Goal: Task Accomplishment & Management: Manage account settings

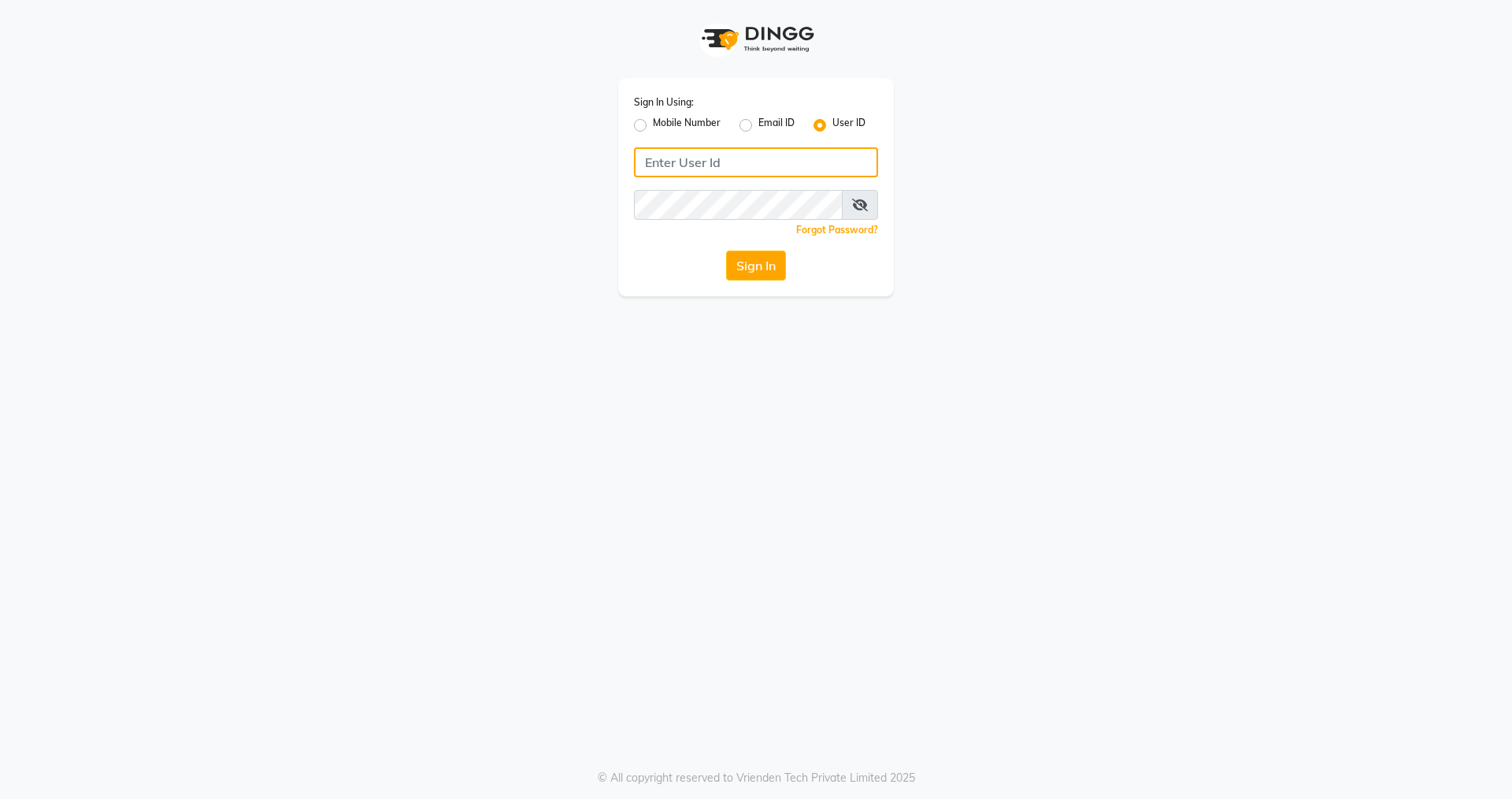
click at [701, 153] on input "Username" at bounding box center [756, 163] width 244 height 30
click at [741, 167] on input "Username" at bounding box center [756, 163] width 244 height 30
type input "oia123"
click at [750, 254] on button "Sign In" at bounding box center [756, 266] width 59 height 30
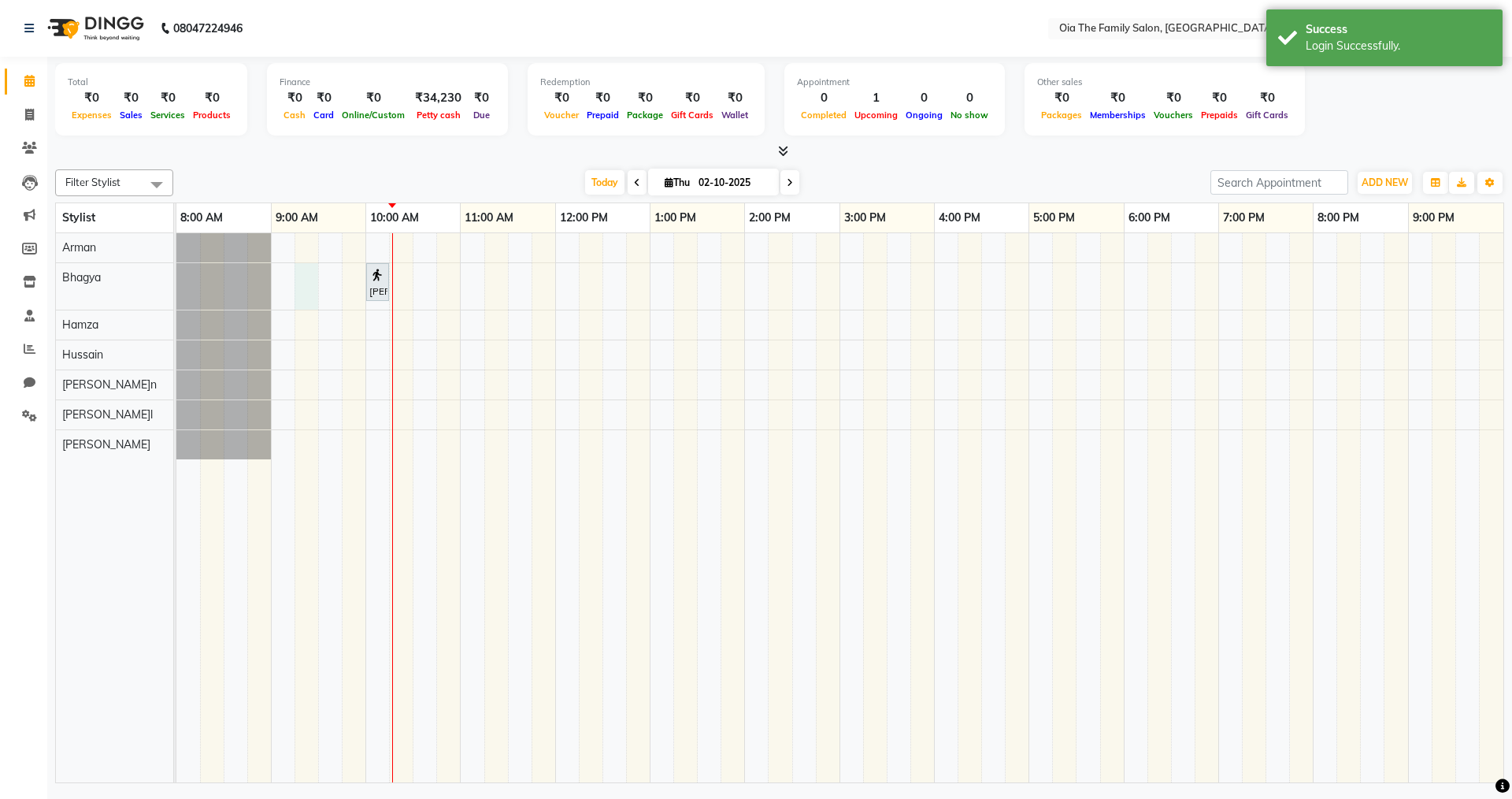
click at [314, 294] on div "[PERSON_NAME]a, TK01, 10:00 AM-10:10 AM, Threading-Eyebrow (Women)" at bounding box center [840, 508] width 1328 height 549
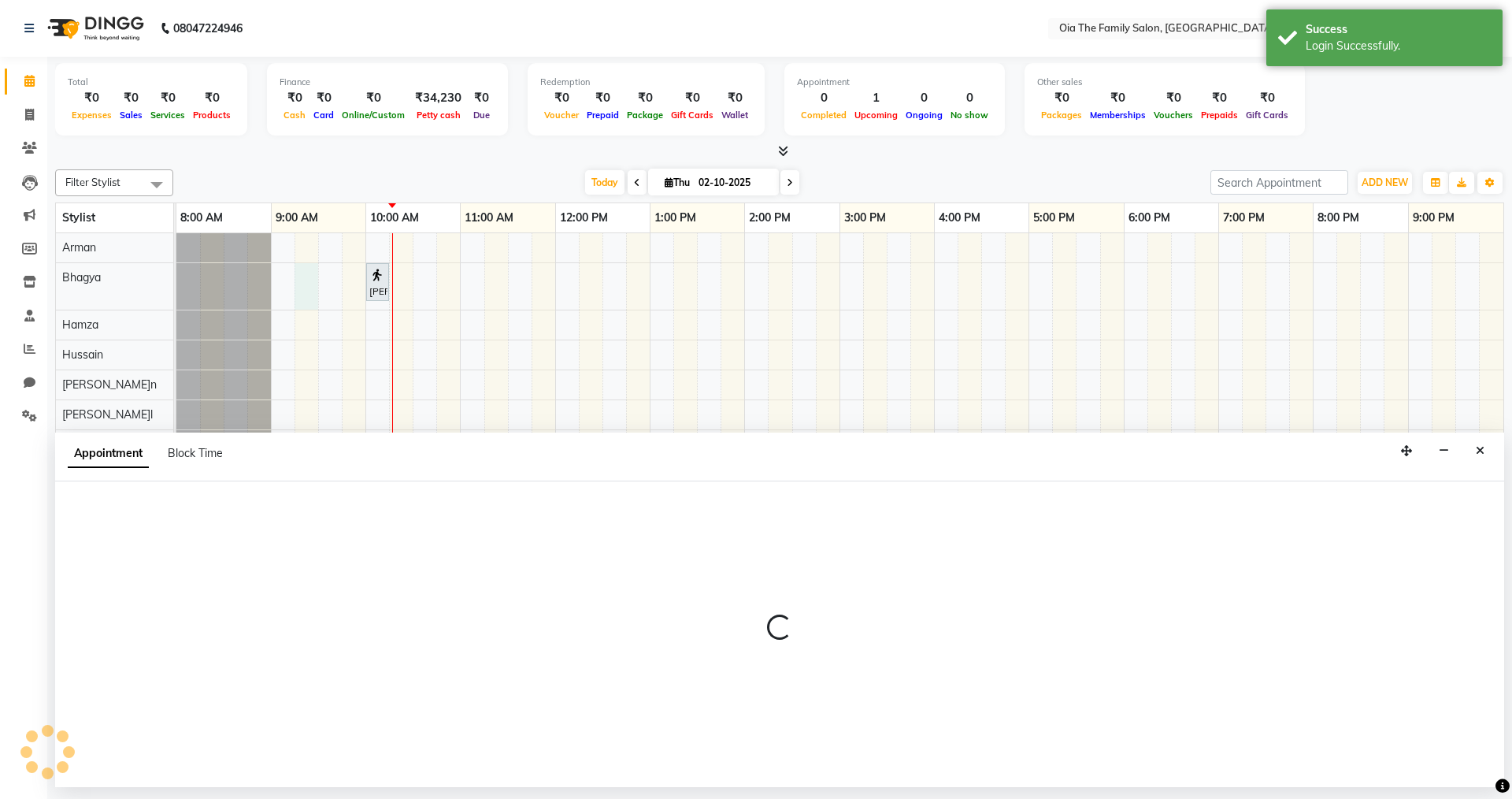
select select "93028"
select select "555"
select select "tentative"
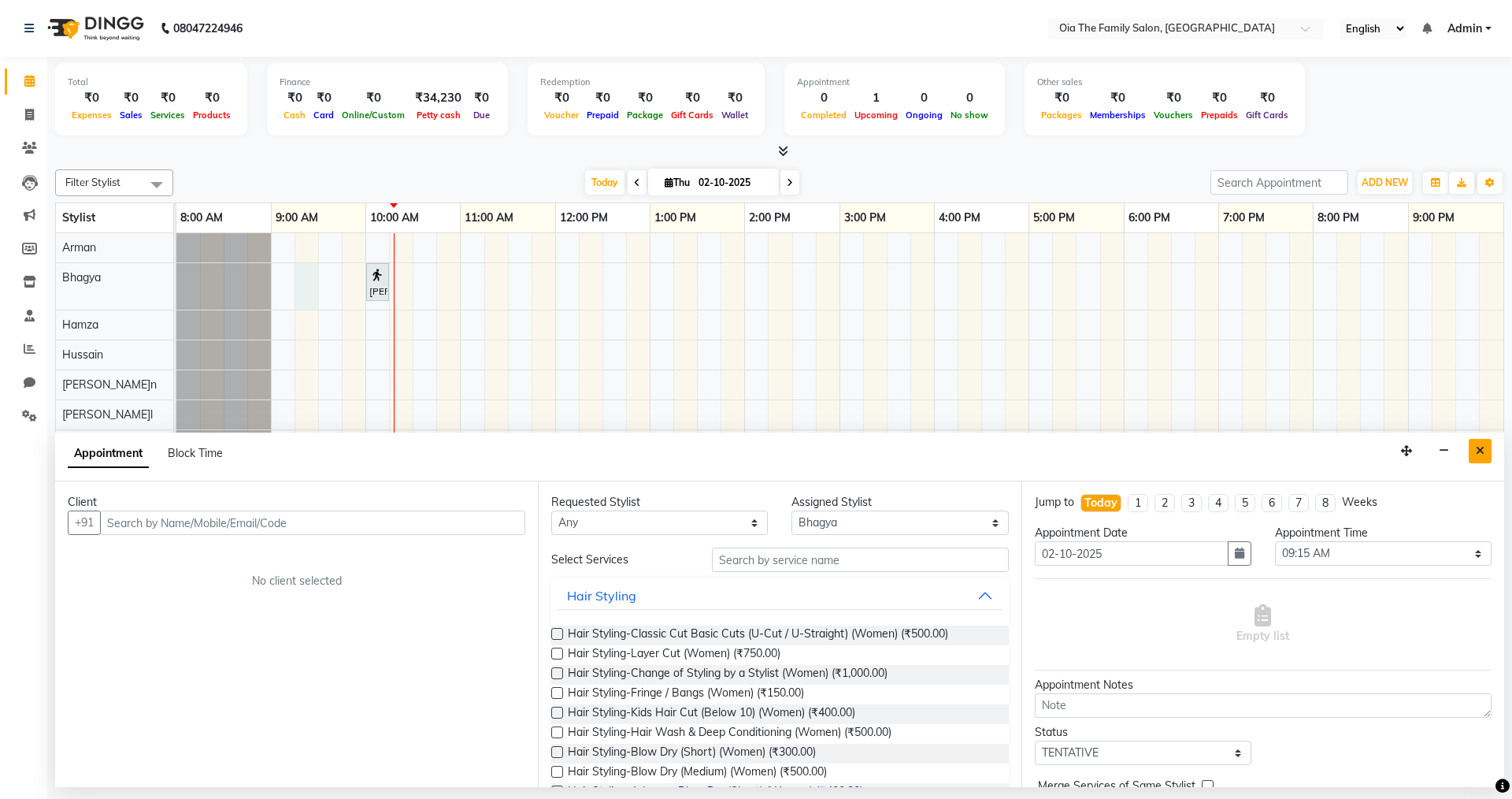
click at [1483, 454] on icon "Close" at bounding box center [1481, 450] width 9 height 11
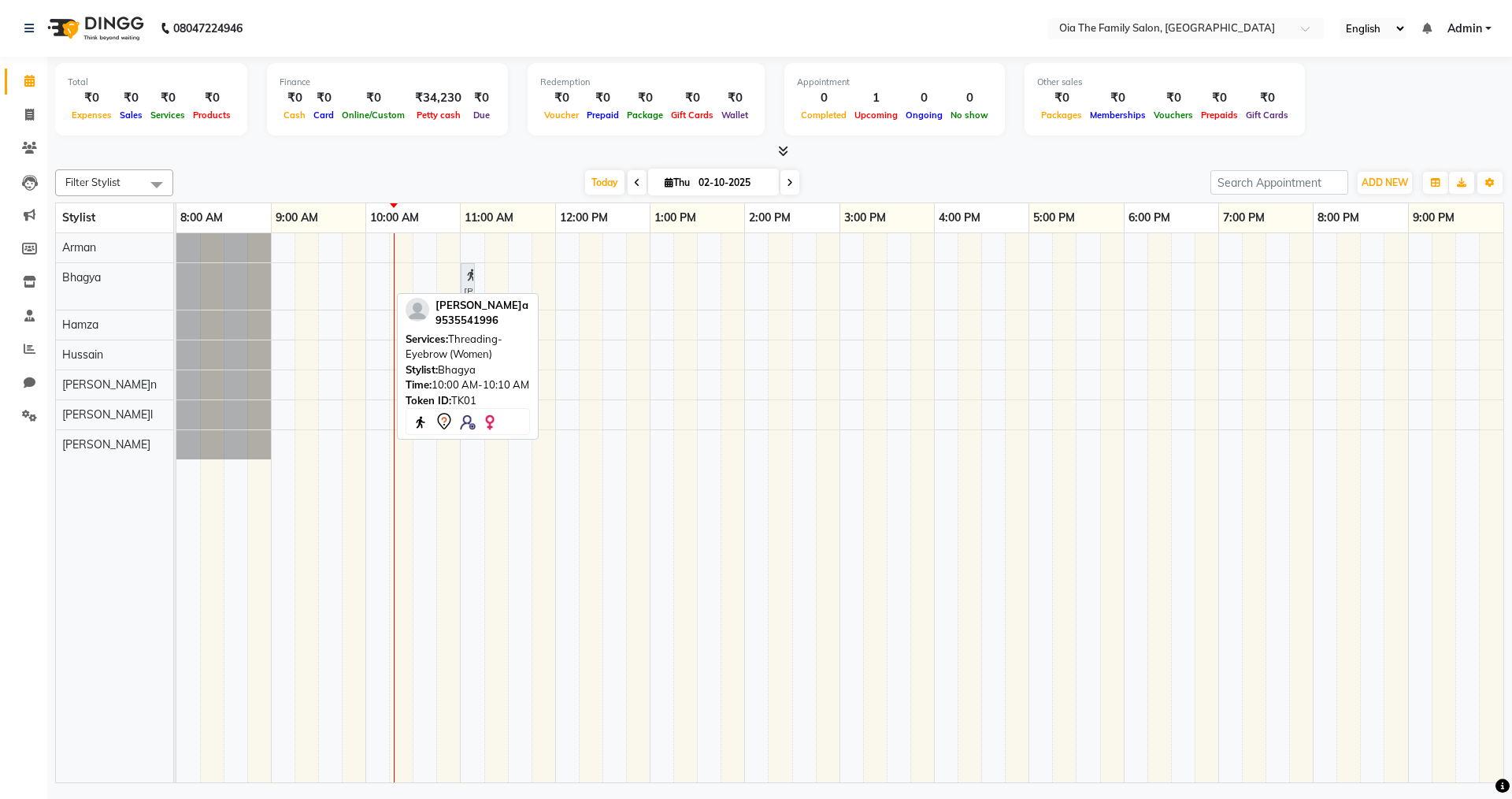
drag, startPoint x: 378, startPoint y: 292, endPoint x: 471, endPoint y: 282, distance: 93.5
click at [177, 282] on div "[PERSON_NAME]a, TK01, 10:00 AM-10:10 AM, Threading-Eyebrow (Women) [PERSON_NAME…" at bounding box center [177, 286] width 0 height 46
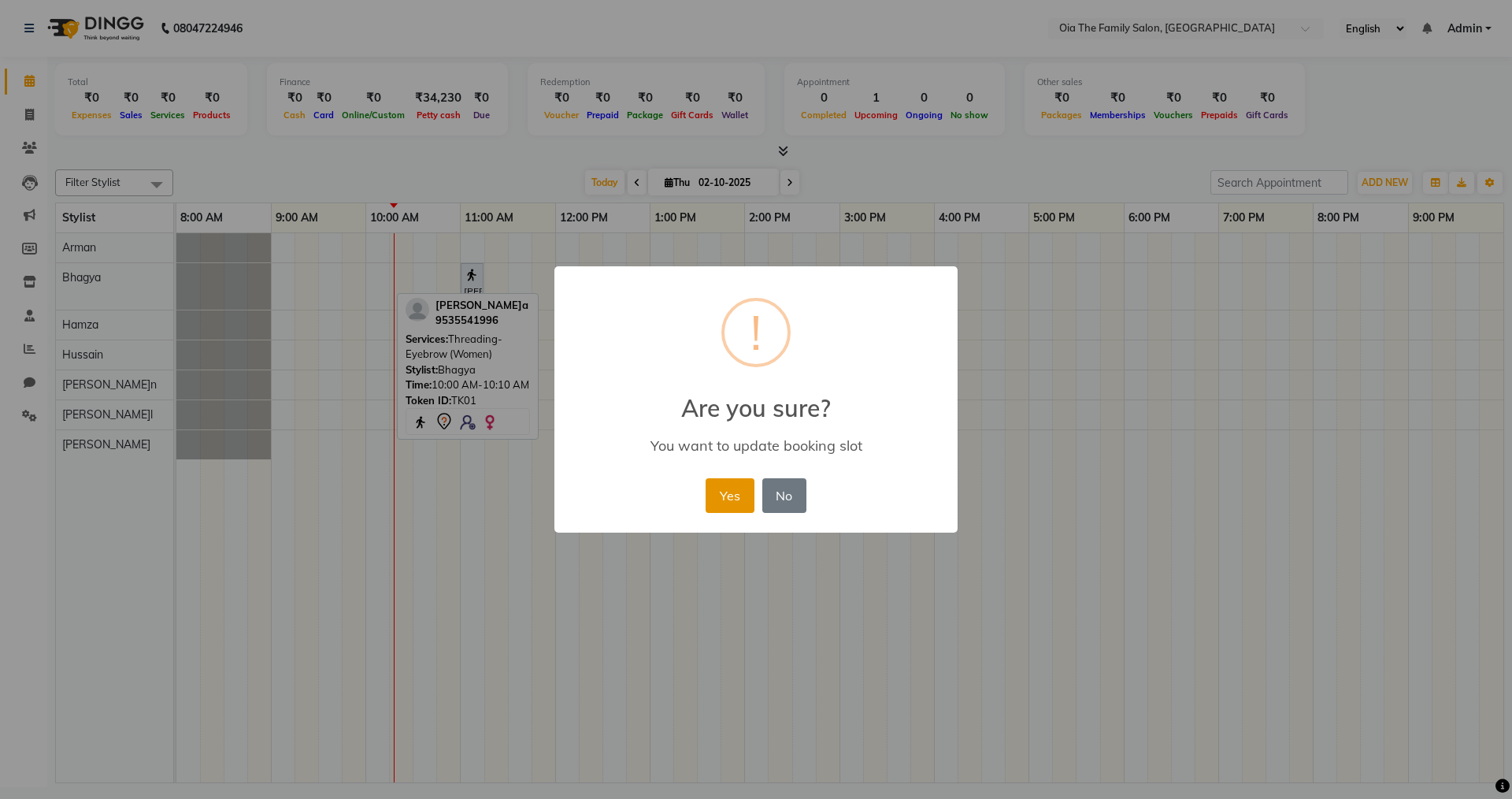
click at [725, 491] on button "Yes" at bounding box center [730, 496] width 48 height 35
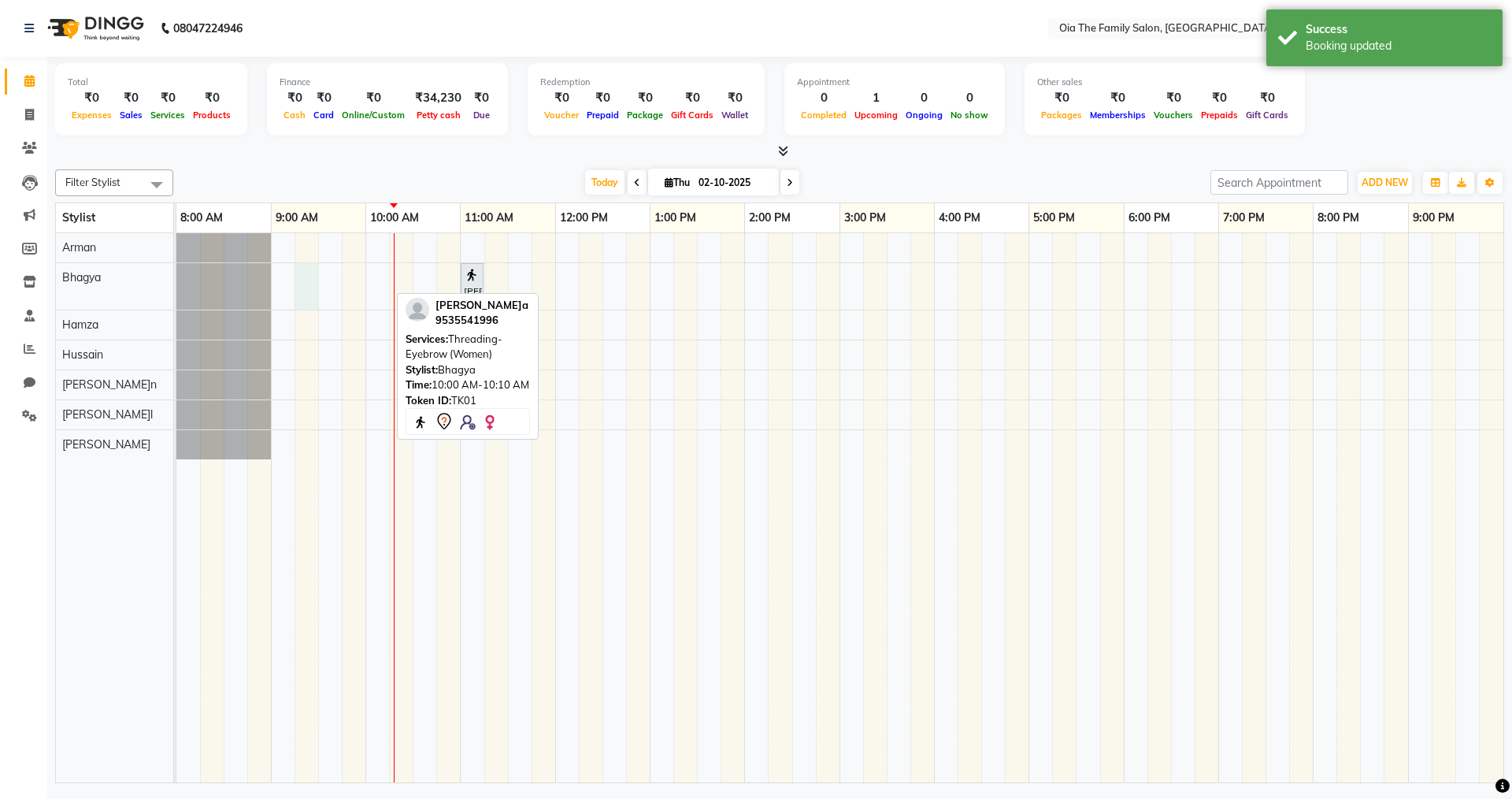
click at [309, 288] on div "[PERSON_NAME]a, TK01, 11:00 AM-11:10 AM, Threading-Eyebrow (Women)" at bounding box center [840, 508] width 1328 height 549
select select "93028"
select select "555"
select select "tentative"
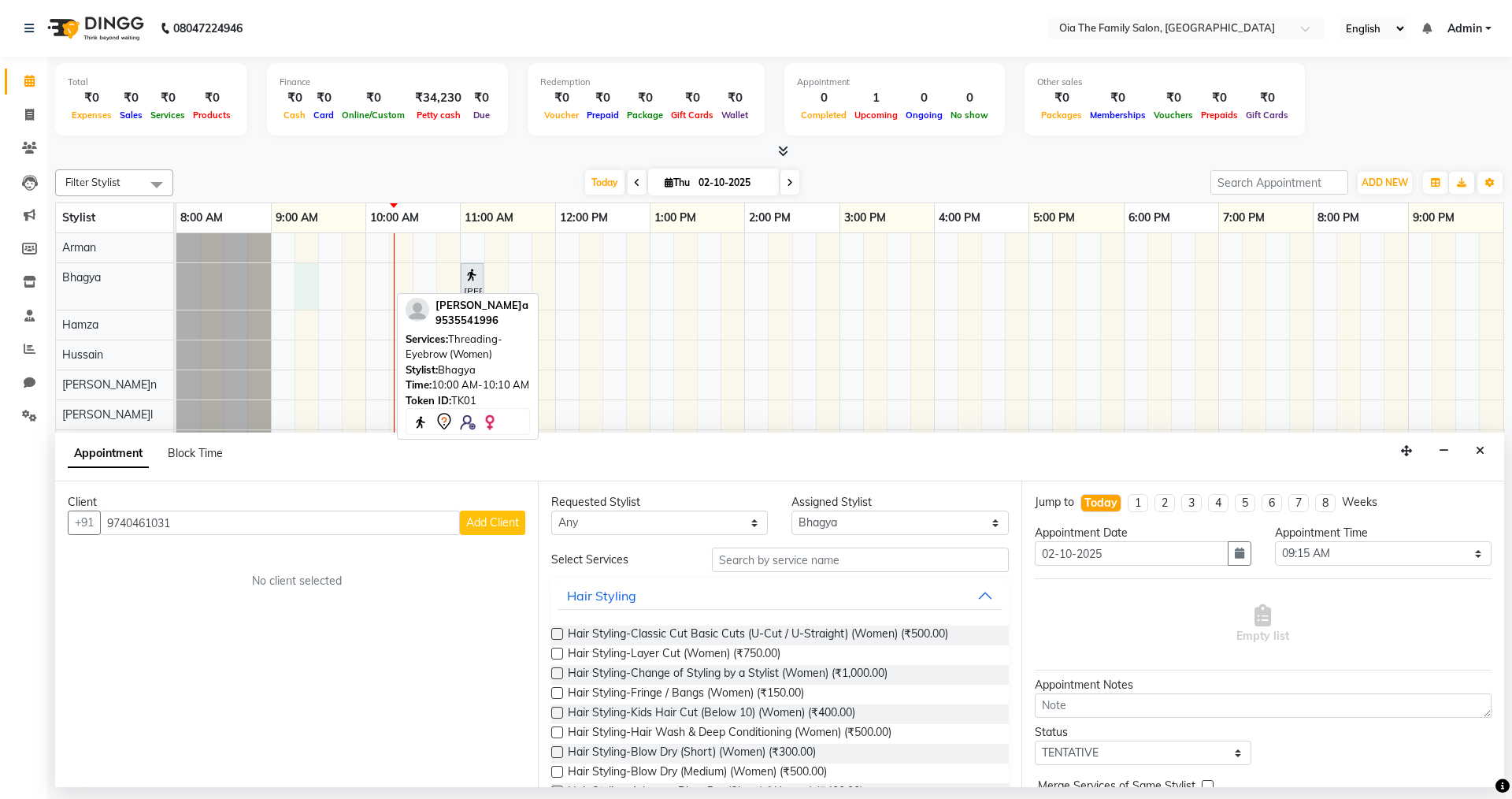
type input "9740461031"
click at [501, 523] on span "Add Client" at bounding box center [493, 522] width 52 height 14
select select "22"
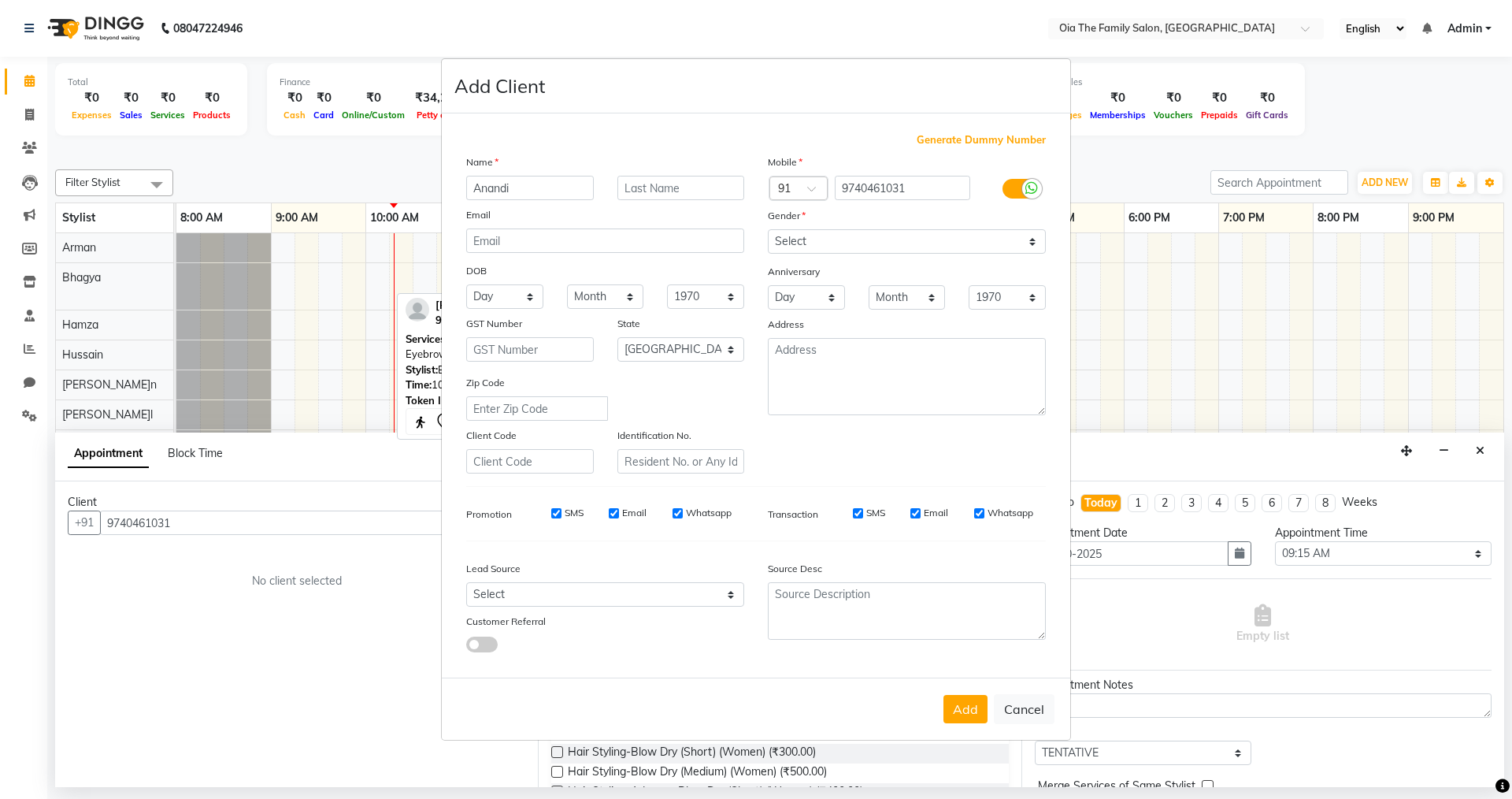
type input "Anandi"
click at [815, 242] on select "Select [DEMOGRAPHIC_DATA] [DEMOGRAPHIC_DATA] Other Prefer Not To Say" at bounding box center [907, 241] width 278 height 24
select select "[DEMOGRAPHIC_DATA]"
click at [768, 229] on select "Select [DEMOGRAPHIC_DATA] [DEMOGRAPHIC_DATA] Other Prefer Not To Say" at bounding box center [907, 241] width 278 height 24
click at [968, 712] on button "Add" at bounding box center [966, 709] width 44 height 28
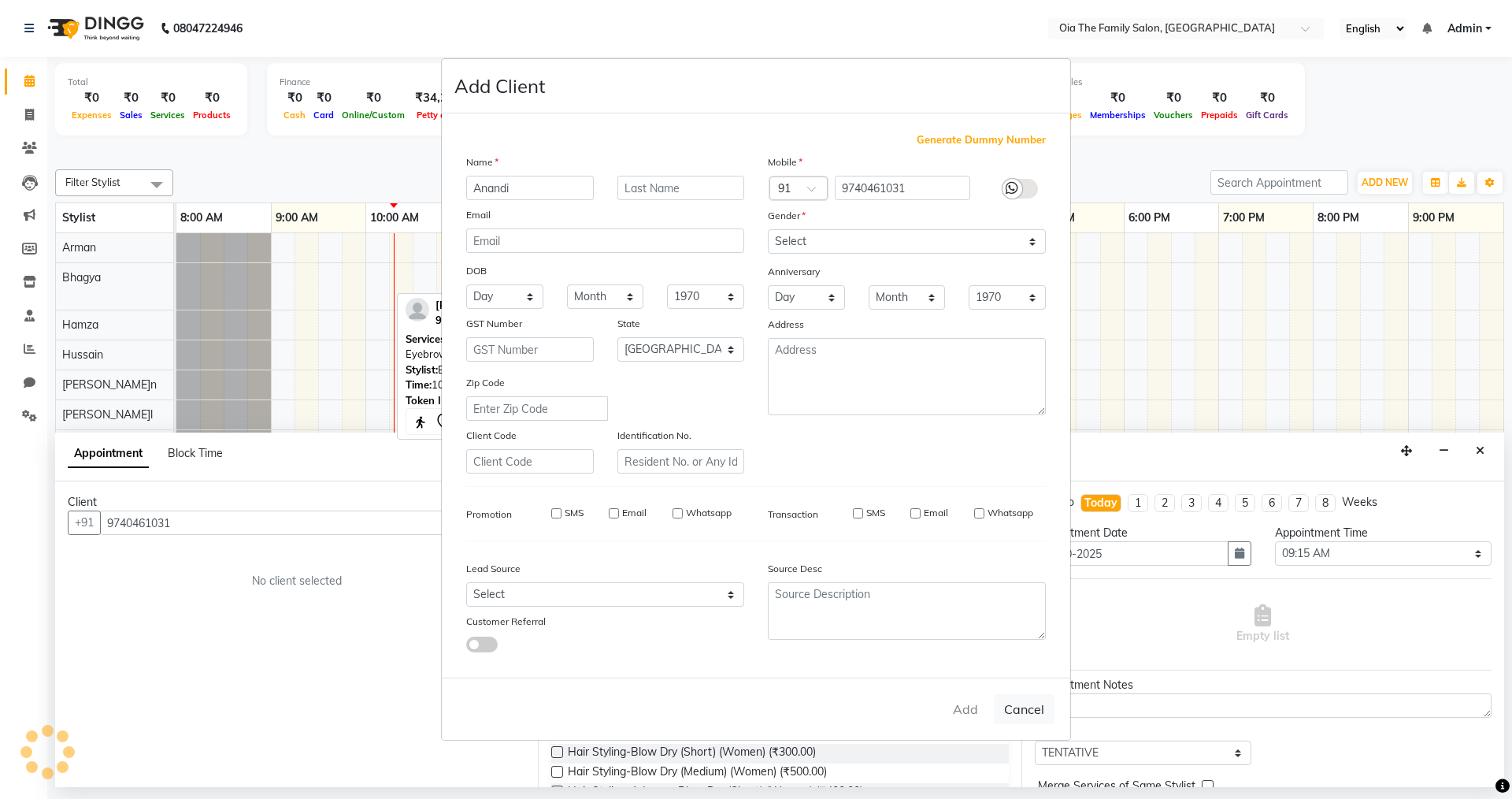
select select
select select "null"
select select
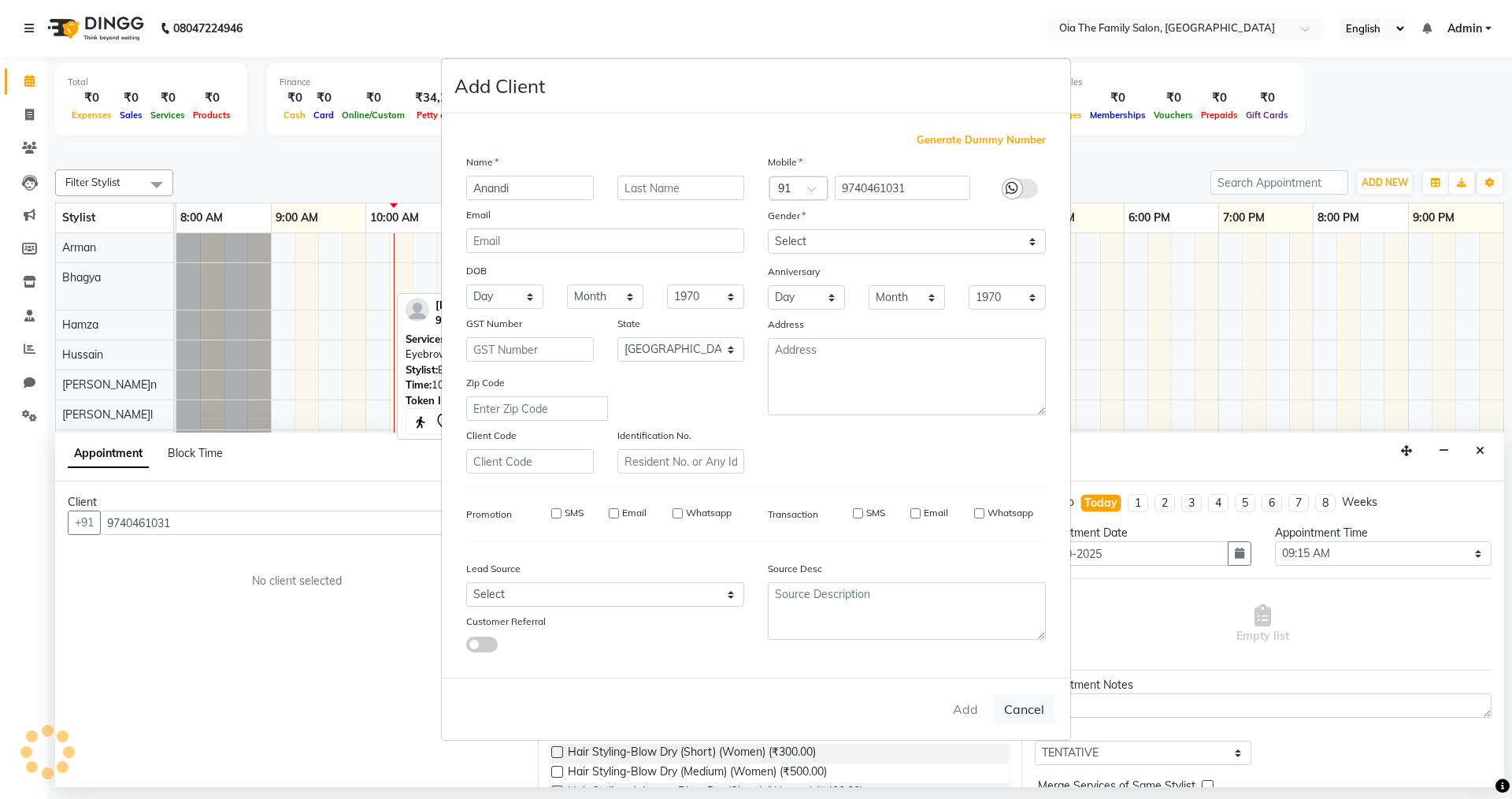
select select
checkbox input "false"
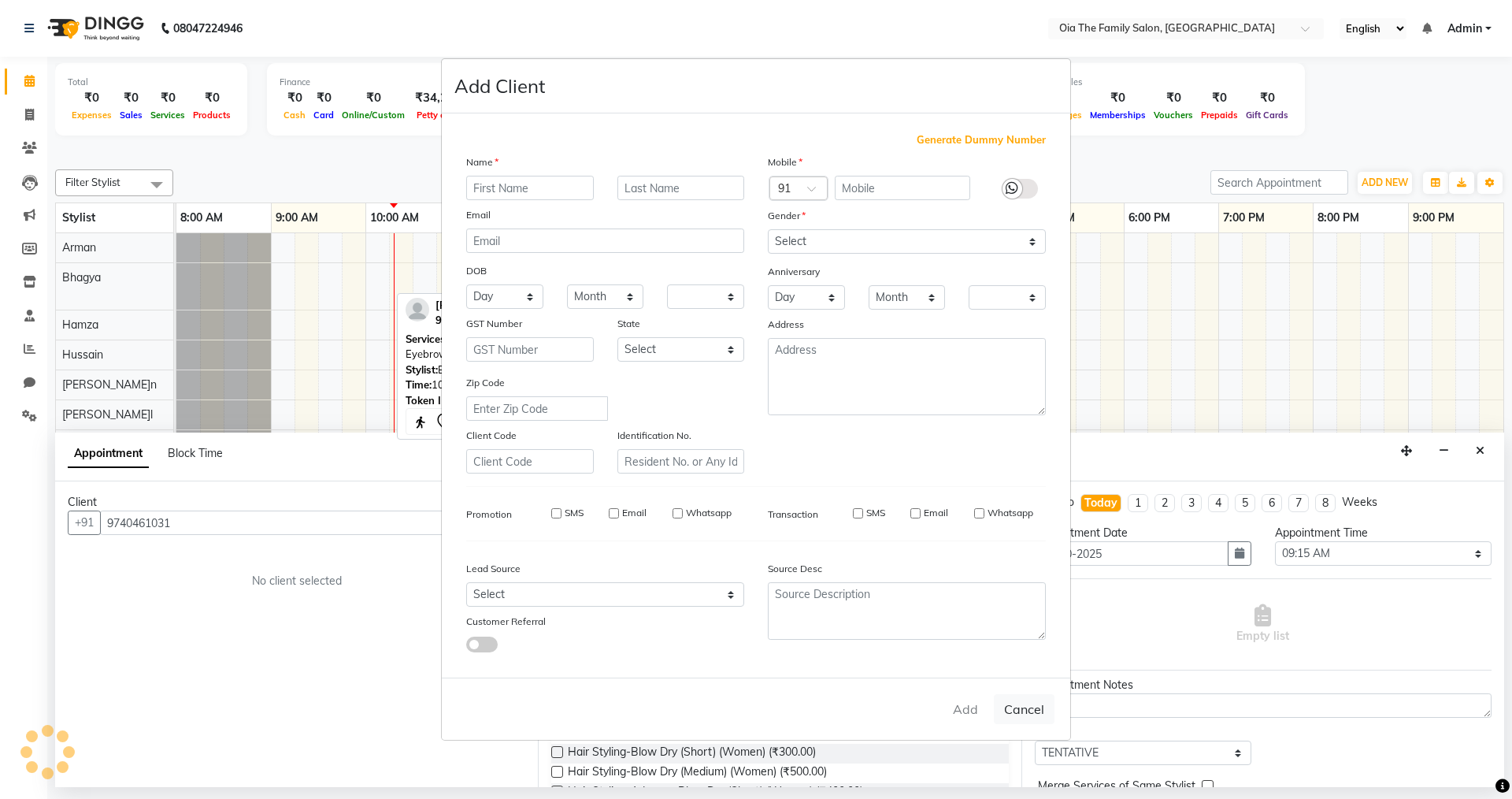
checkbox input "false"
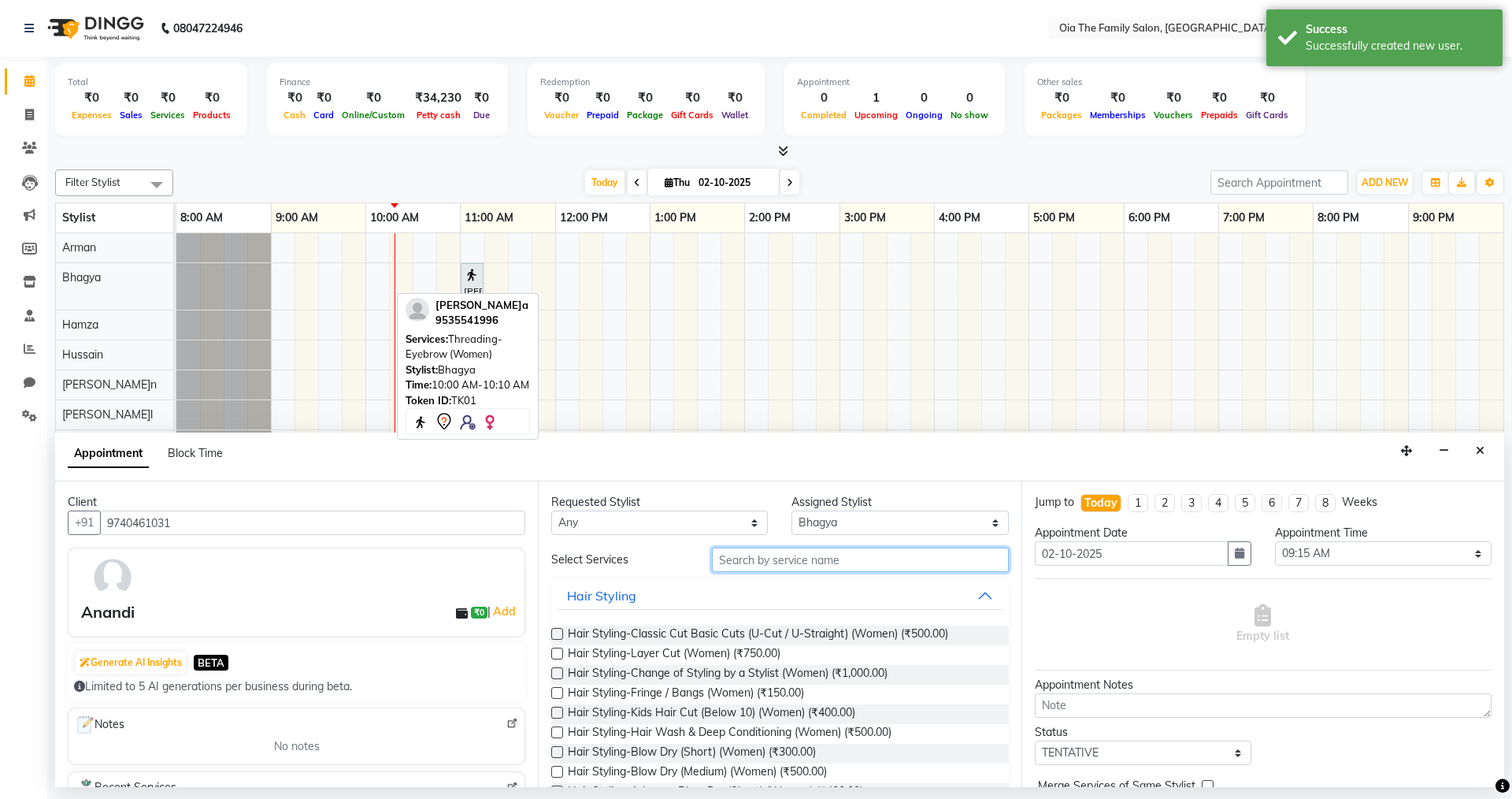
click at [833, 554] on input "text" at bounding box center [861, 559] width 297 height 24
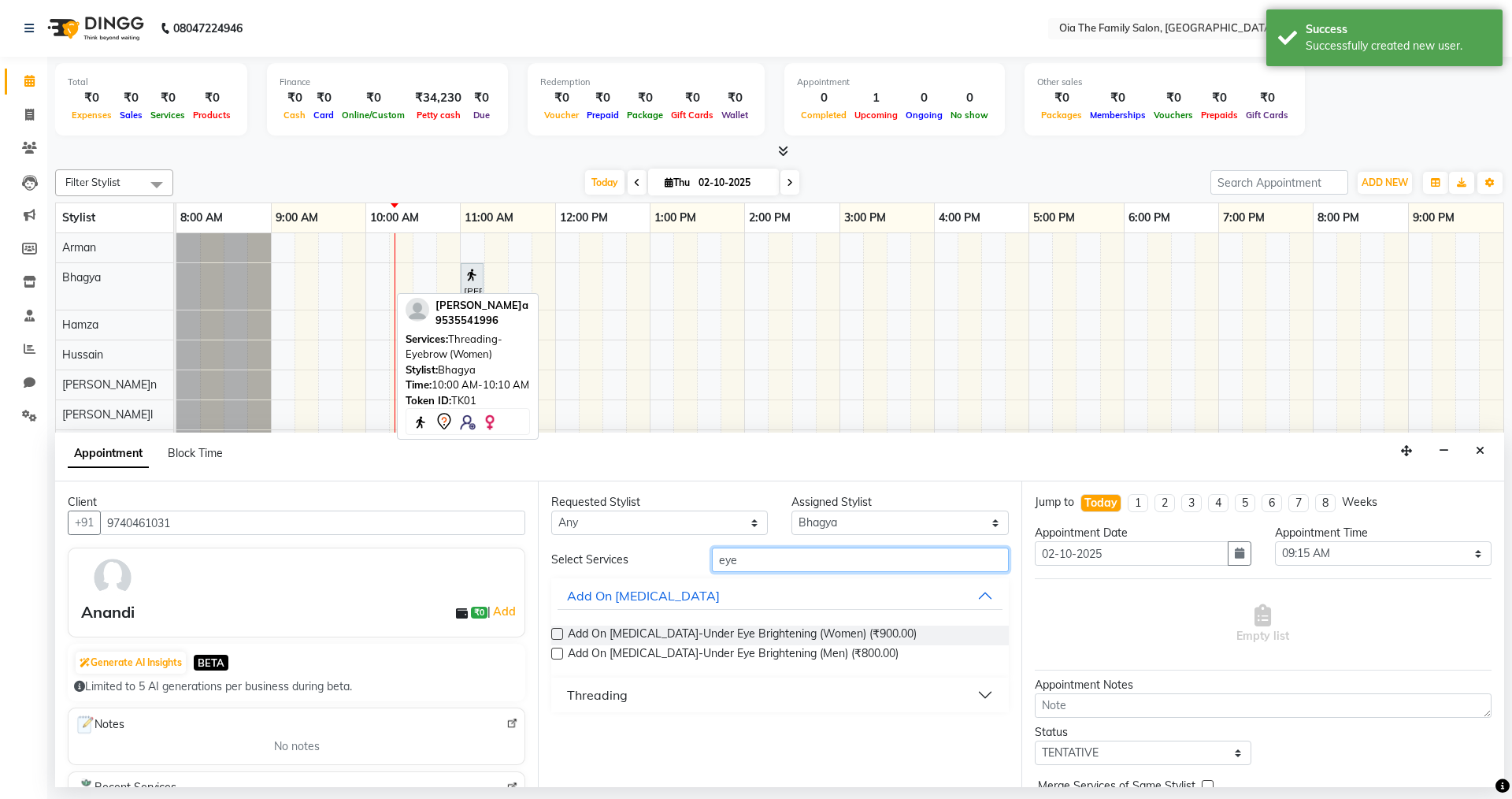
type input "eye"
click at [592, 701] on div "Threading" at bounding box center [597, 695] width 60 height 19
click at [613, 730] on span "Threading-Eyebrow (Women) (₹50.00)" at bounding box center [664, 734] width 193 height 20
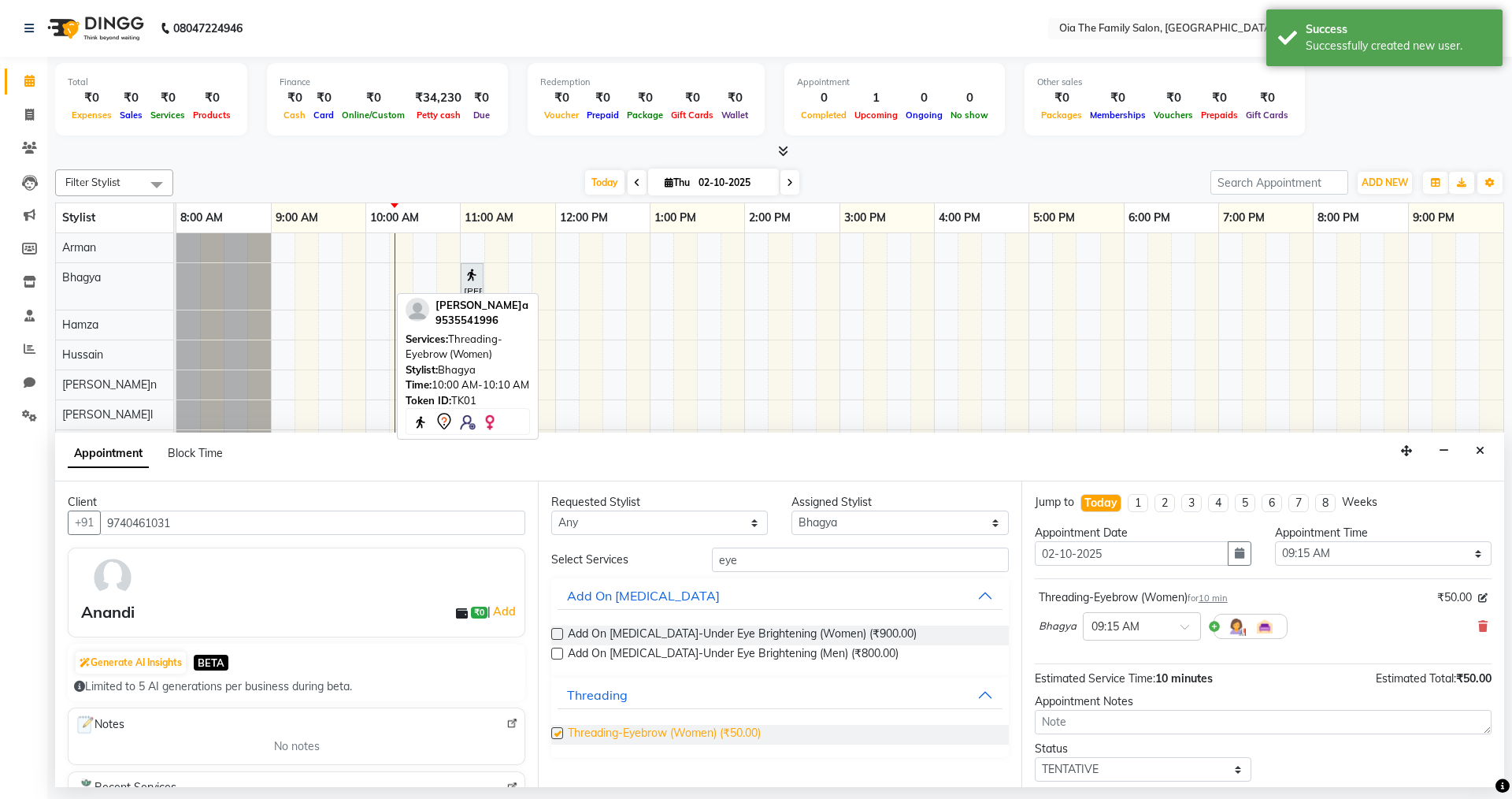
checkbox input "false"
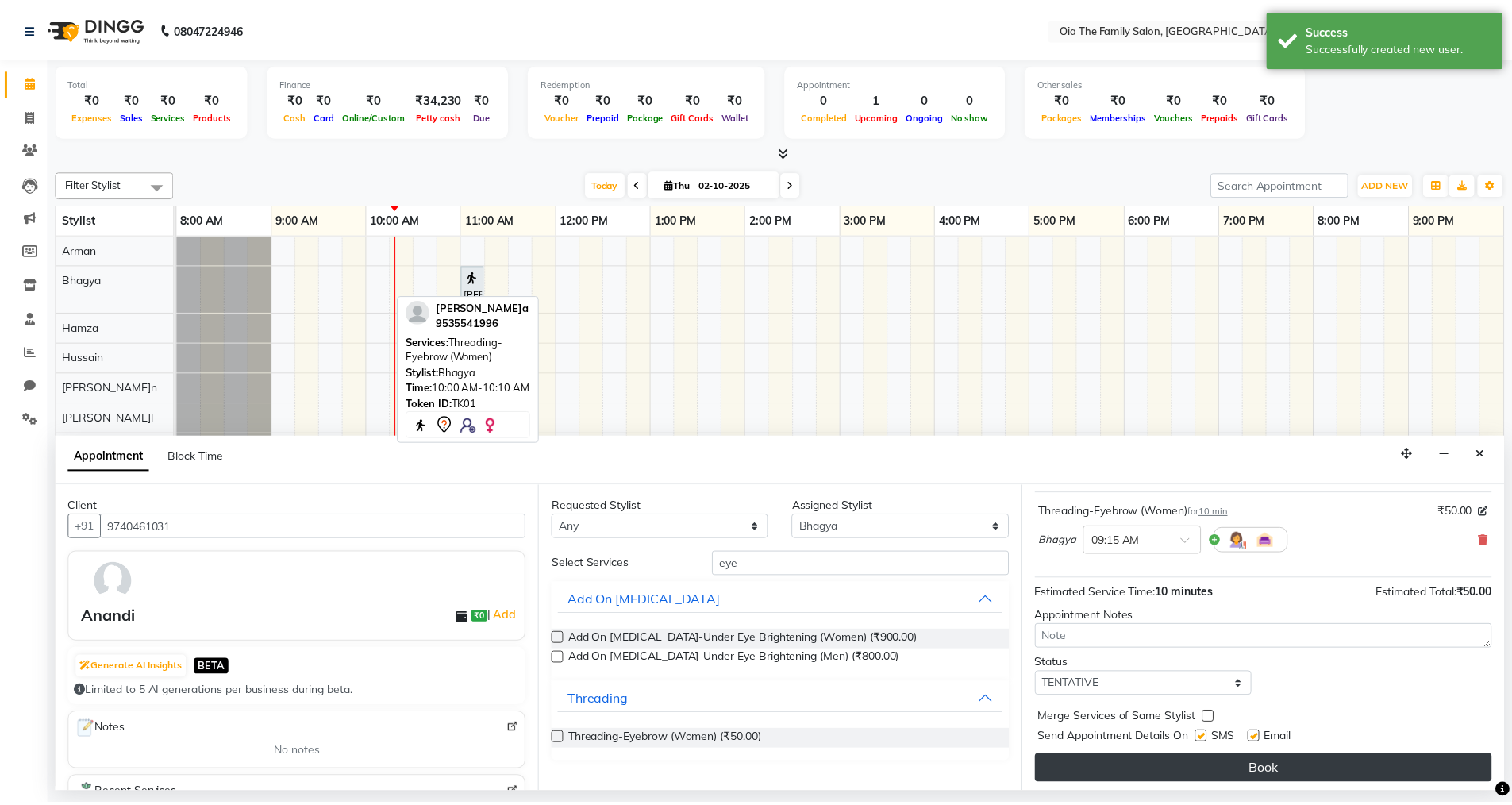
scroll to position [94, 0]
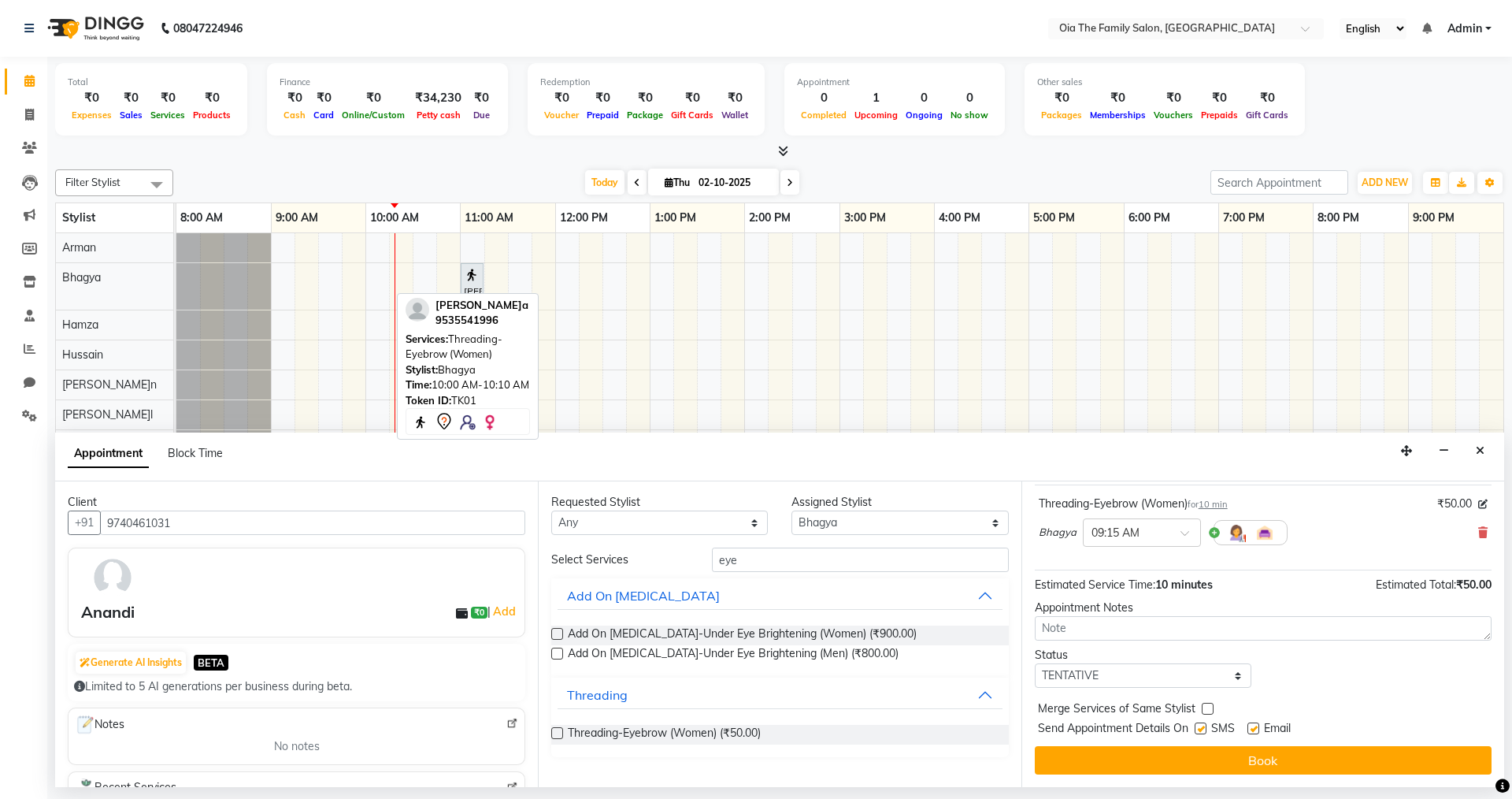
click at [1200, 727] on label at bounding box center [1201, 728] width 12 height 12
click at [1200, 727] on input "checkbox" at bounding box center [1200, 730] width 10 height 10
checkbox input "false"
click at [1259, 730] on label at bounding box center [1254, 728] width 12 height 12
click at [1258, 730] on input "checkbox" at bounding box center [1253, 730] width 10 height 10
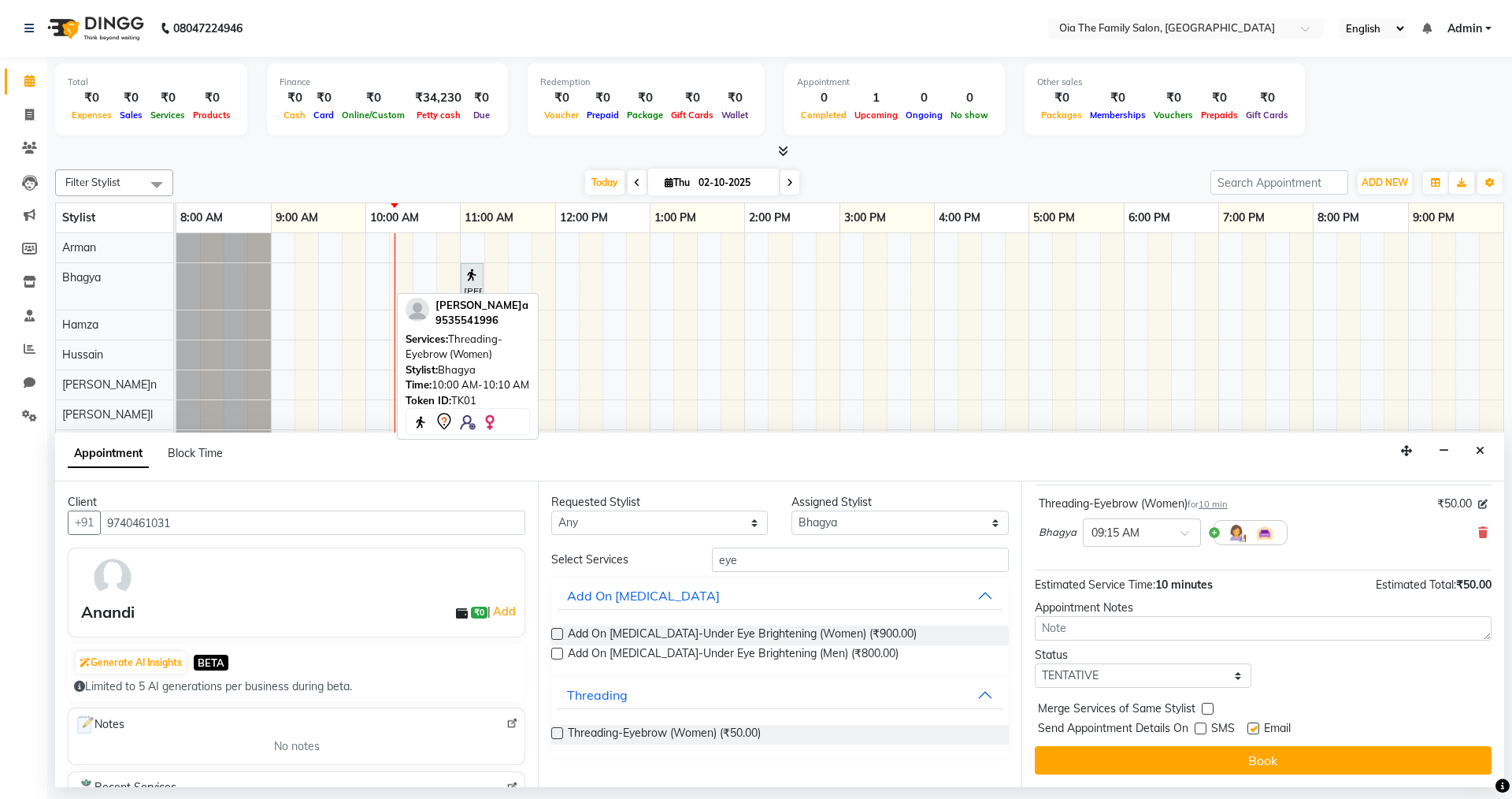
checkbox input "false"
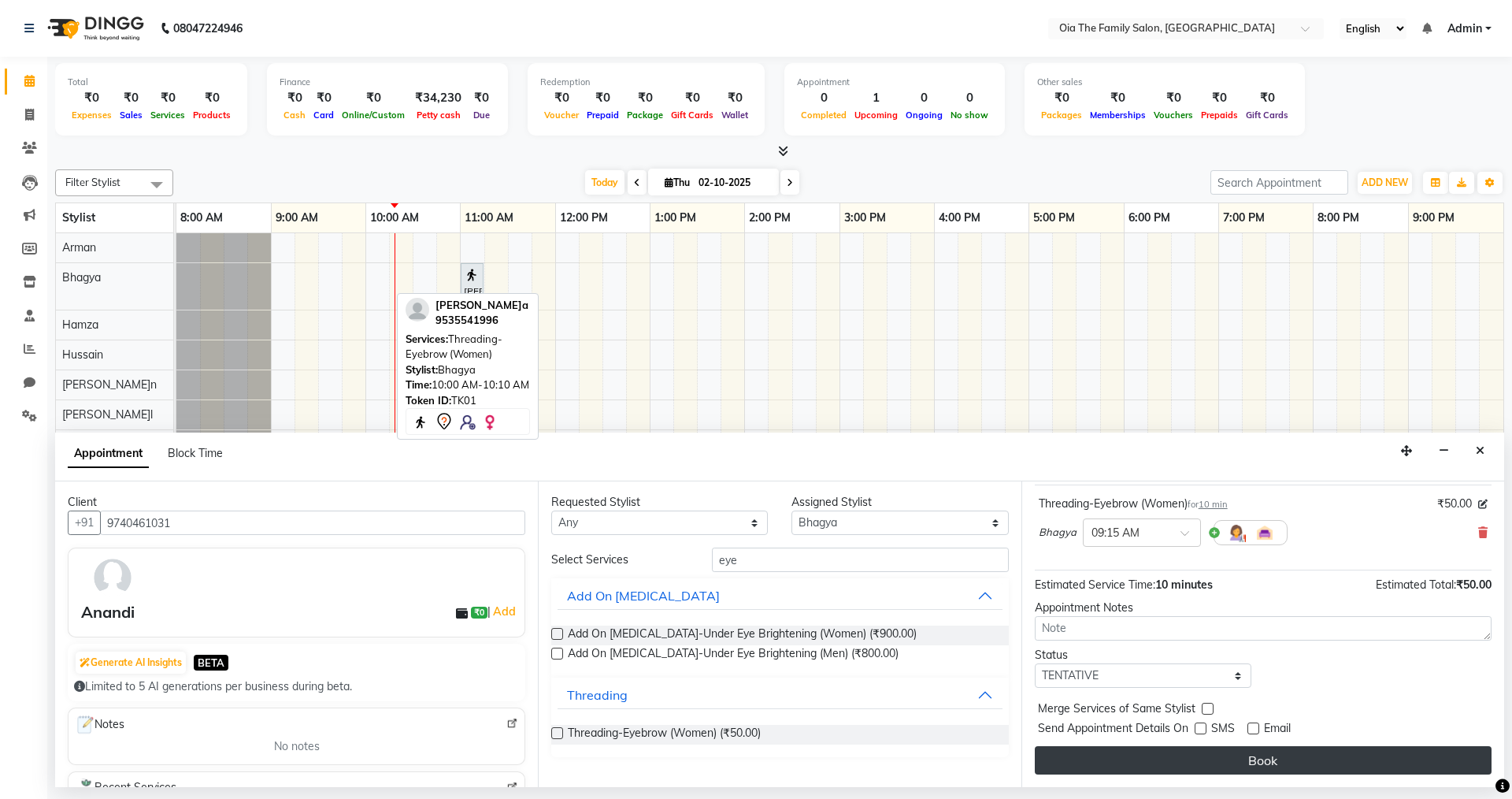
click at [1252, 751] on button "Book" at bounding box center [1263, 761] width 457 height 28
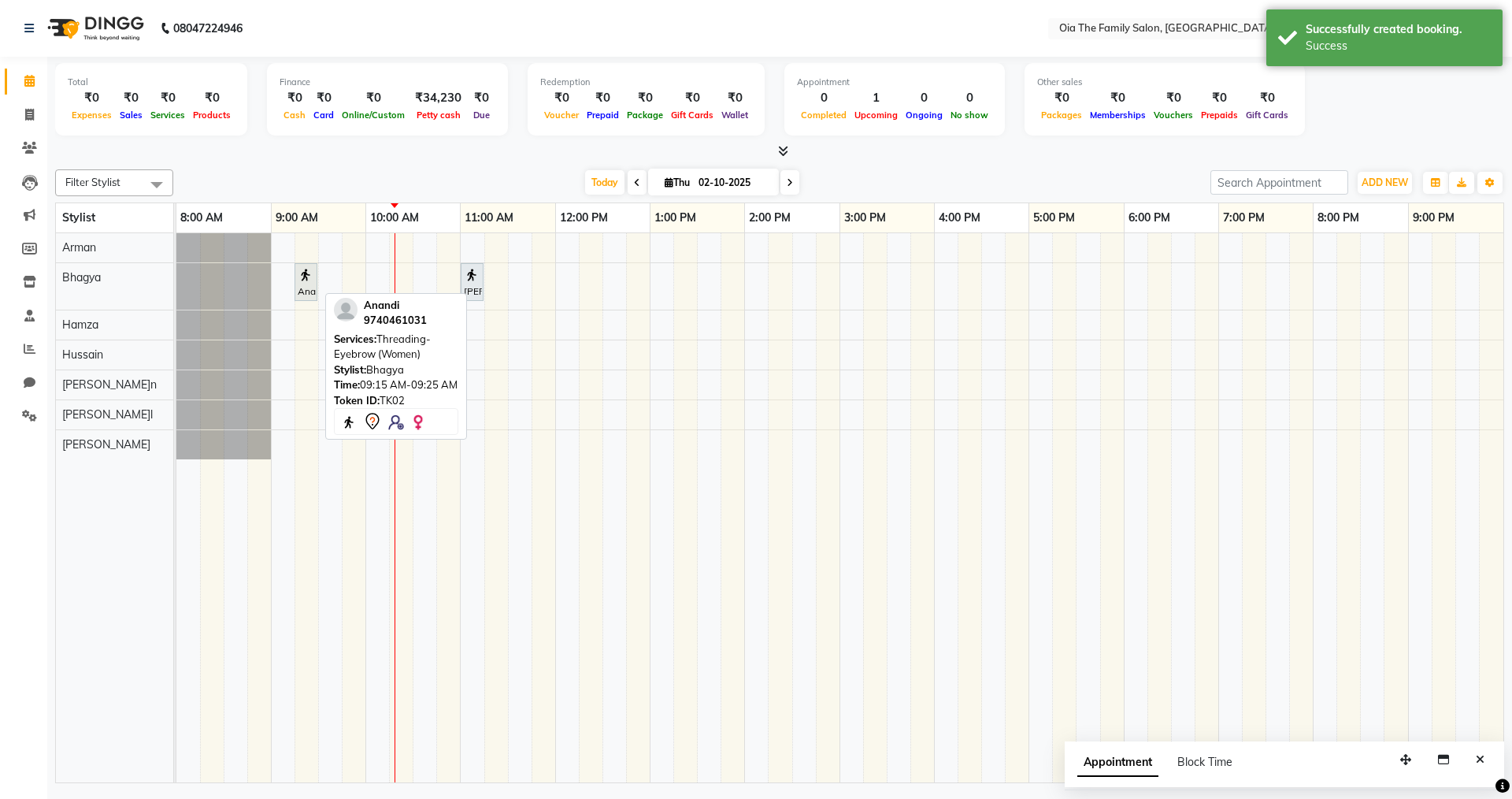
click at [299, 281] on img at bounding box center [306, 275] width 16 height 16
drag, startPoint x: 299, startPoint y: 281, endPoint x: 314, endPoint y: 282, distance: 15.0
click at [314, 282] on div "Anandi, TK02, 09:15 AM-09:25 AM, Threading-Eyebrow (Women) [PERSON_NAME]a, TK01…" at bounding box center [840, 508] width 1328 height 549
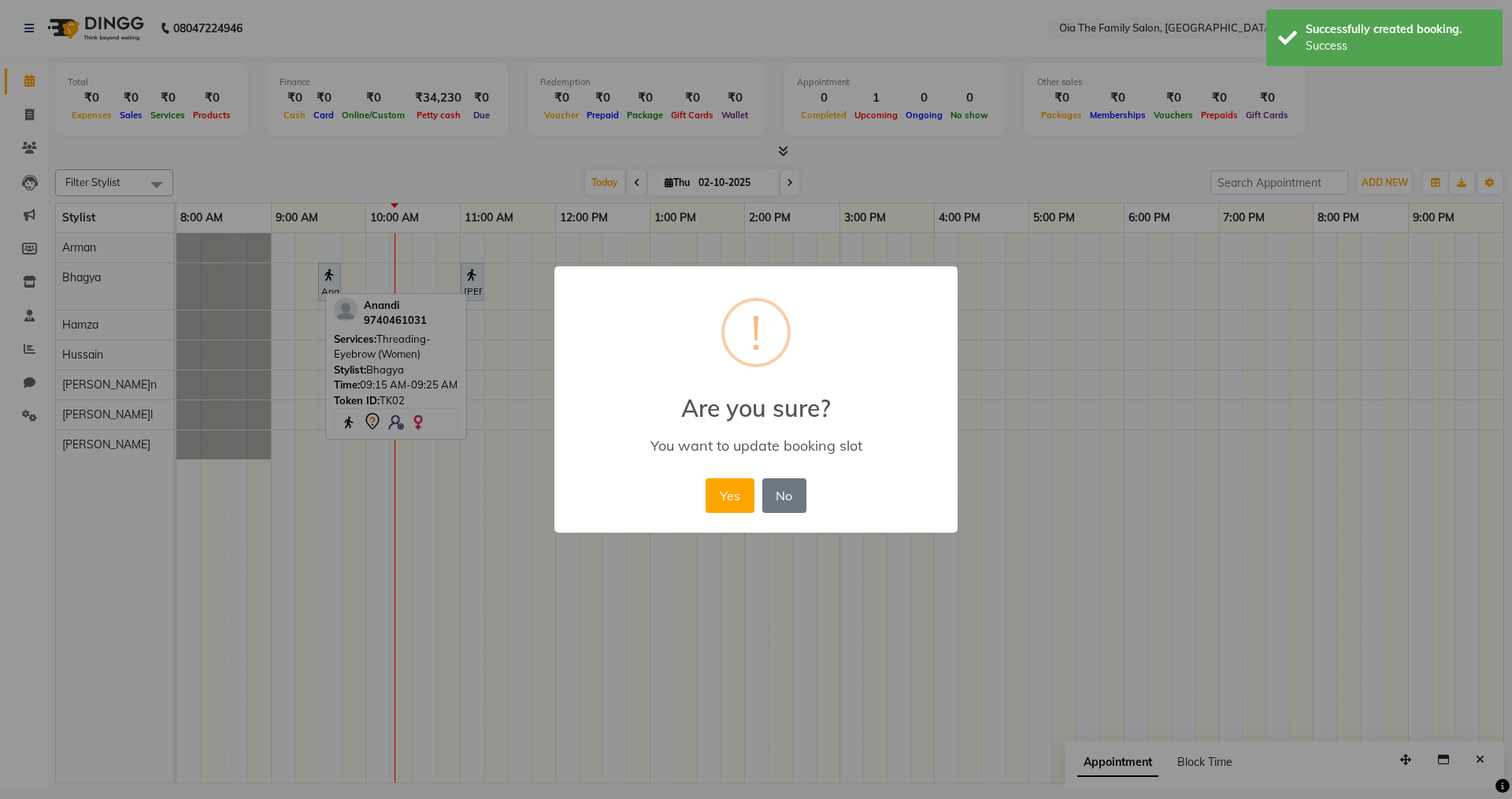
click at [719, 492] on button "Yes" at bounding box center [730, 496] width 48 height 35
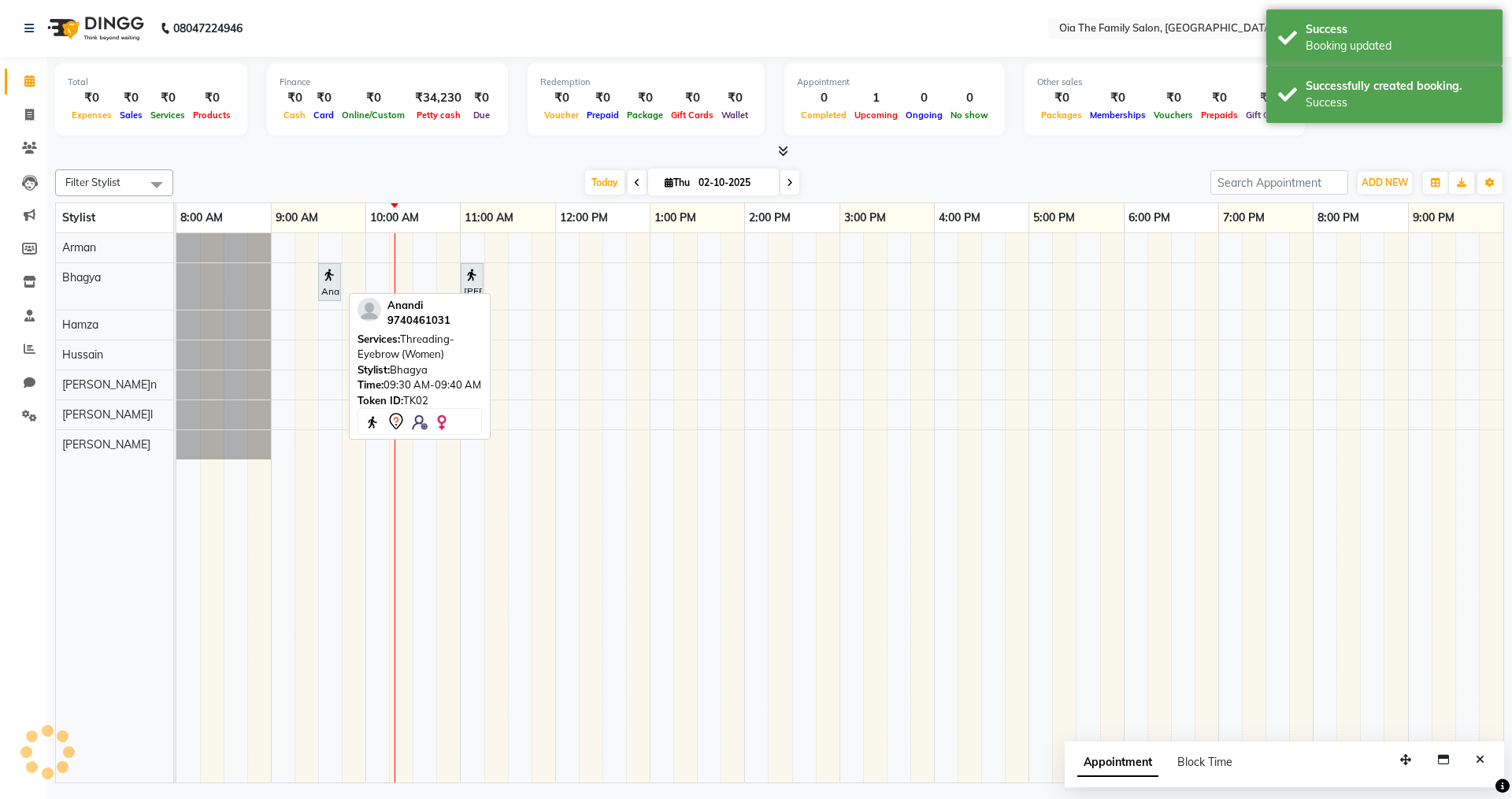
click at [326, 291] on div "Anandi, TK02, 09:30 AM-09:40 AM, Threading-Eyebrow (Women)" at bounding box center [329, 282] width 20 height 33
click at [324, 291] on div "Anandi, TK02, 09:30 AM-09:40 AM, Threading-Eyebrow (Women)" at bounding box center [329, 282] width 20 height 33
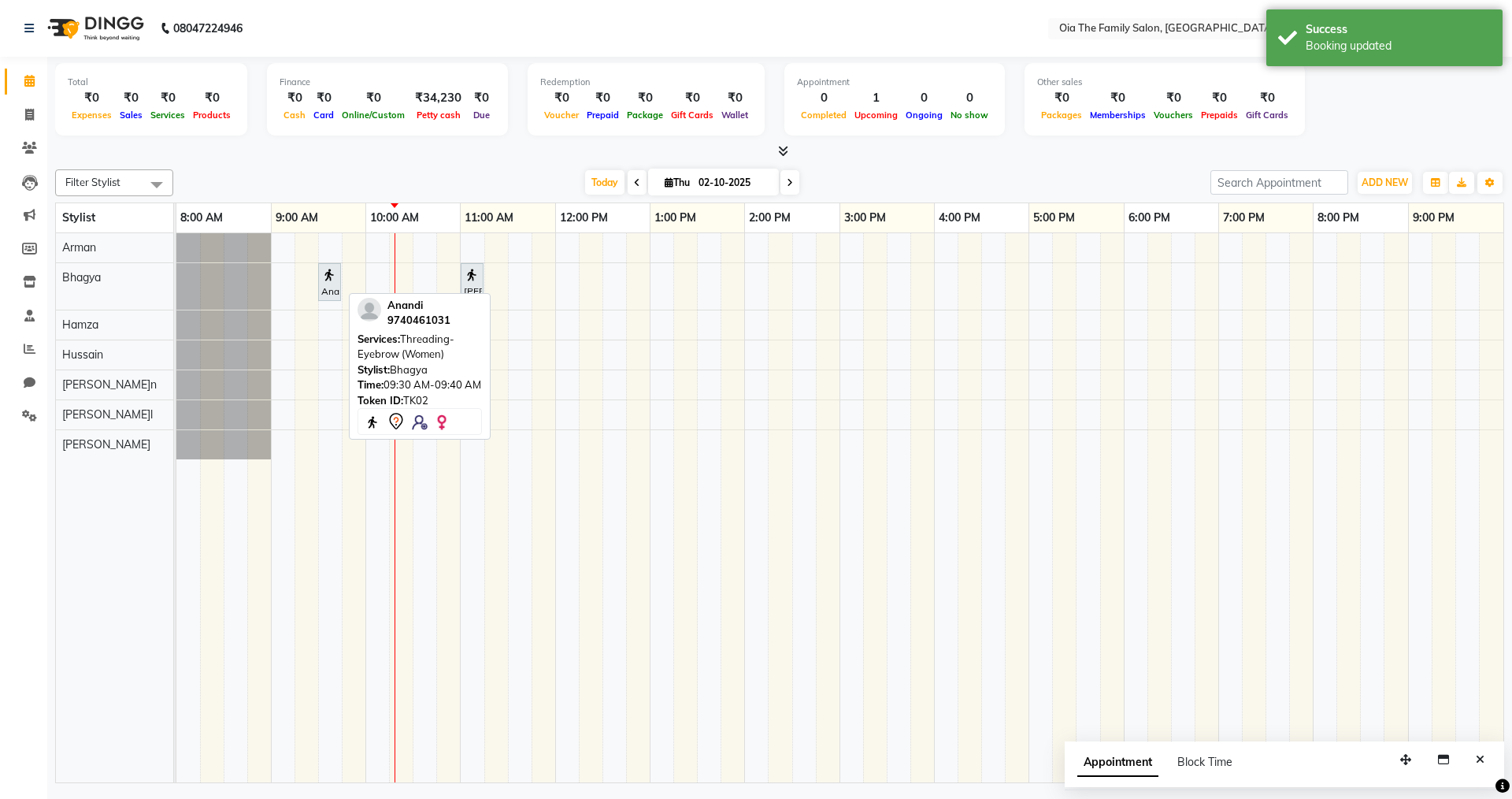
select select "7"
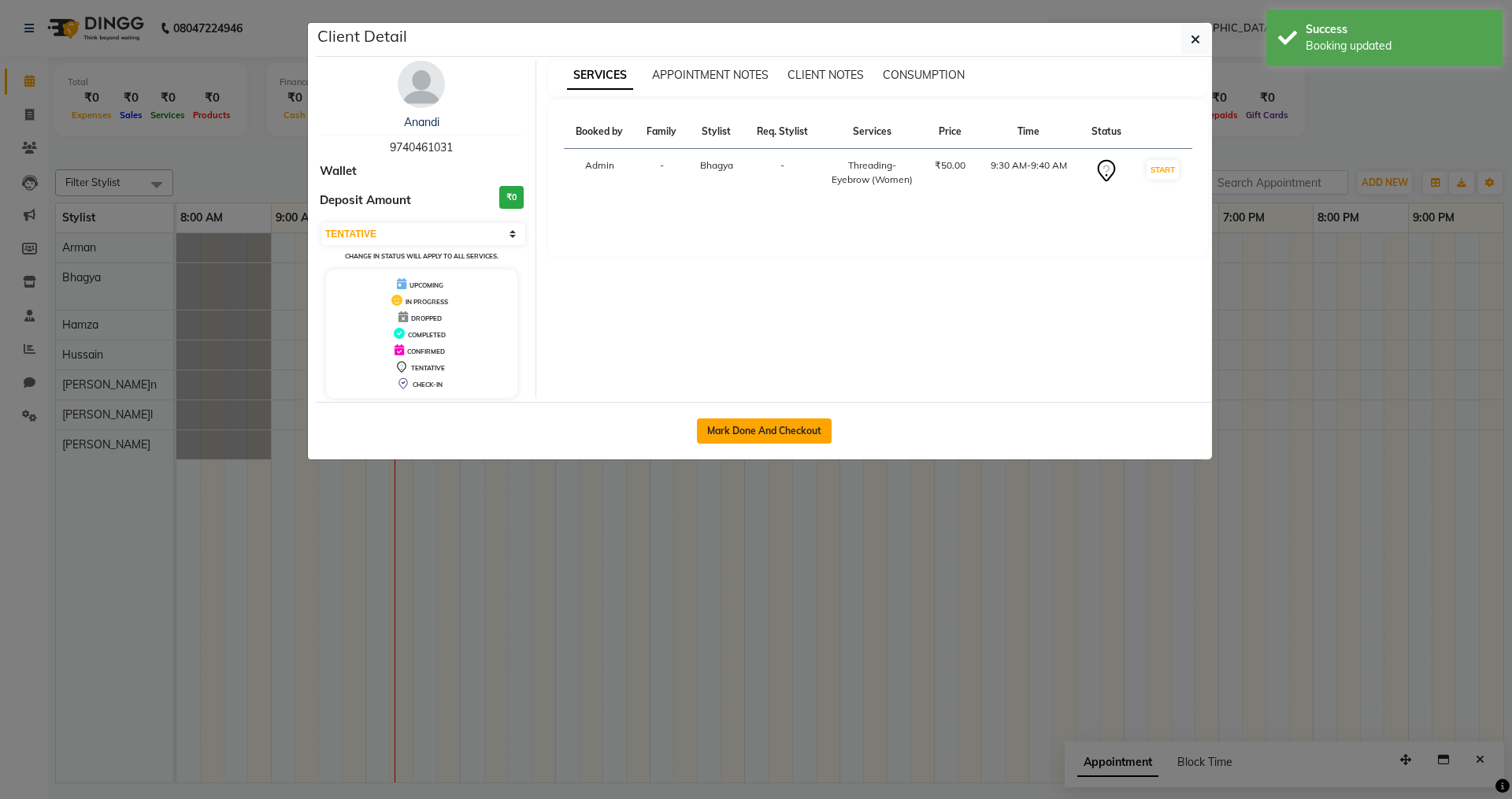
click at [759, 441] on button "Mark Done And Checkout" at bounding box center [765, 431] width 135 height 25
select select "service"
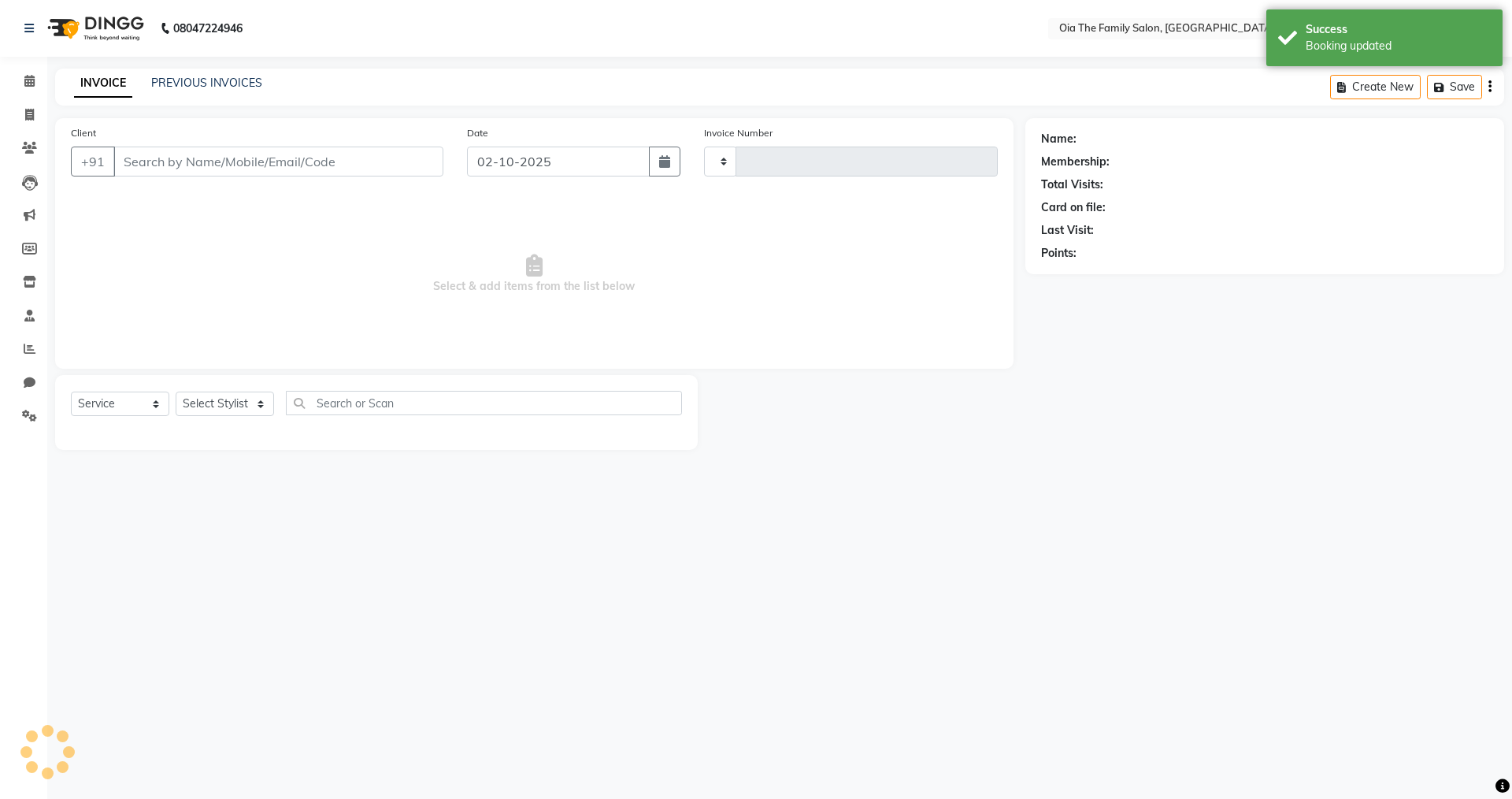
select select "3"
type input "0108"
select select "9113"
type input "9740461031"
select select "93028"
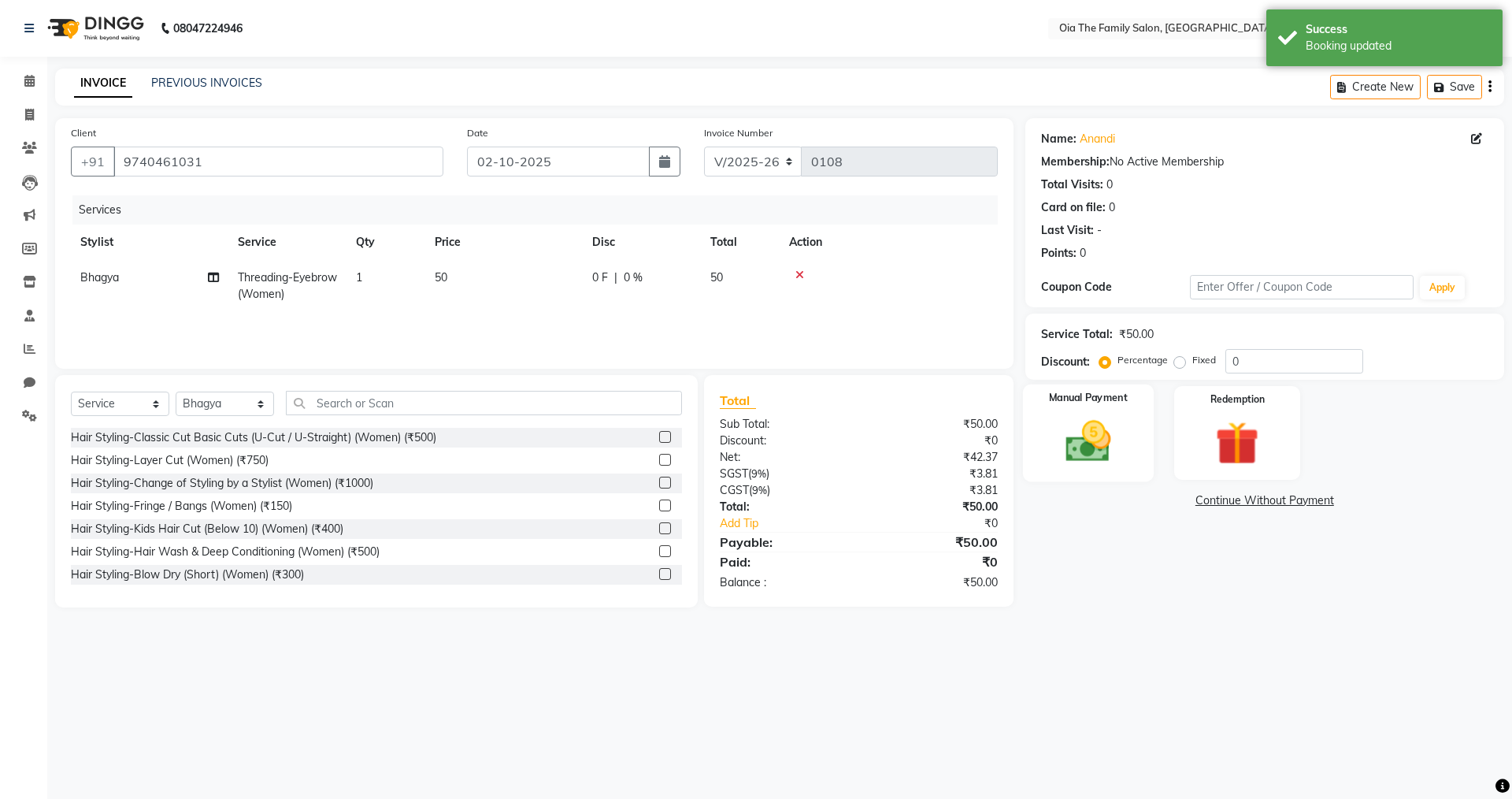
click at [1106, 414] on div "Manual Payment" at bounding box center [1088, 433] width 131 height 97
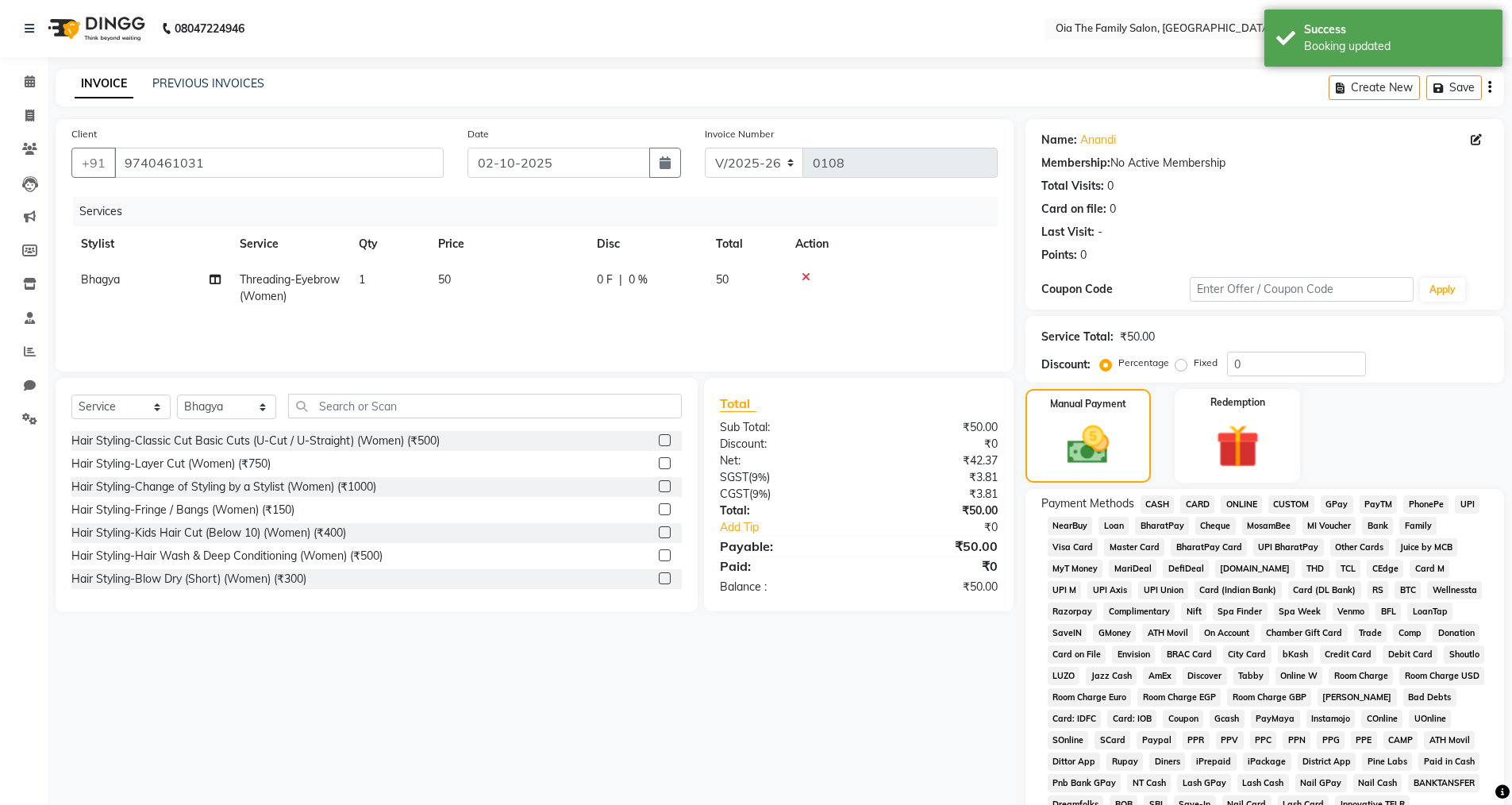
click at [1154, 504] on span "CASH" at bounding box center [1157, 504] width 34 height 18
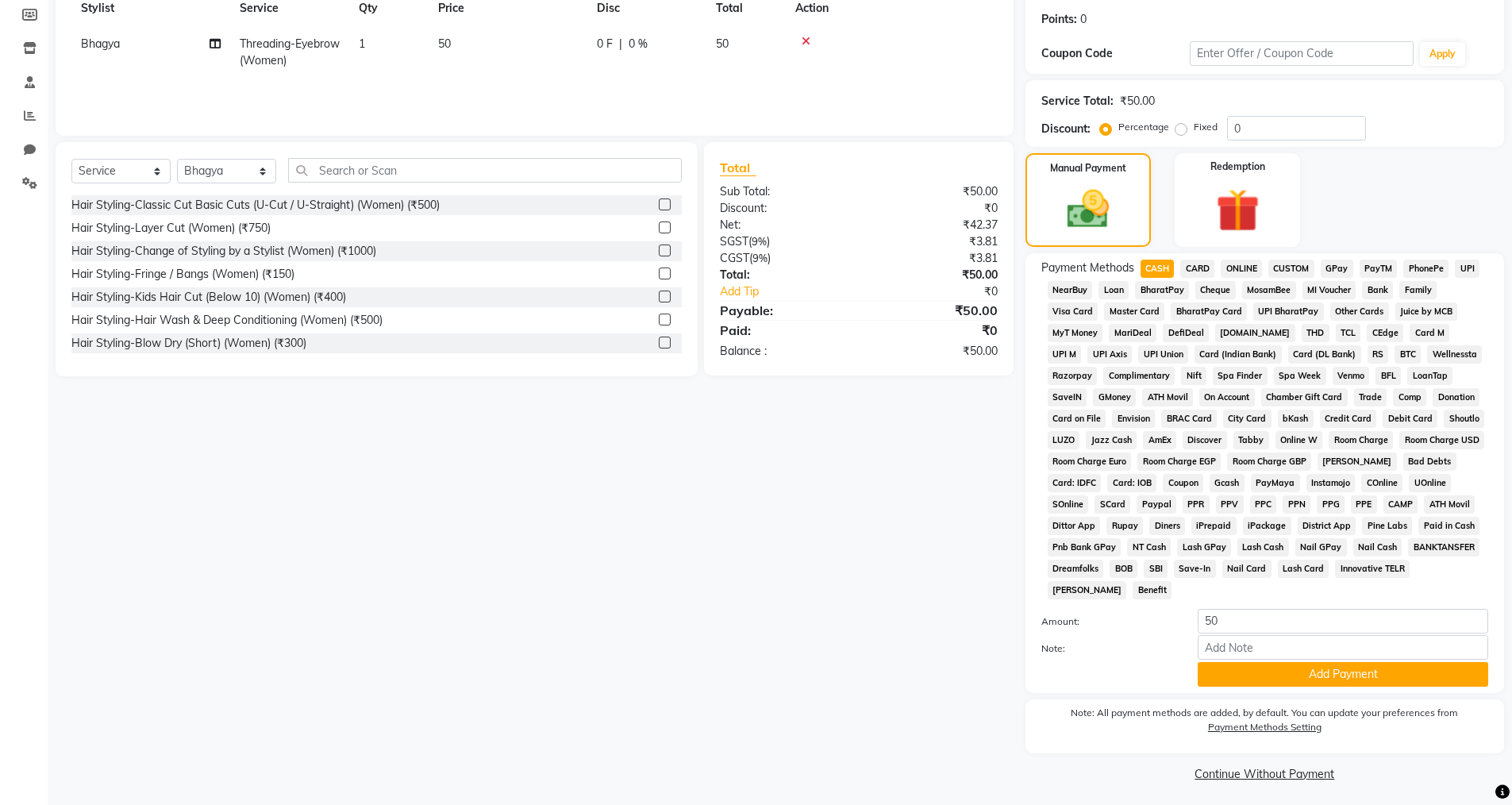
scroll to position [240, 0]
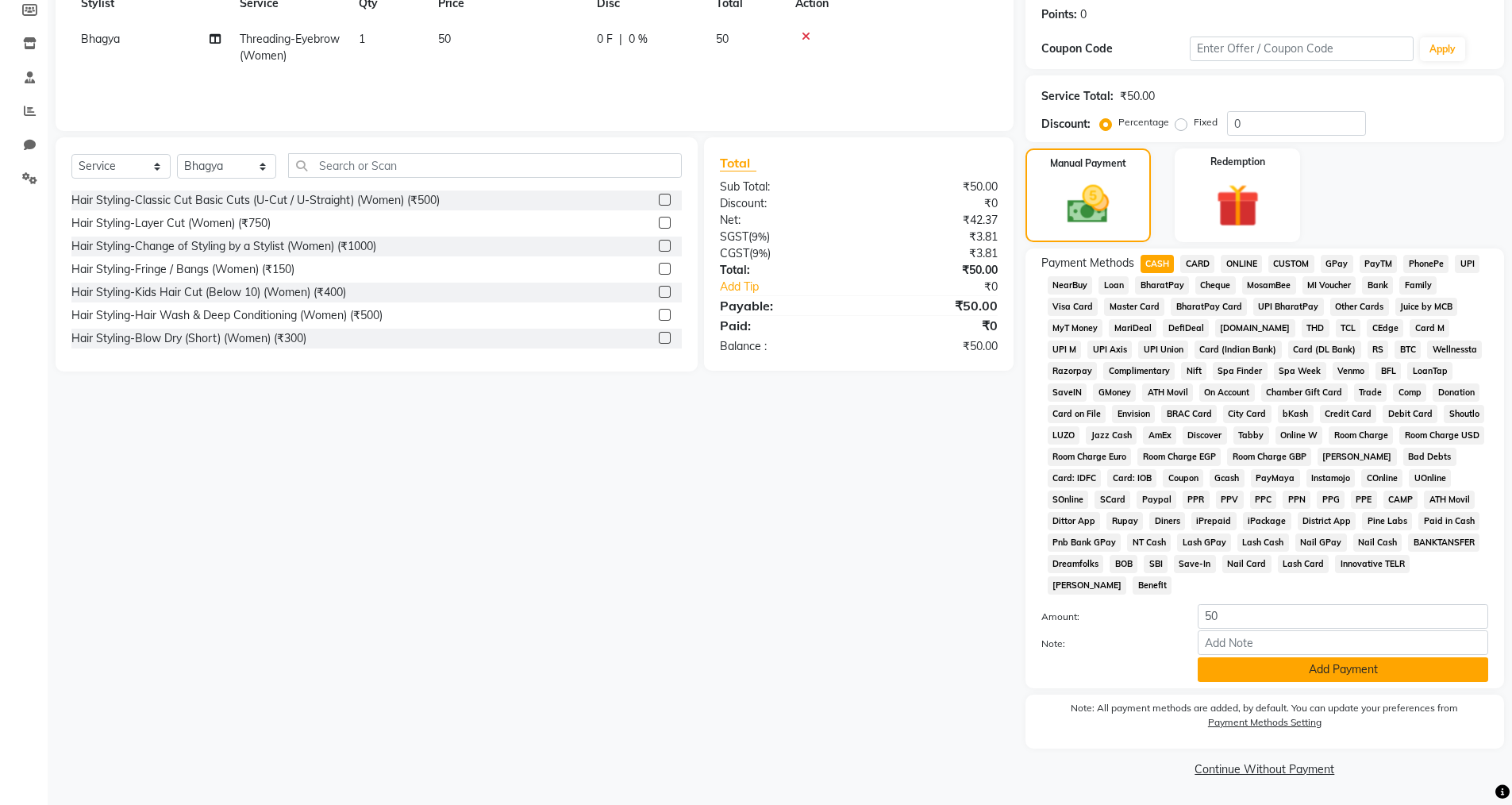
click at [1228, 661] on button "Add Payment" at bounding box center [1343, 669] width 291 height 25
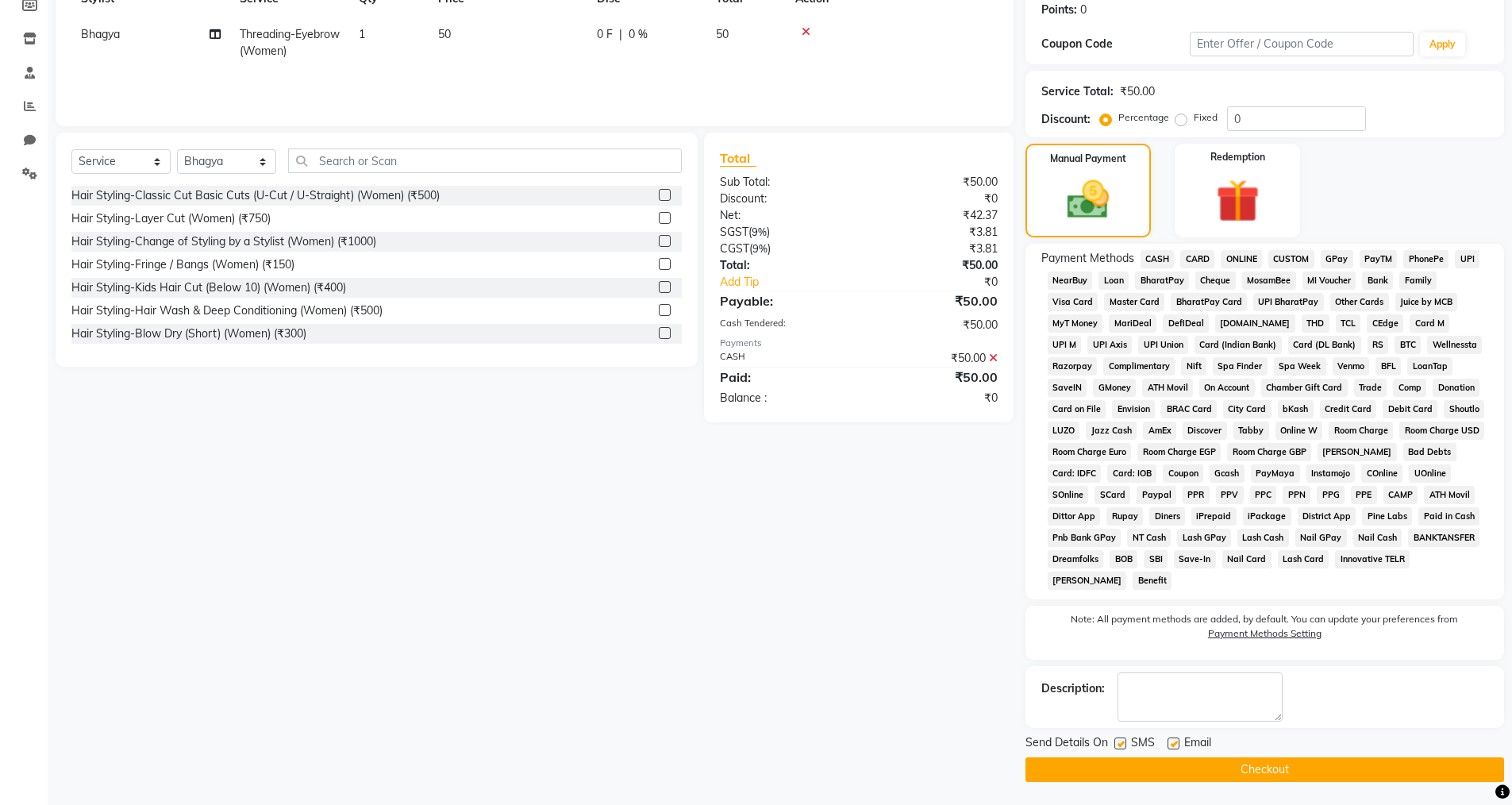
scroll to position [246, 0]
click at [1171, 741] on label at bounding box center [1174, 742] width 12 height 12
click at [1171, 741] on input "checkbox" at bounding box center [1173, 743] width 11 height 11
checkbox input "false"
click at [1117, 739] on label at bounding box center [1120, 742] width 12 height 12
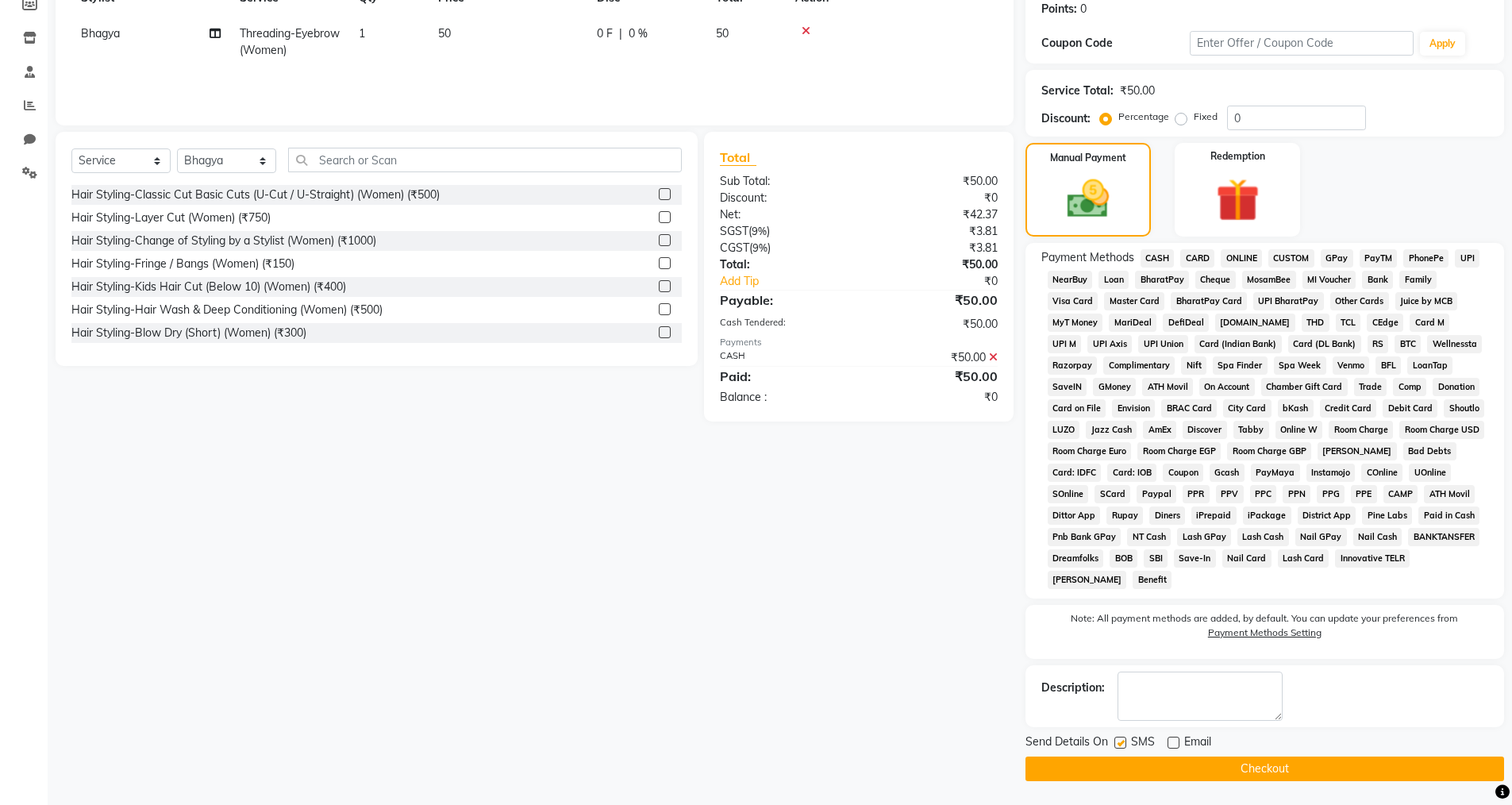
click at [1117, 739] on input "checkbox" at bounding box center [1119, 743] width 11 height 11
checkbox input "false"
drag, startPoint x: 1117, startPoint y: 779, endPoint x: 1124, endPoint y: 769, distance: 12.2
click at [1120, 779] on button "Checkout" at bounding box center [1264, 769] width 478 height 25
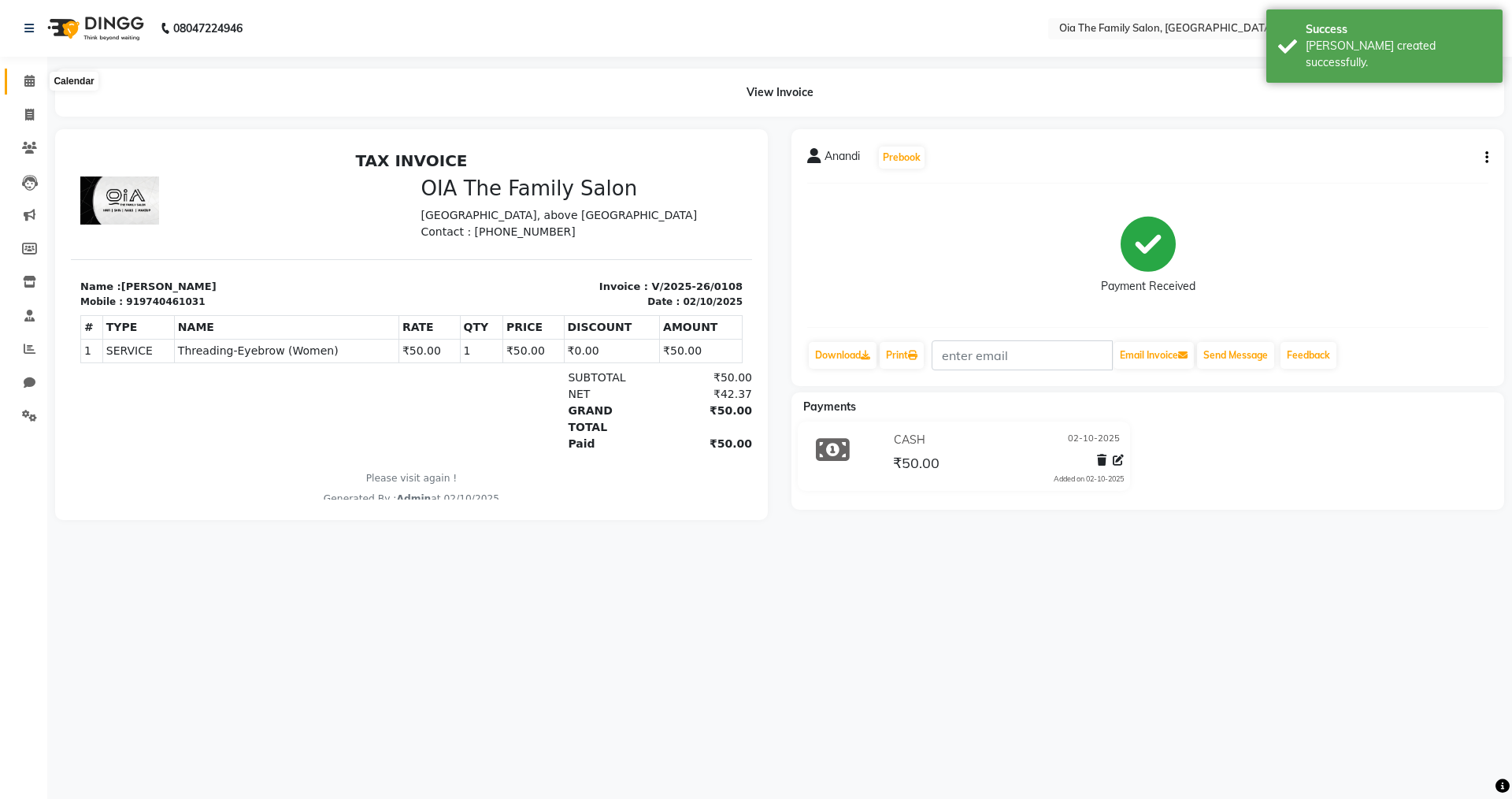
click at [23, 84] on span at bounding box center [30, 81] width 28 height 18
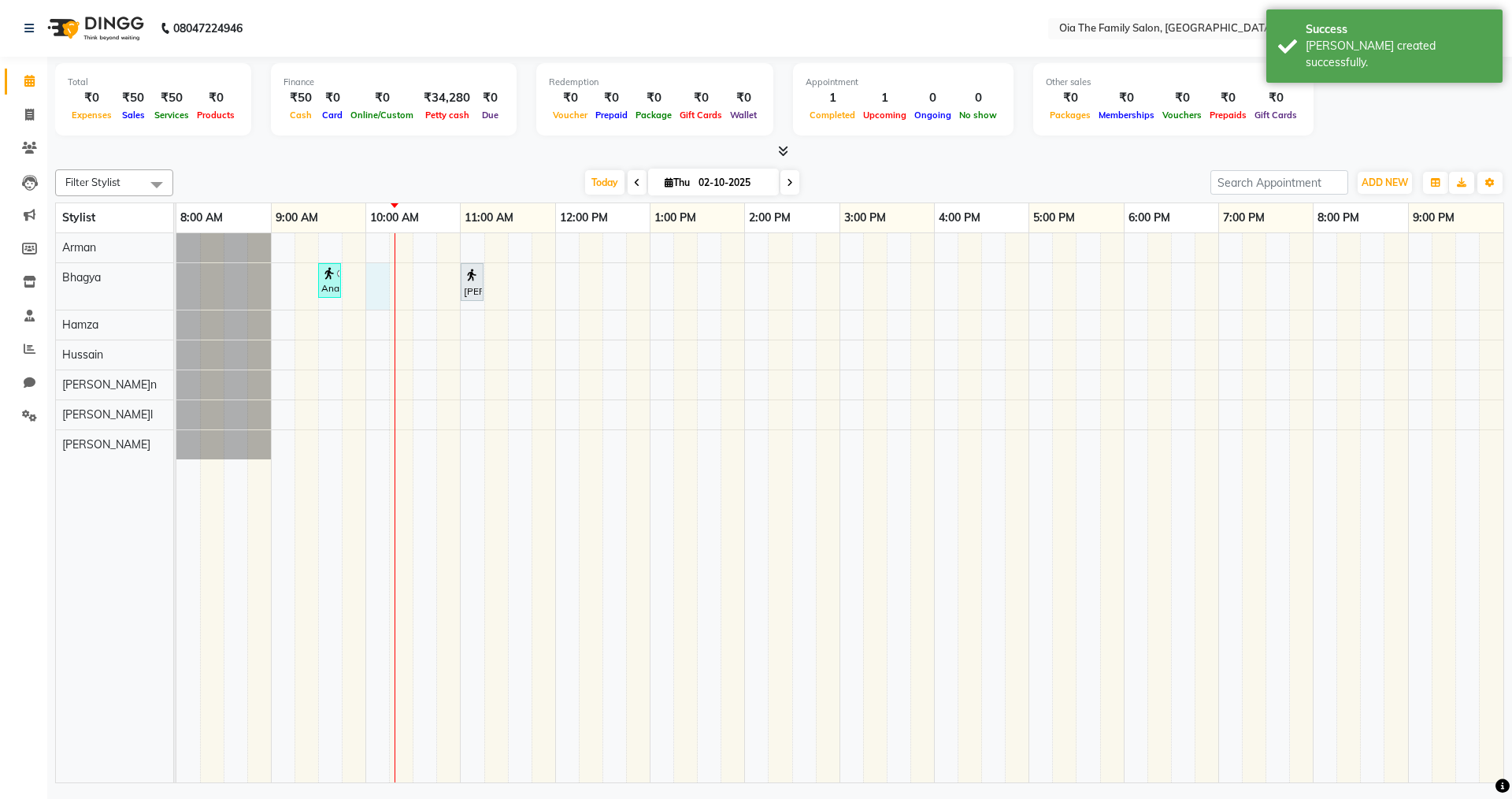
click at [366, 278] on div "Anandi, TK02, 09:30 AM-09:40 AM, Threading-Eyebrow (Women) [PERSON_NAME]a, TK01…" at bounding box center [840, 508] width 1328 height 549
select select "93028"
select select "600"
select select "tentative"
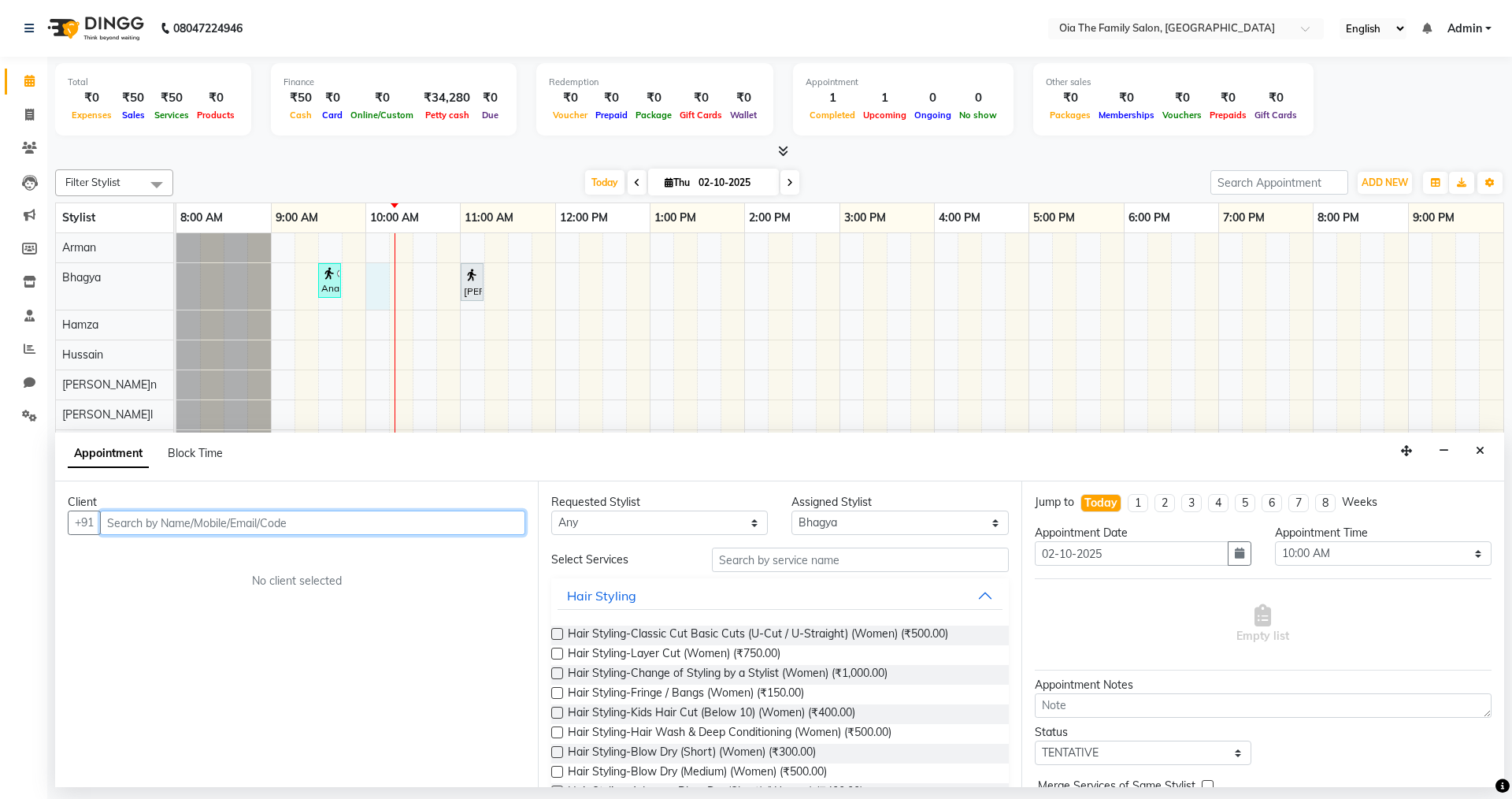
click at [227, 525] on input "text" at bounding box center [312, 523] width 426 height 24
type input "8277580025"
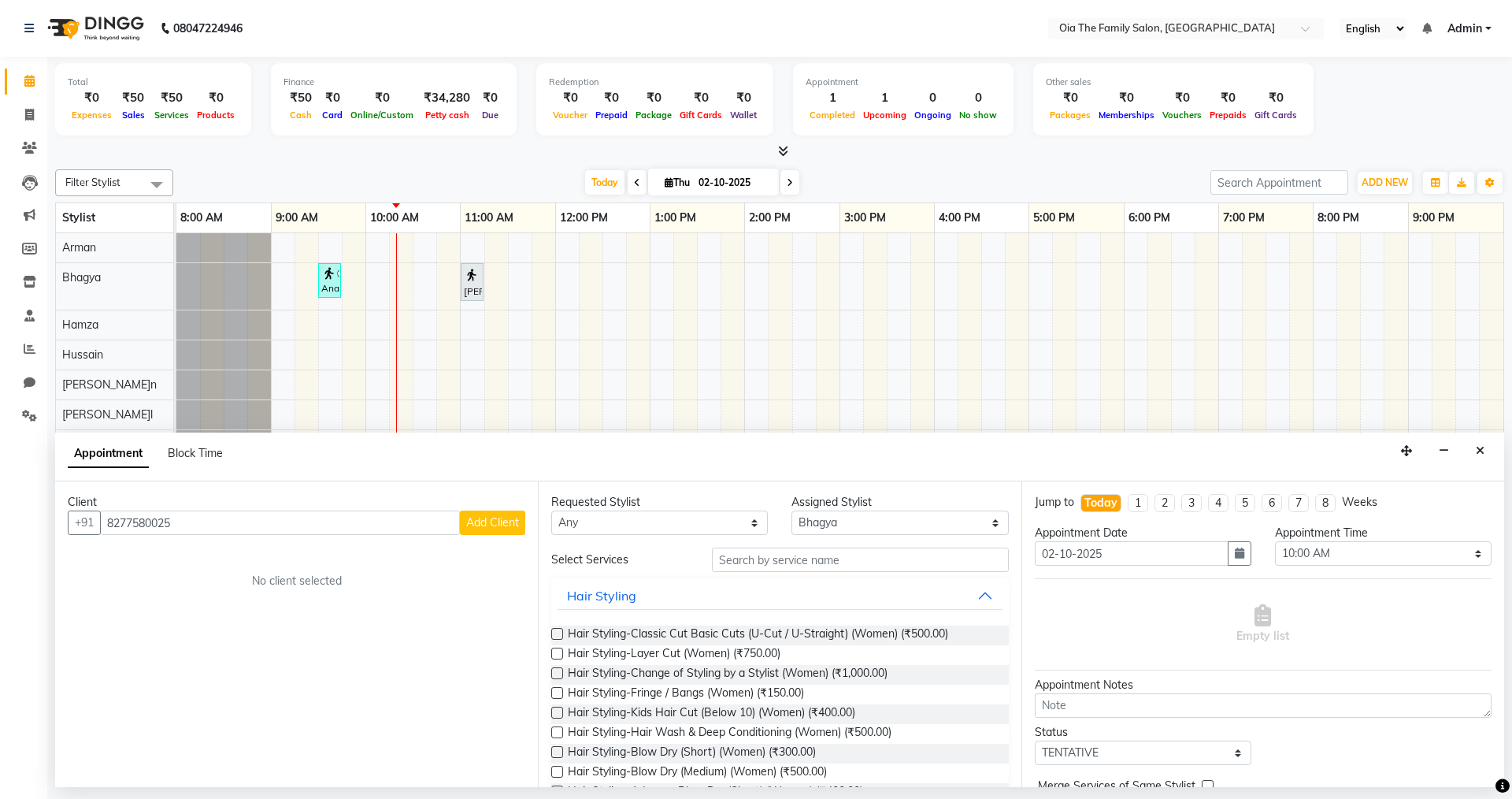
click at [500, 516] on span "Add Client" at bounding box center [493, 522] width 52 height 14
select select "22"
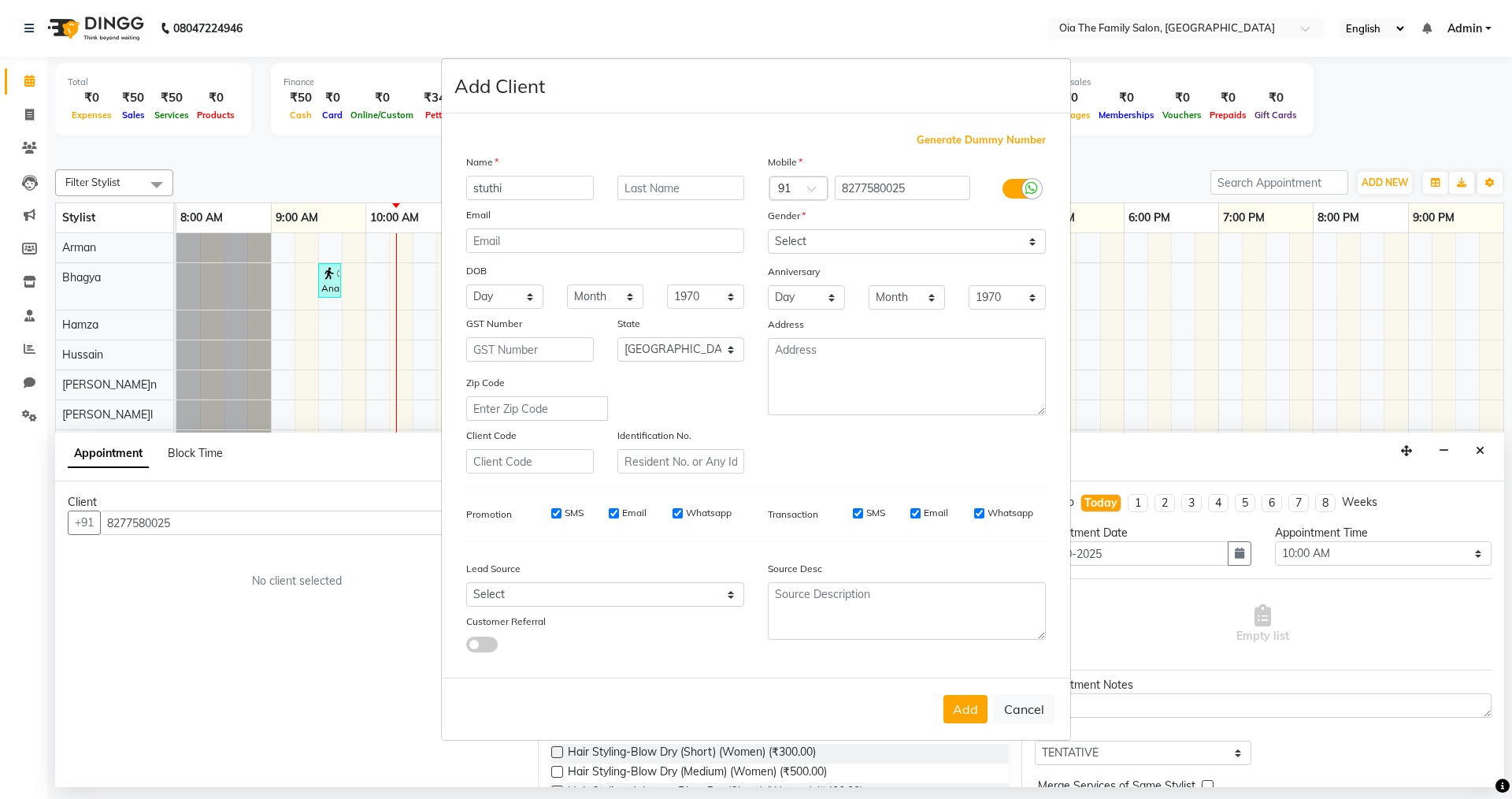
type input "stuthi"
click at [856, 247] on select "Select [DEMOGRAPHIC_DATA] [DEMOGRAPHIC_DATA] Other Prefer Not To Say" at bounding box center [907, 241] width 278 height 24
select select "[DEMOGRAPHIC_DATA]"
click at [768, 229] on select "Select [DEMOGRAPHIC_DATA] [DEMOGRAPHIC_DATA] Other Prefer Not To Say" at bounding box center [907, 241] width 278 height 24
click at [950, 705] on button "Add" at bounding box center [966, 709] width 44 height 28
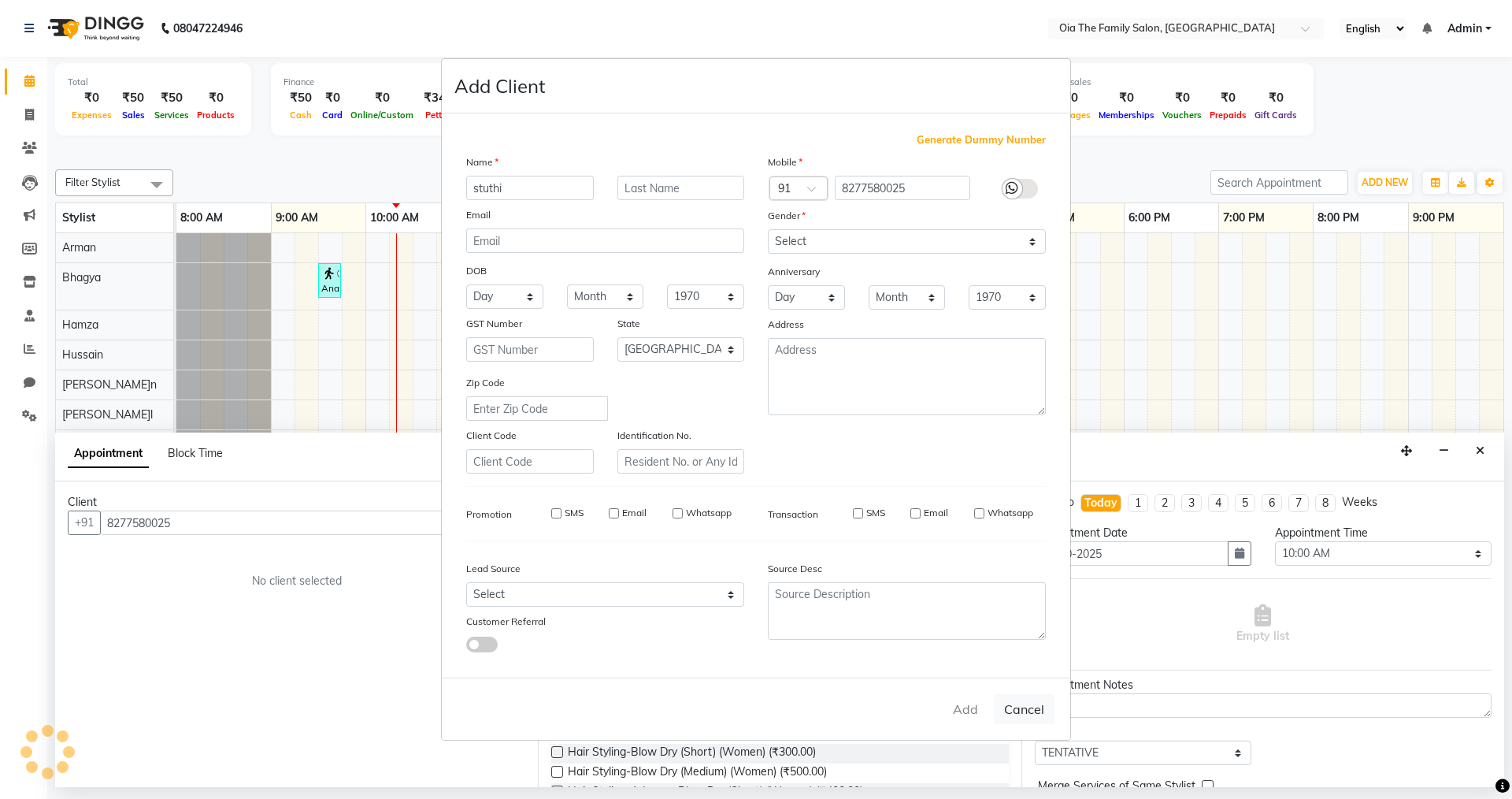
select select
select select "null"
select select
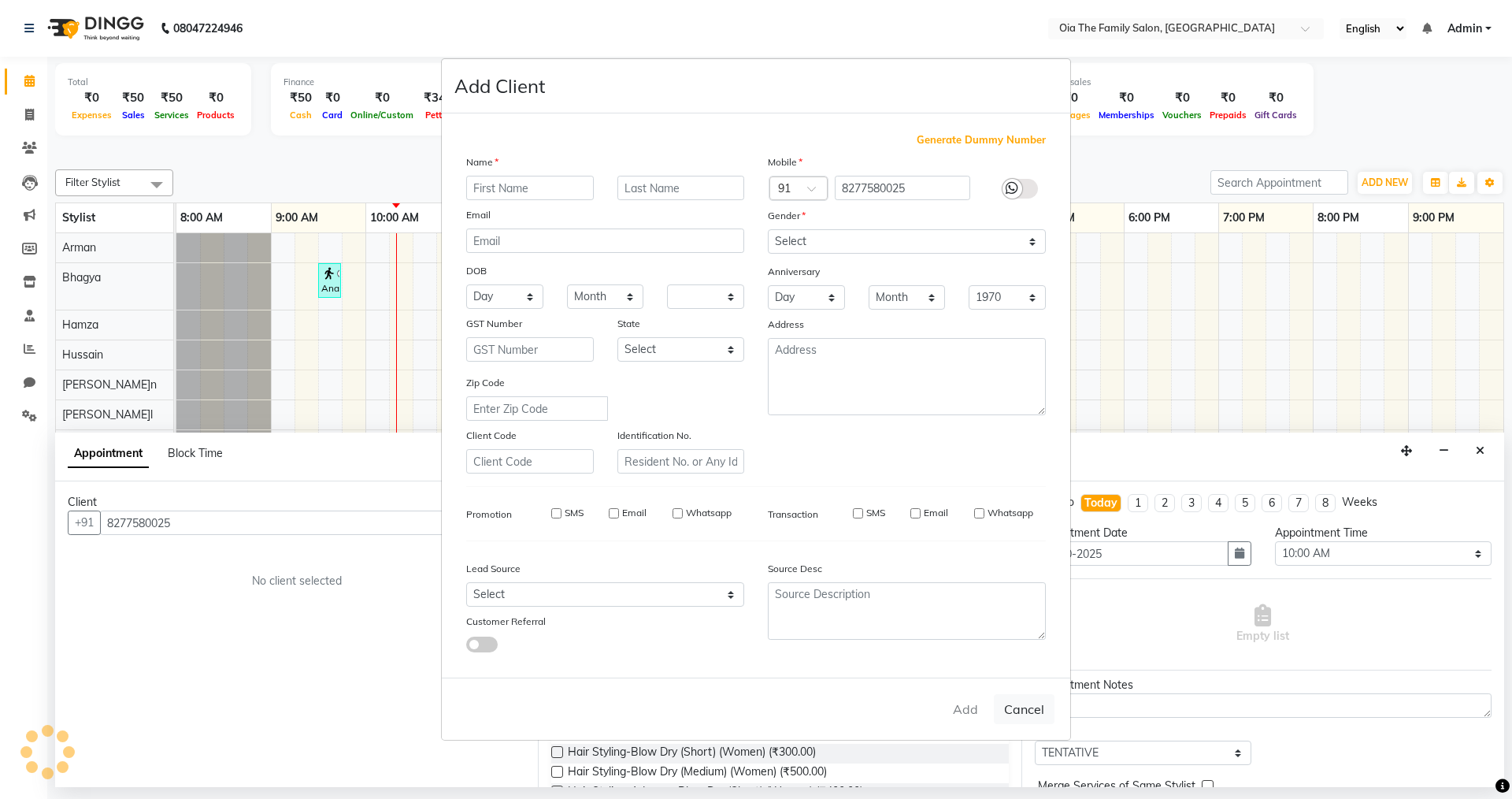
select select
checkbox input "false"
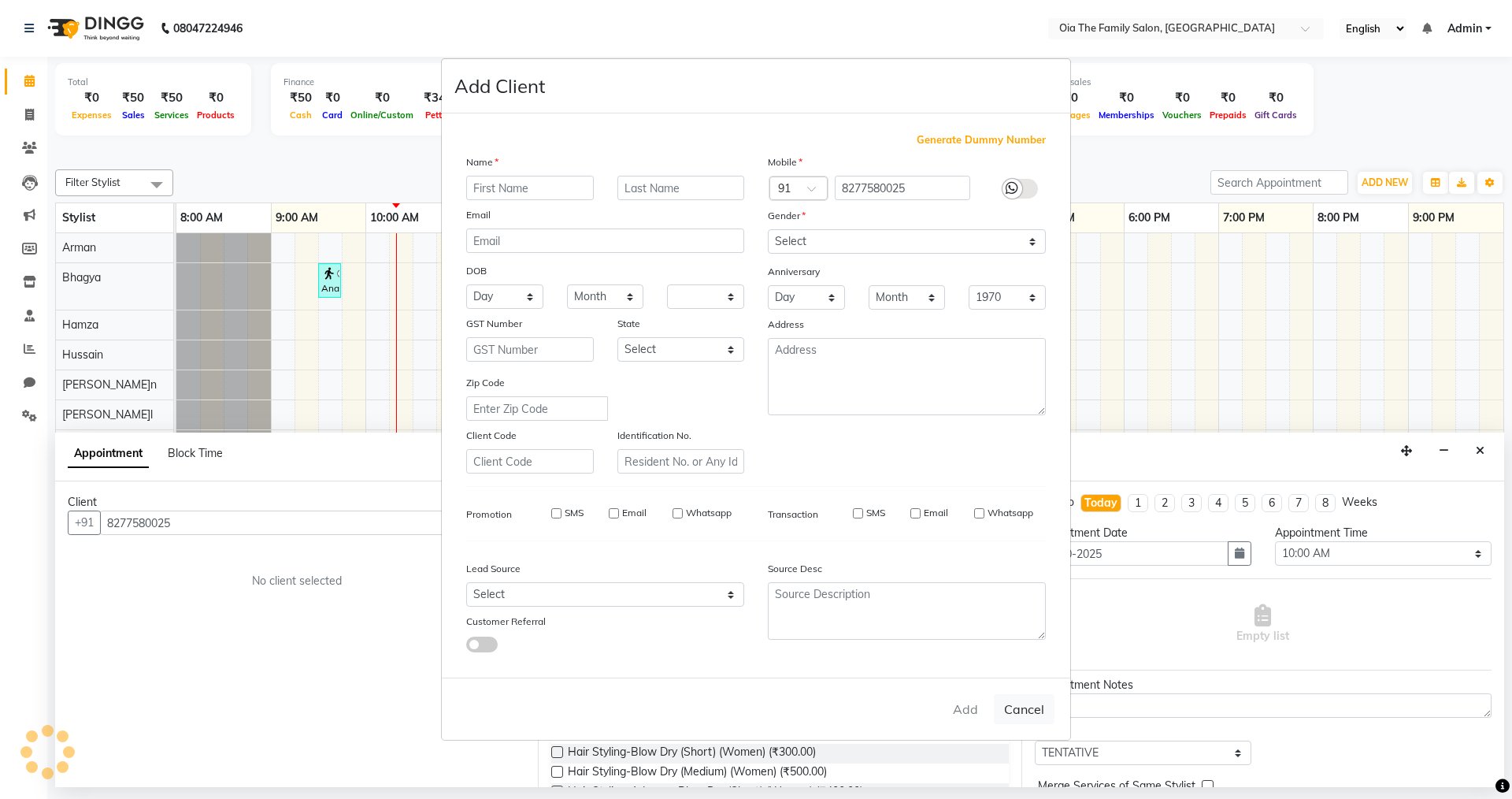
checkbox input "false"
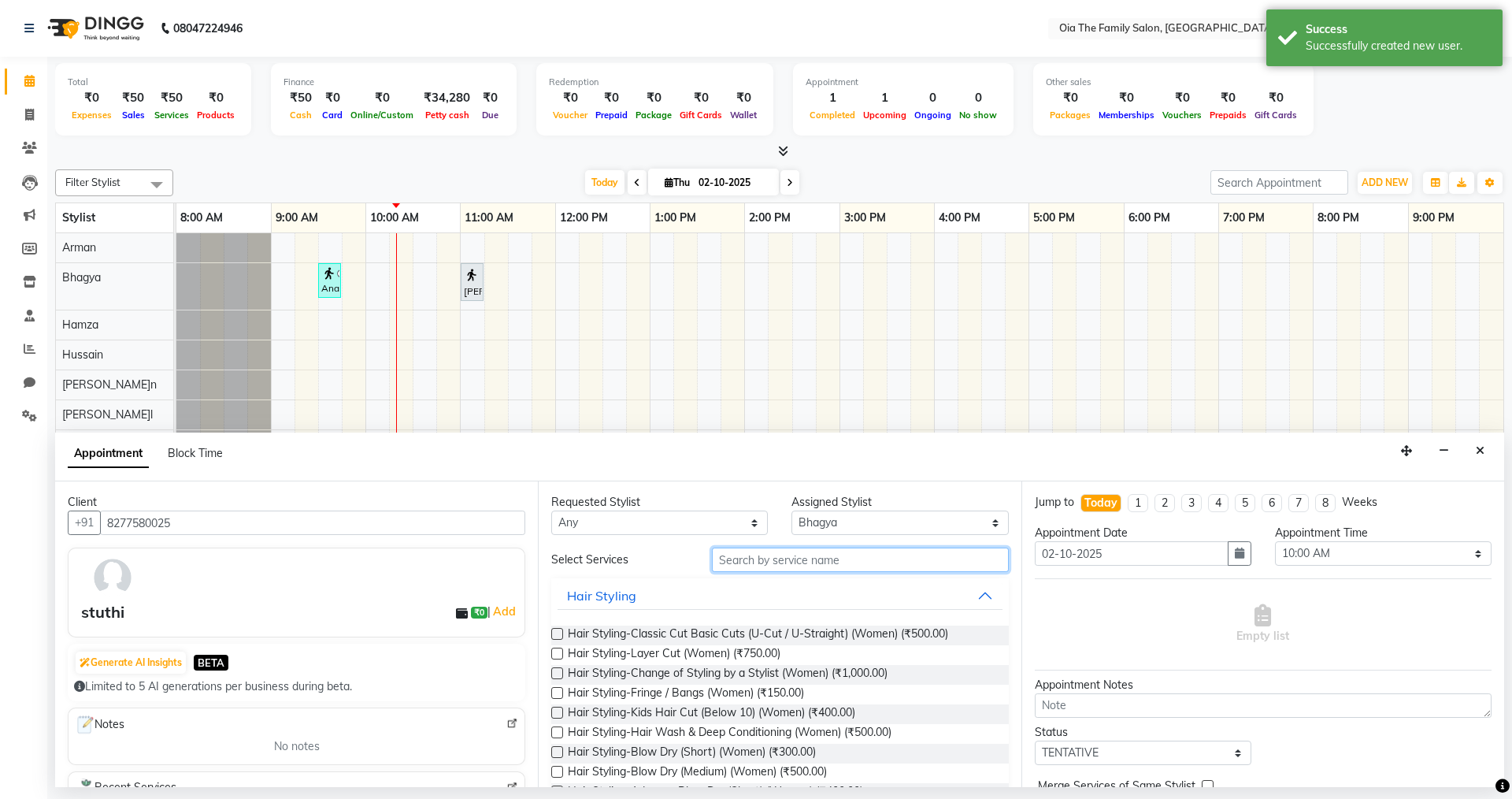
click at [771, 557] on input "text" at bounding box center [861, 559] width 297 height 24
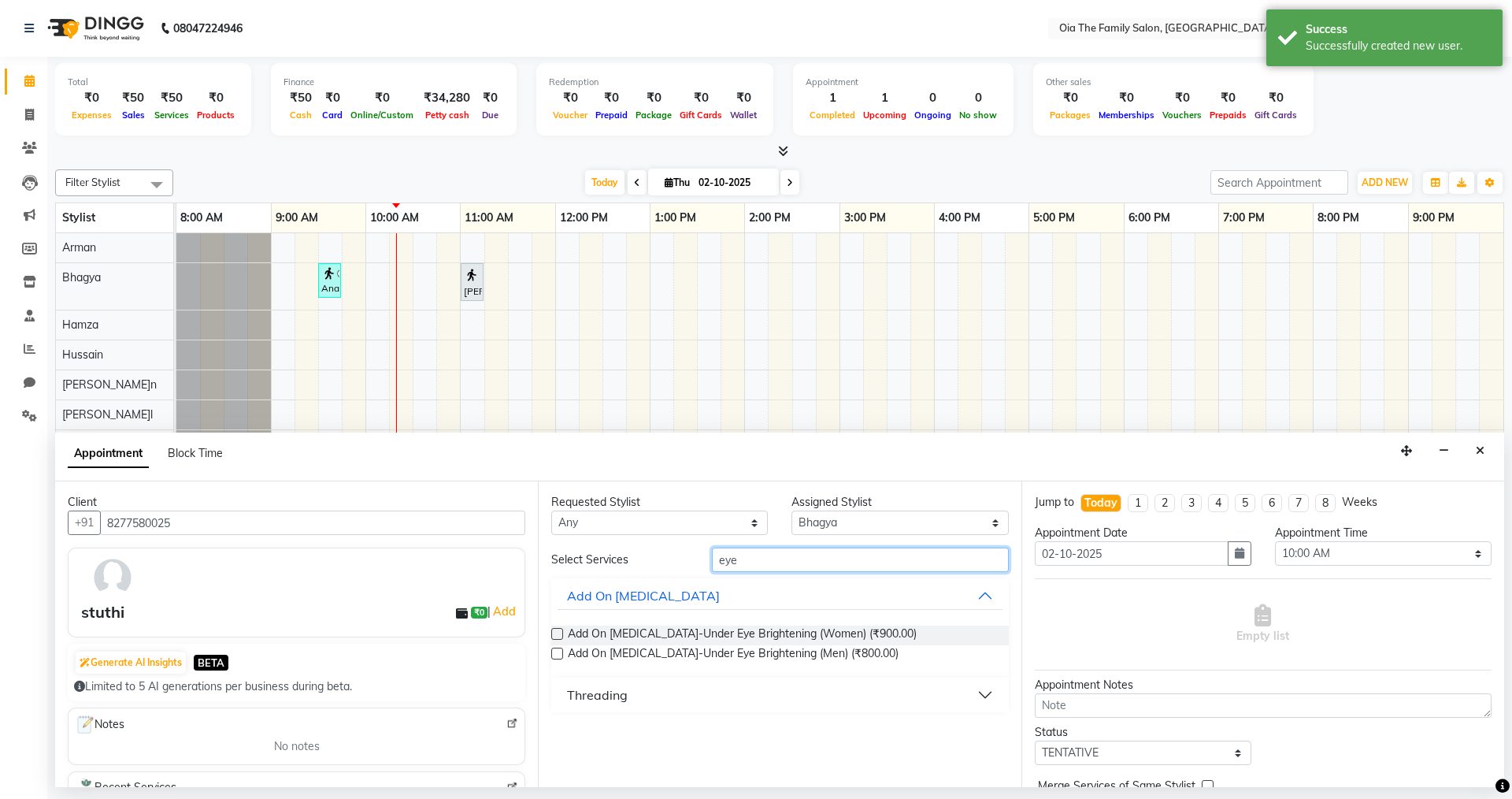
type input "eye"
click at [597, 697] on div "Threading" at bounding box center [597, 695] width 60 height 19
click at [607, 733] on span "Threading-Eyebrow (Women) (₹50.00)" at bounding box center [664, 734] width 193 height 20
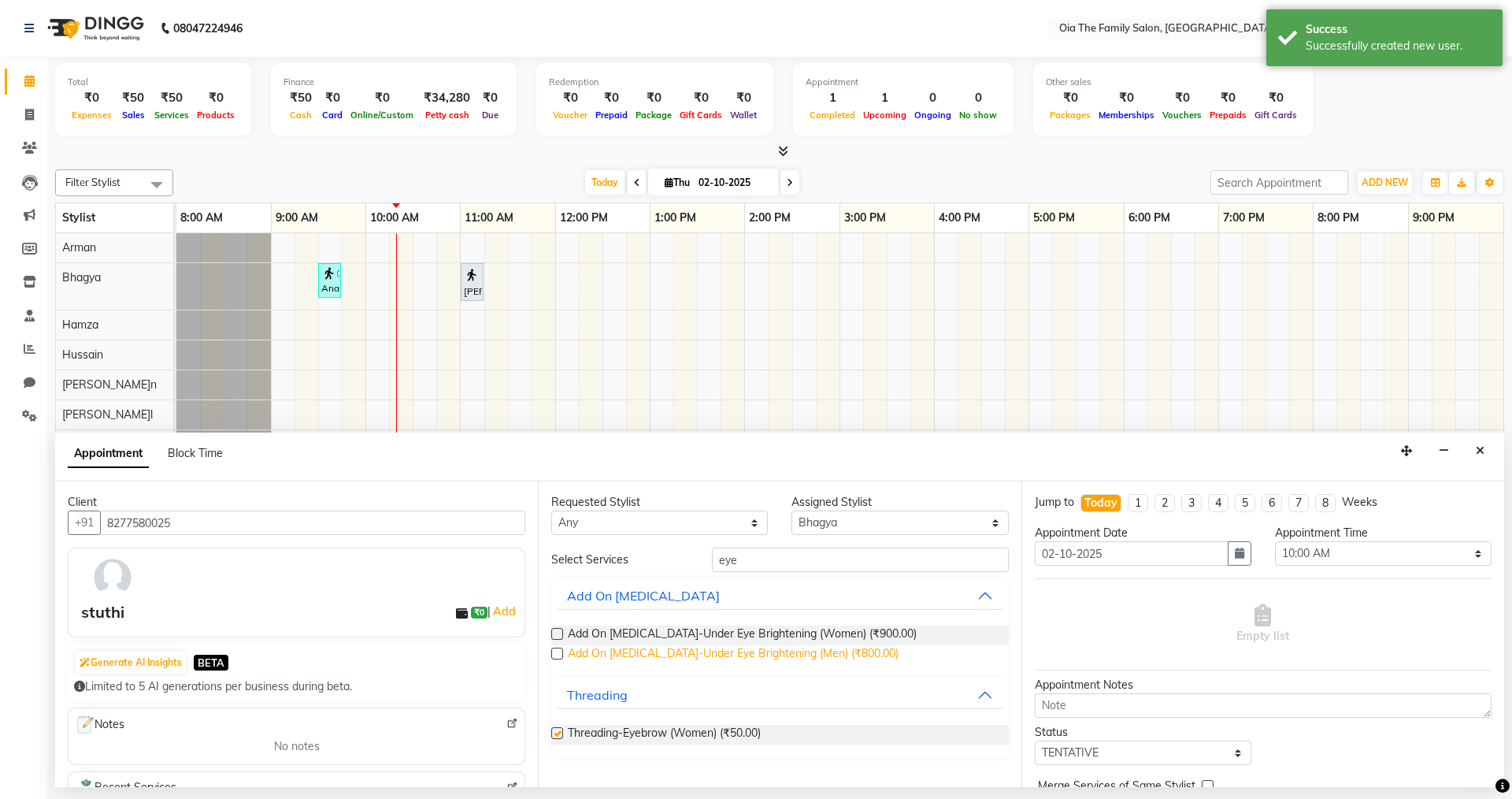
checkbox input "false"
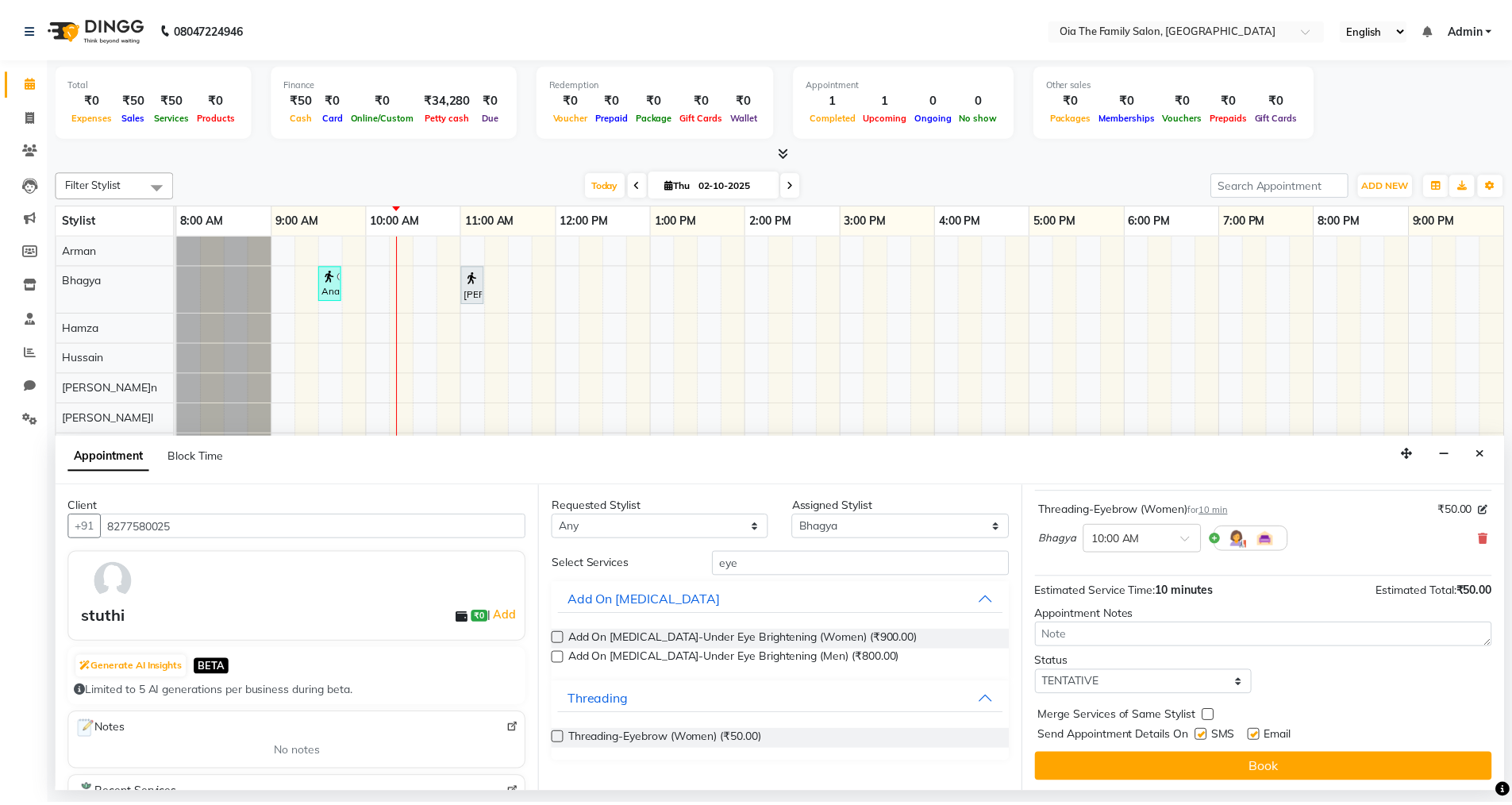
scroll to position [94, 0]
click at [1207, 735] on label at bounding box center [1210, 734] width 12 height 12
click at [1207, 735] on input "checkbox" at bounding box center [1209, 735] width 11 height 11
checkbox input "false"
click at [1266, 731] on label at bounding box center [1264, 734] width 12 height 12
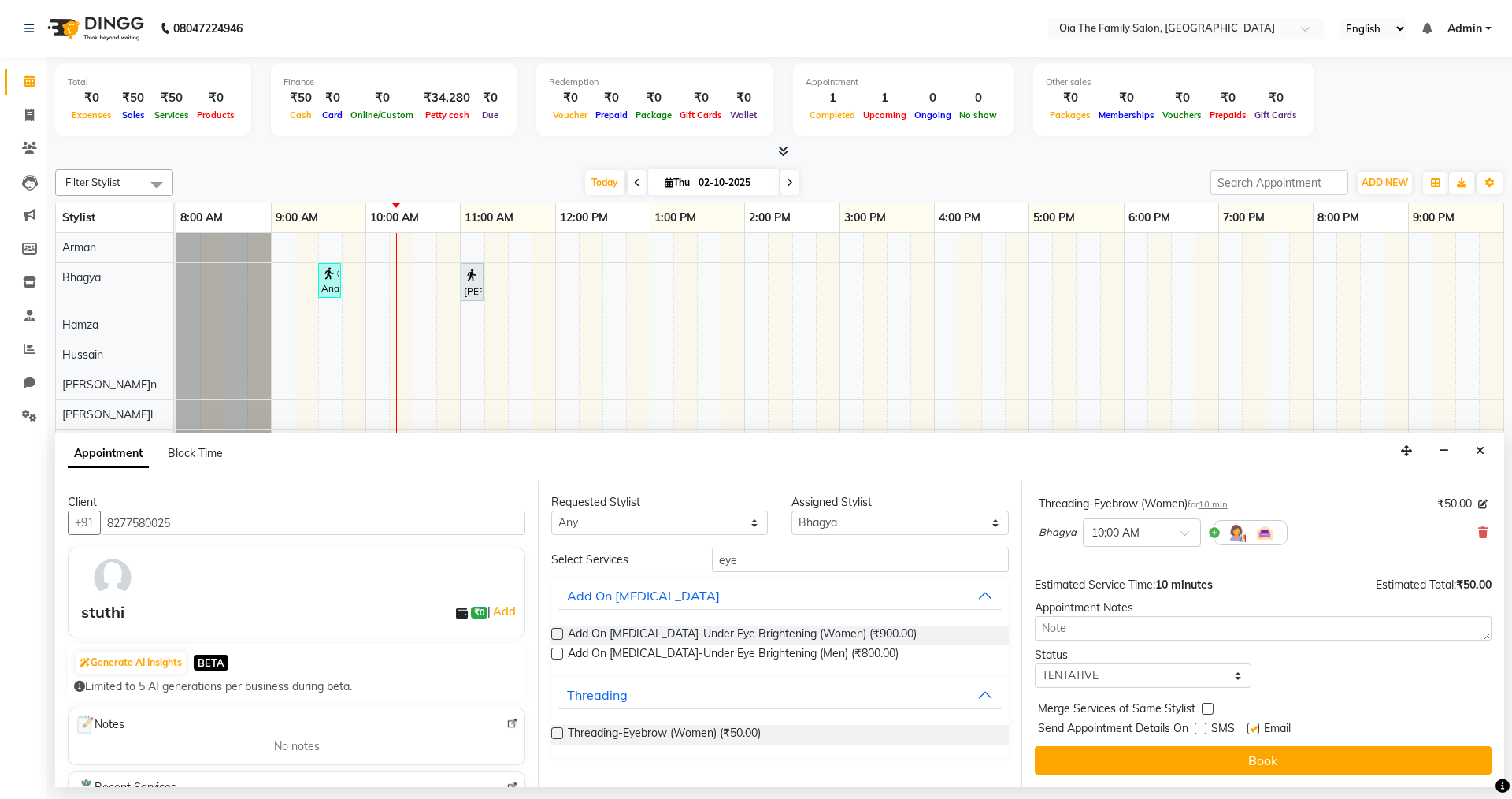
click at [1257, 726] on input "checkbox" at bounding box center [1253, 730] width 10 height 10
checkbox input "false"
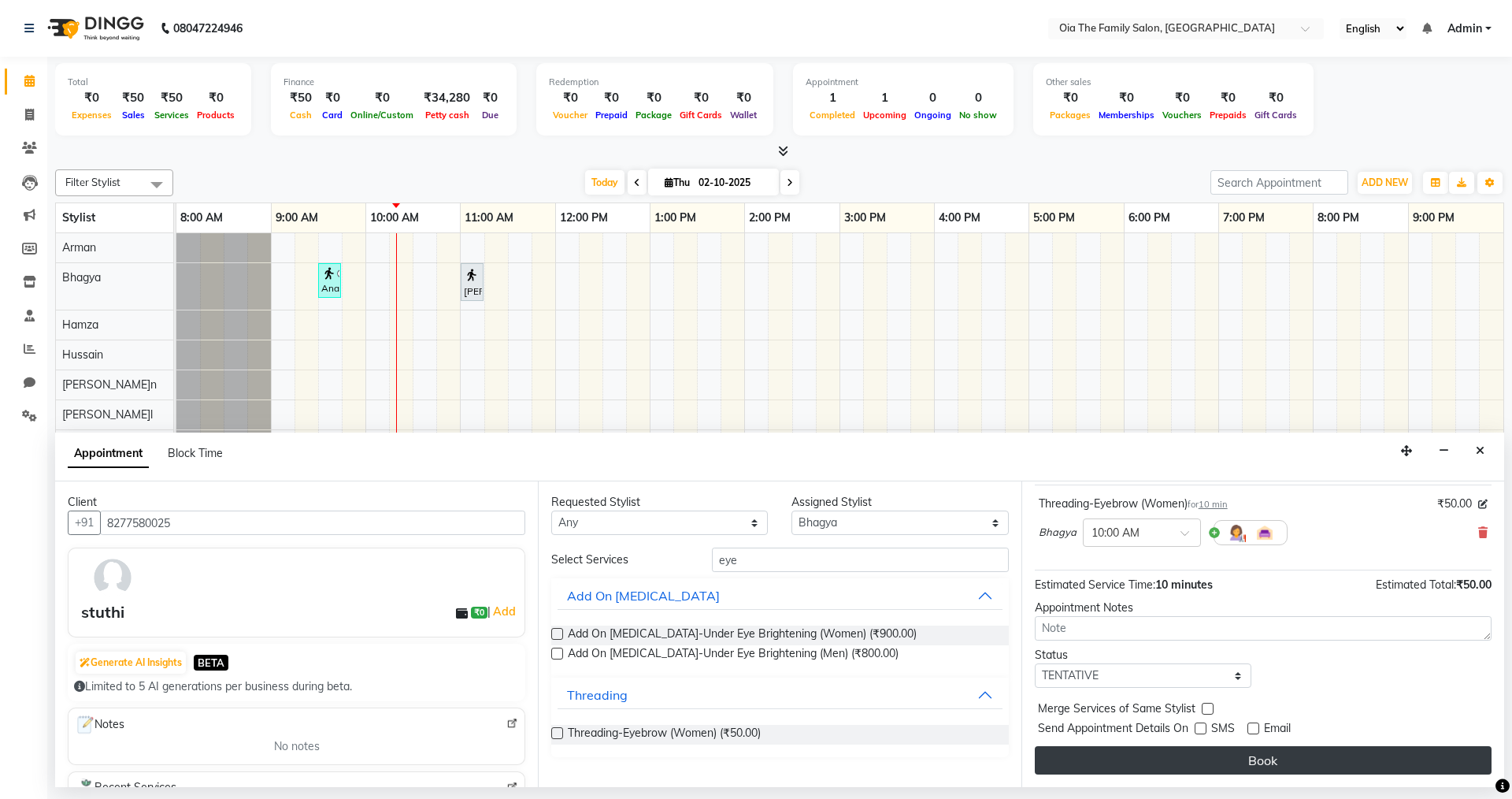
click at [1258, 751] on button "Book" at bounding box center [1263, 761] width 457 height 28
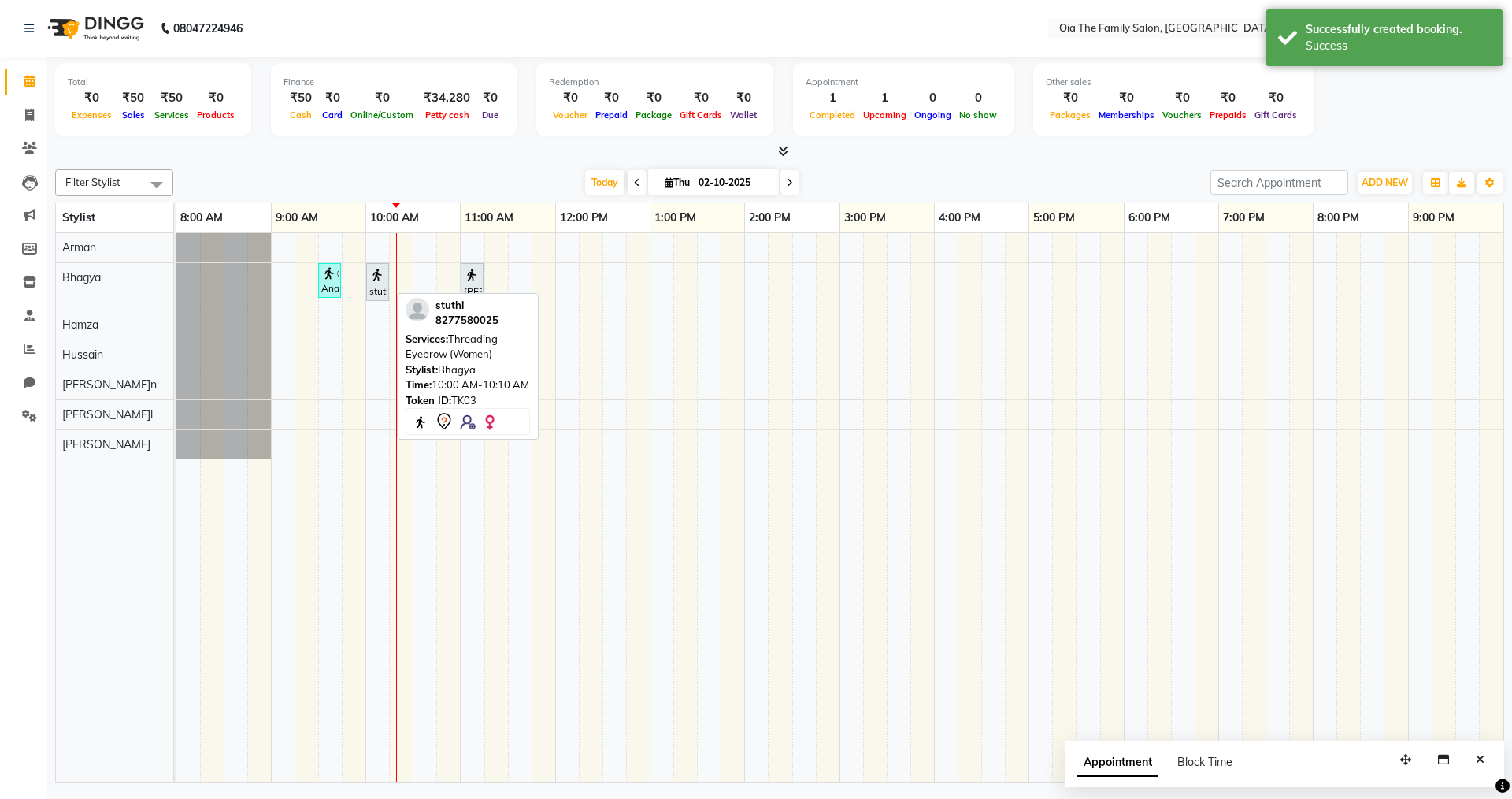
click at [380, 295] on div "stuthi, TK03, 10:00 AM-10:10 AM, Threading-Eyebrow (Women)" at bounding box center [378, 282] width 20 height 33
select select "7"
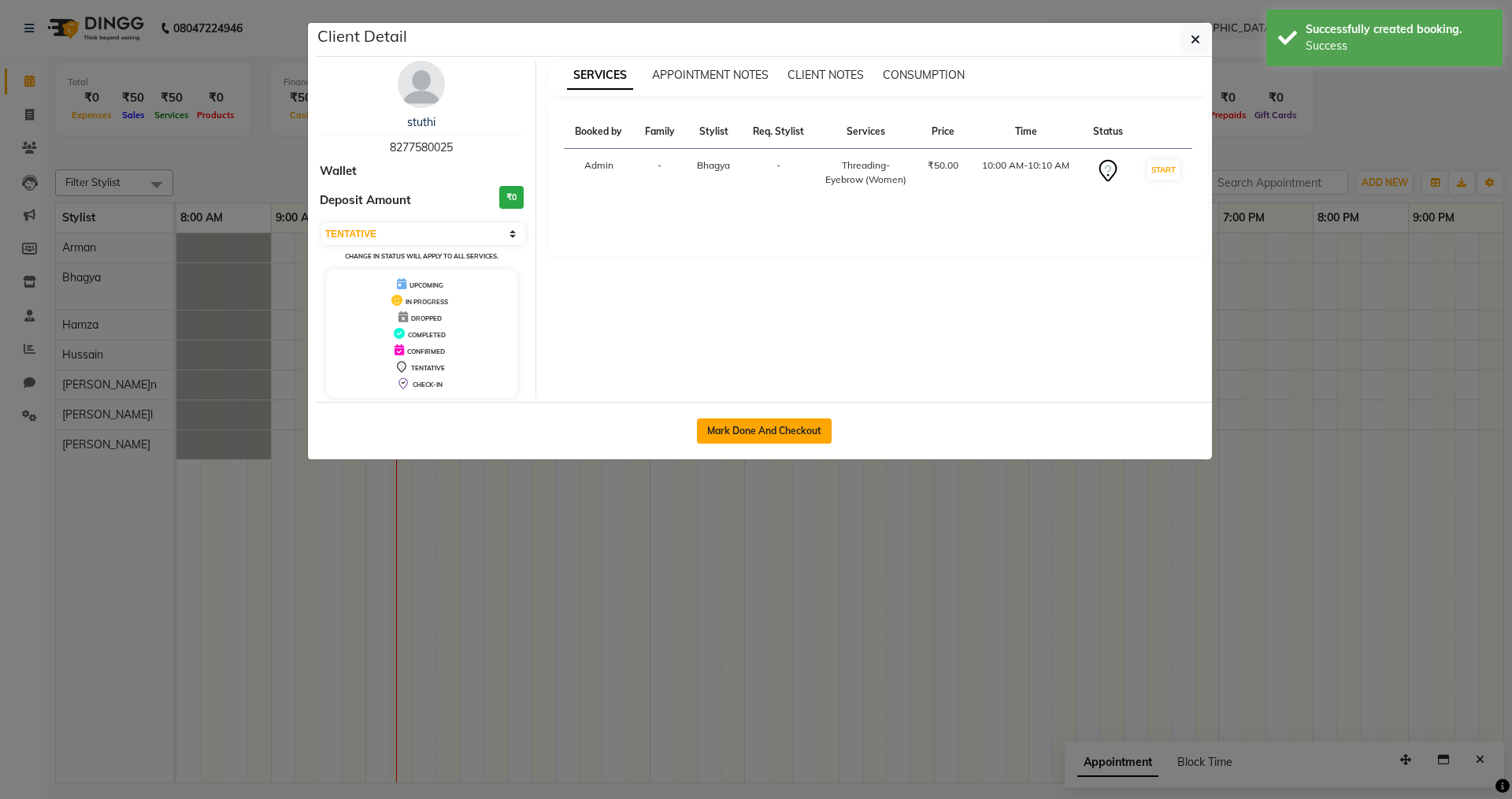
click at [747, 437] on button "Mark Done And Checkout" at bounding box center [765, 431] width 135 height 25
select select "service"
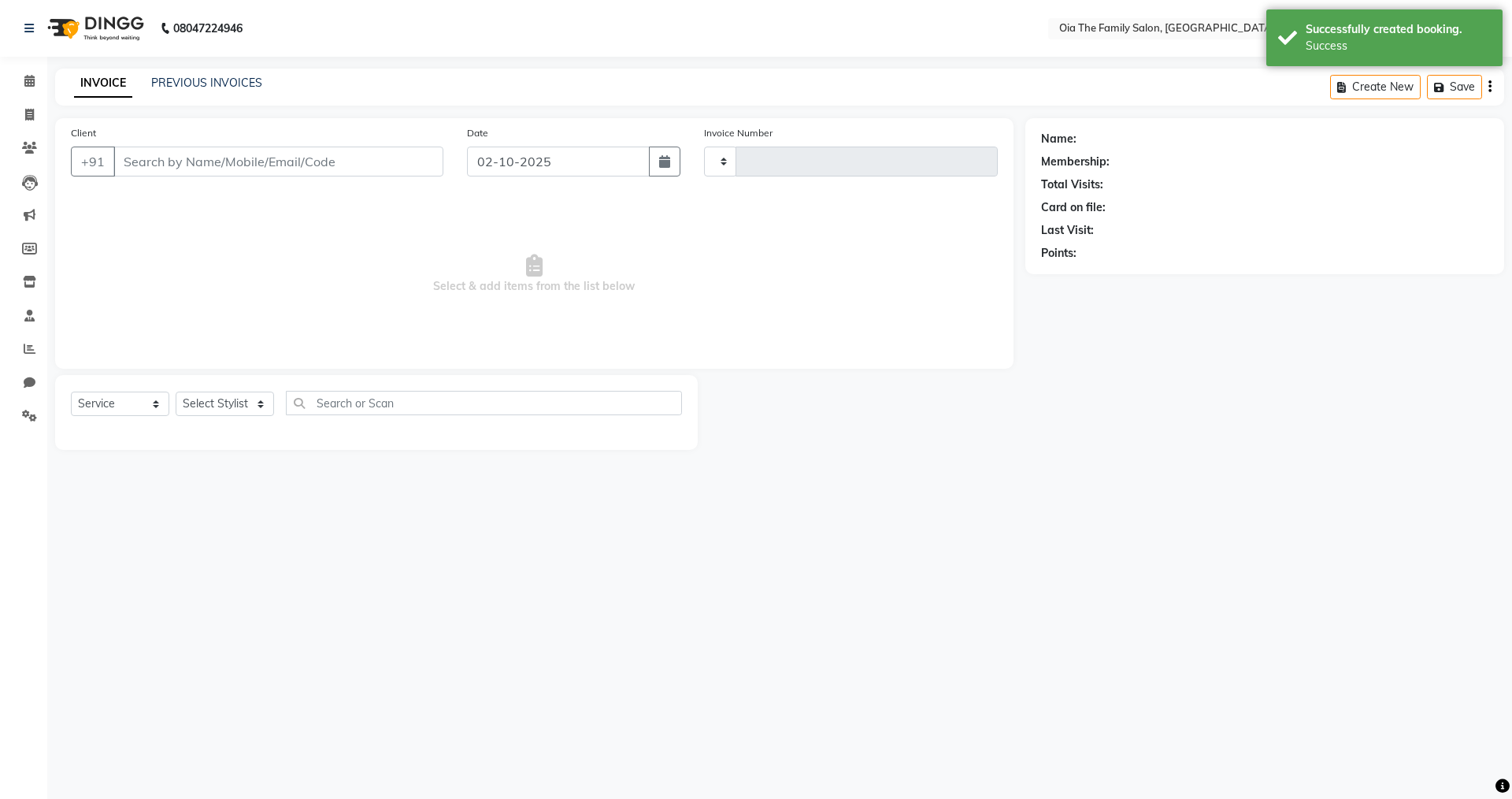
type input "0109"
select select "9113"
type input "8277580025"
select select "93028"
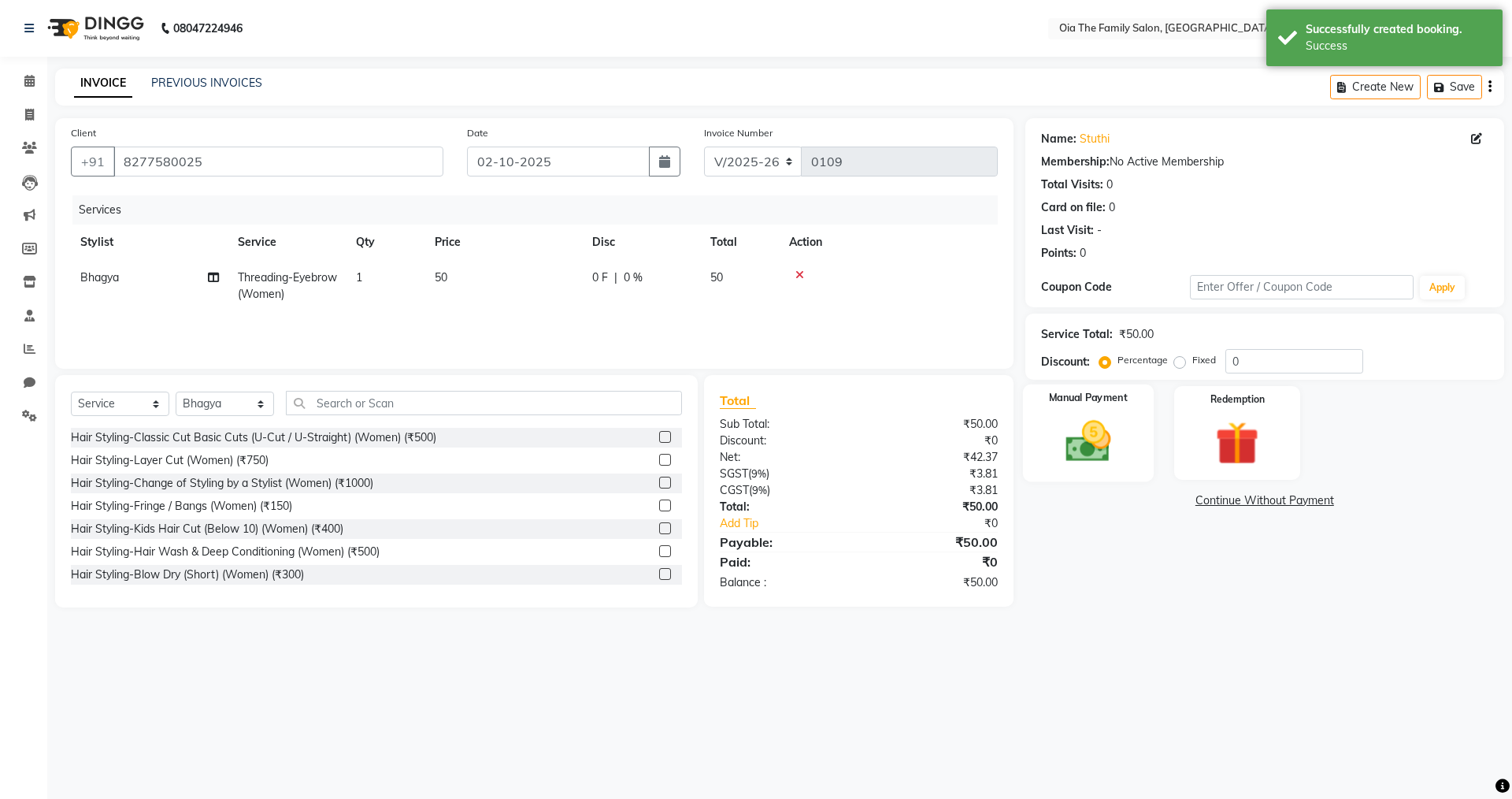
click at [1127, 453] on div "Manual Payment" at bounding box center [1088, 433] width 131 height 97
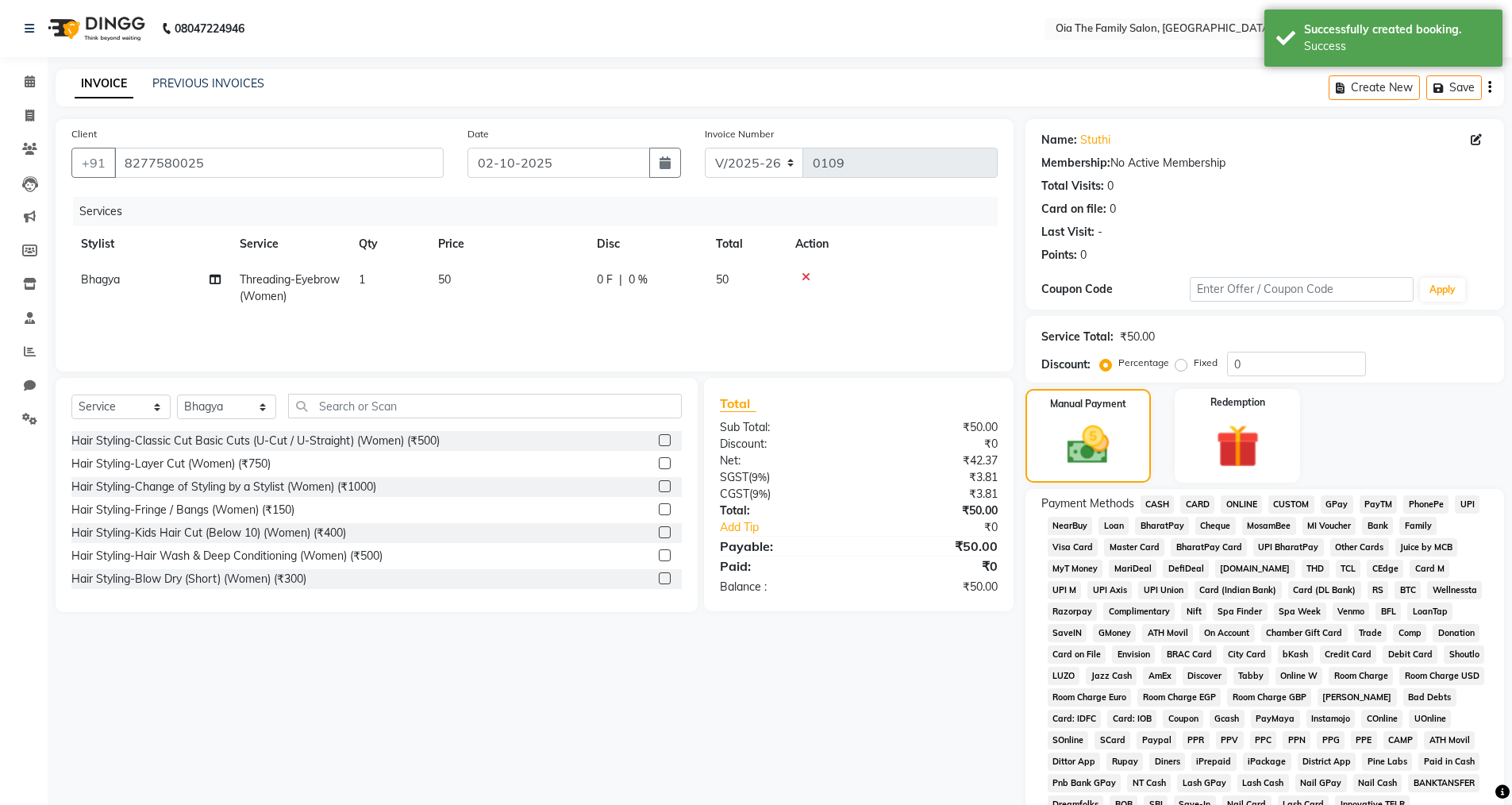
click at [1466, 502] on span "UPI" at bounding box center [1467, 504] width 25 height 18
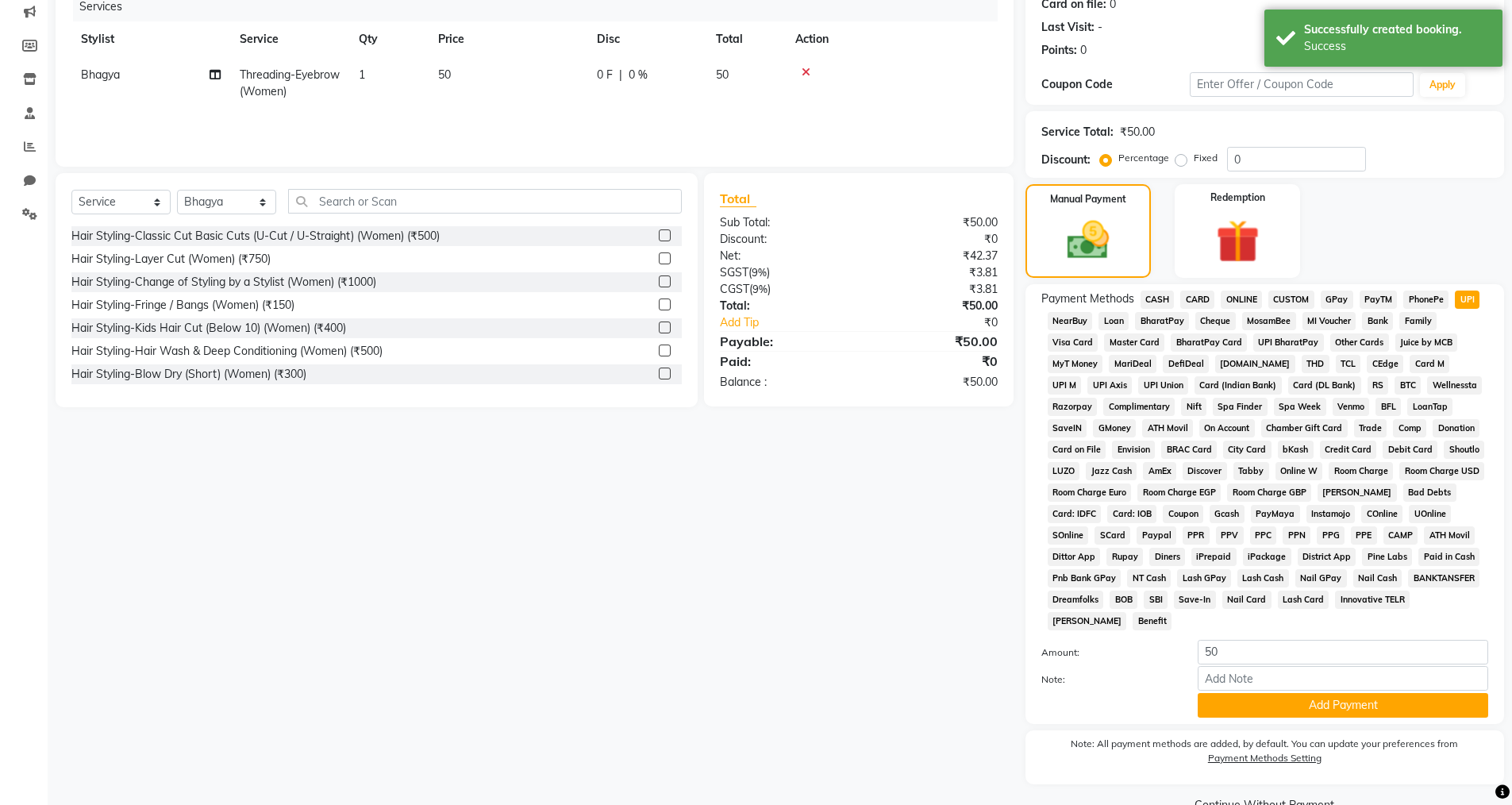
scroll to position [240, 0]
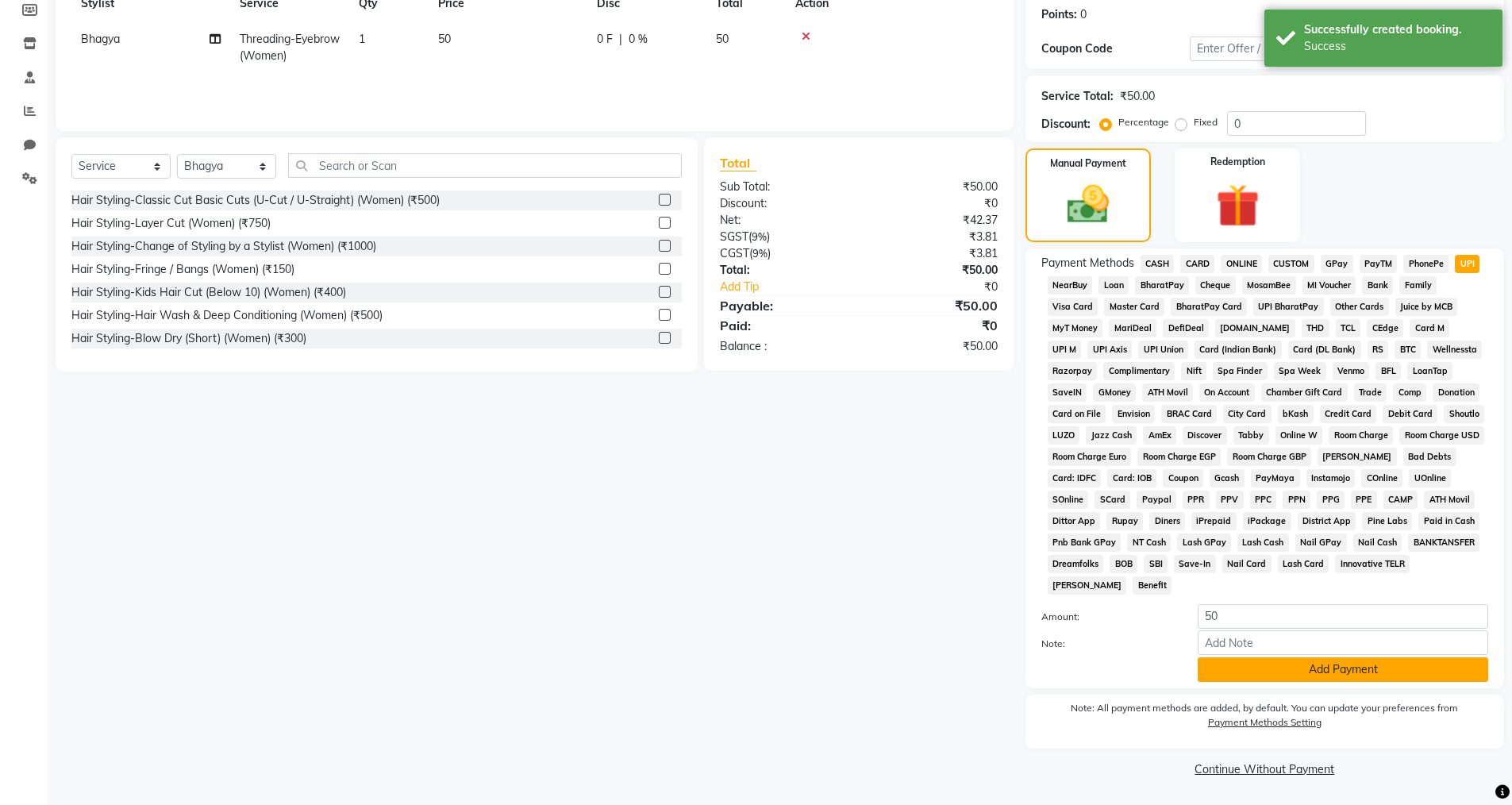
click at [1225, 666] on button "Add Payment" at bounding box center [1343, 669] width 291 height 25
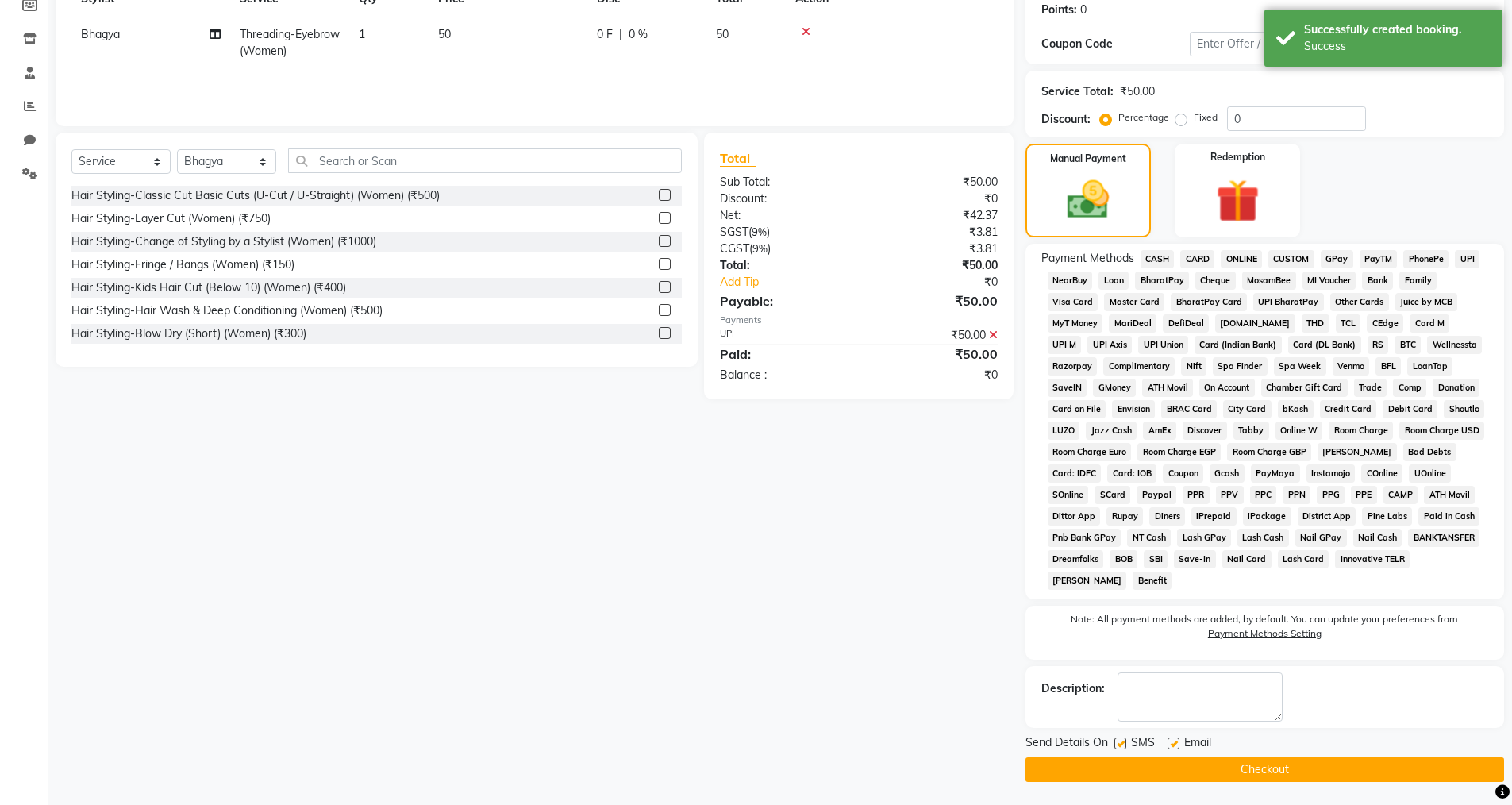
scroll to position [246, 0]
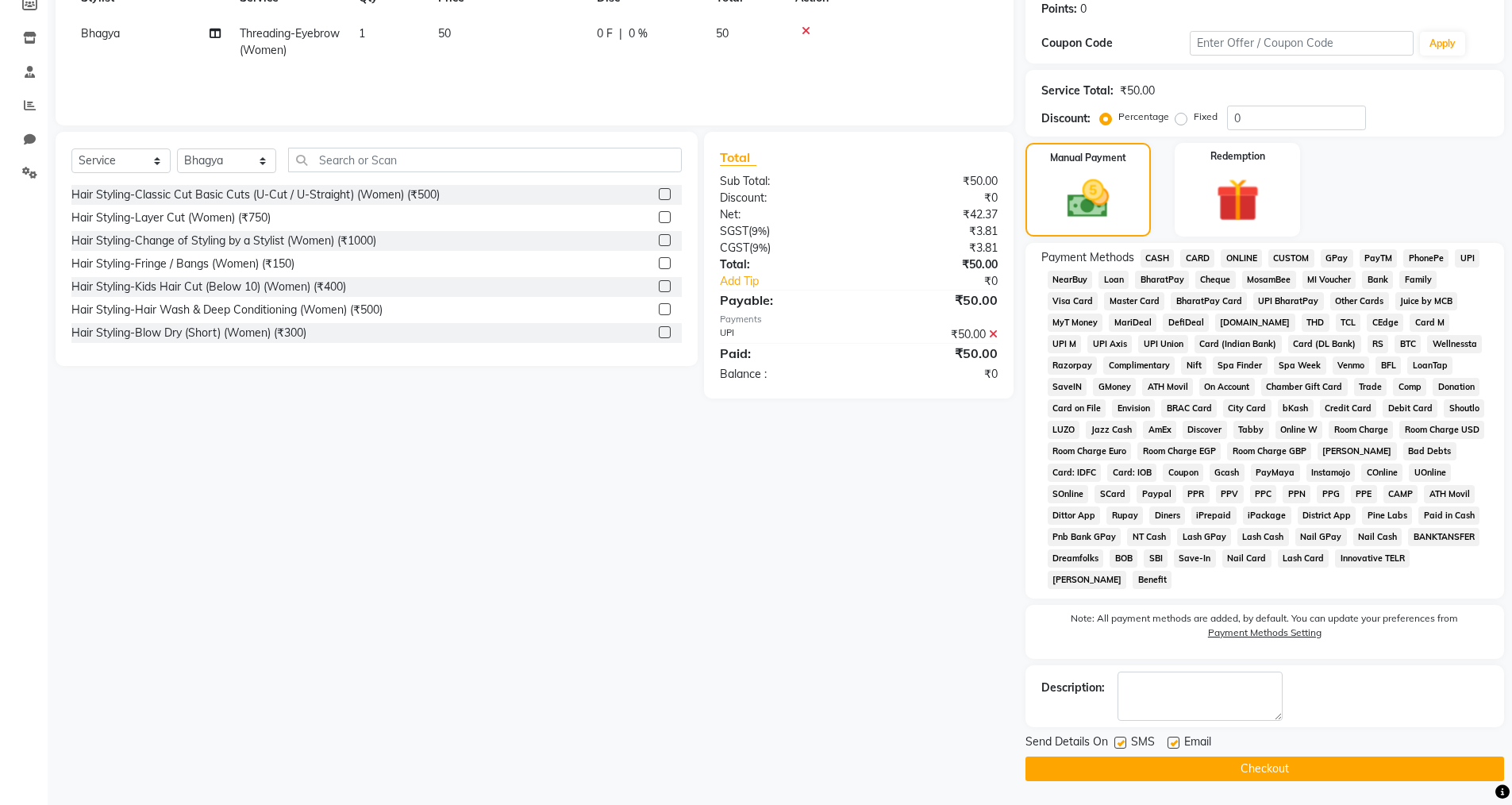
click at [1175, 743] on label at bounding box center [1174, 742] width 12 height 12
click at [1175, 743] on input "checkbox" at bounding box center [1173, 743] width 11 height 11
checkbox input "false"
click at [1118, 740] on label at bounding box center [1120, 742] width 12 height 12
click at [1118, 740] on input "checkbox" at bounding box center [1119, 743] width 11 height 11
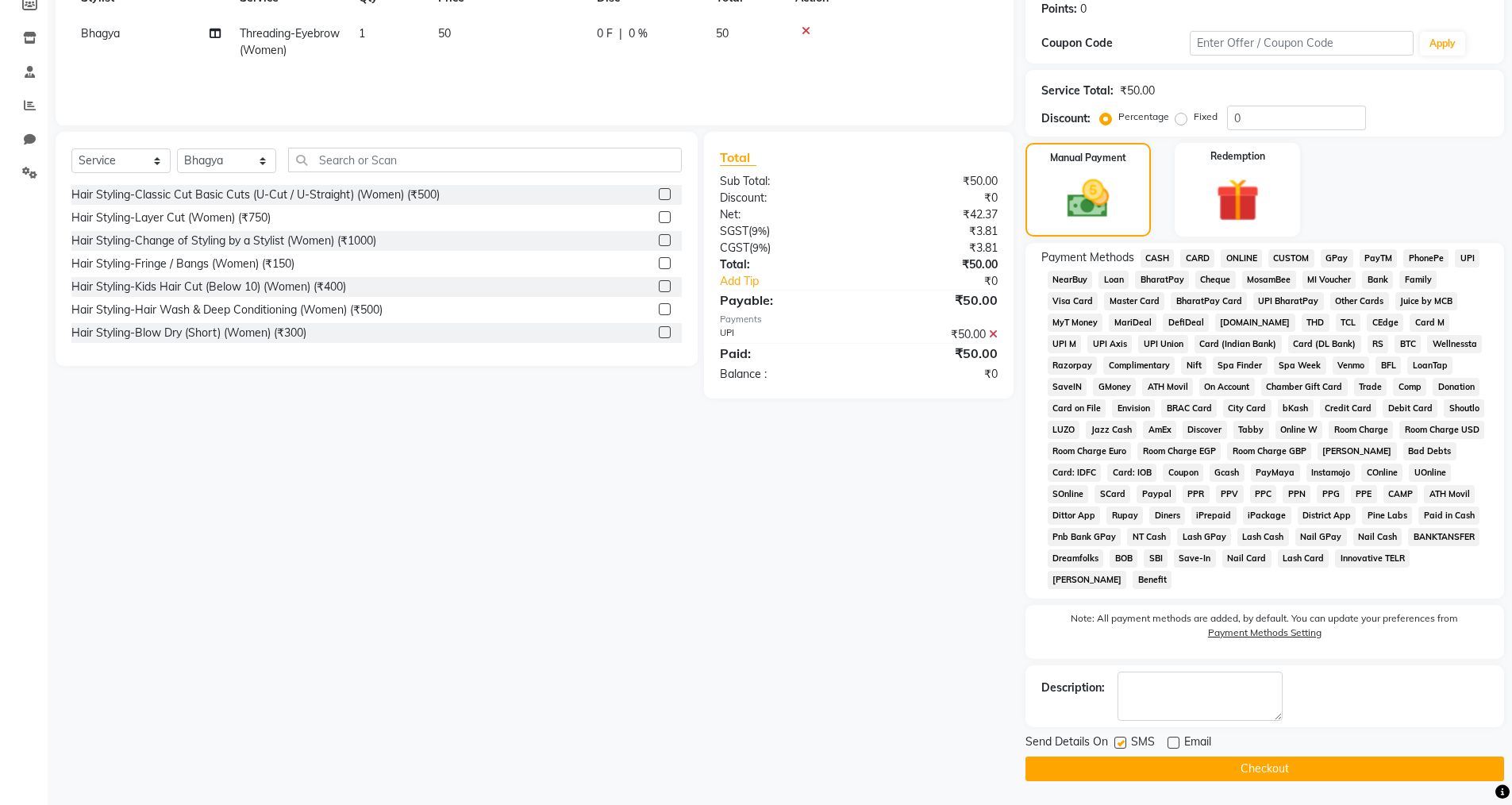
checkbox input "false"
click at [1117, 759] on button "Checkout" at bounding box center [1264, 769] width 478 height 25
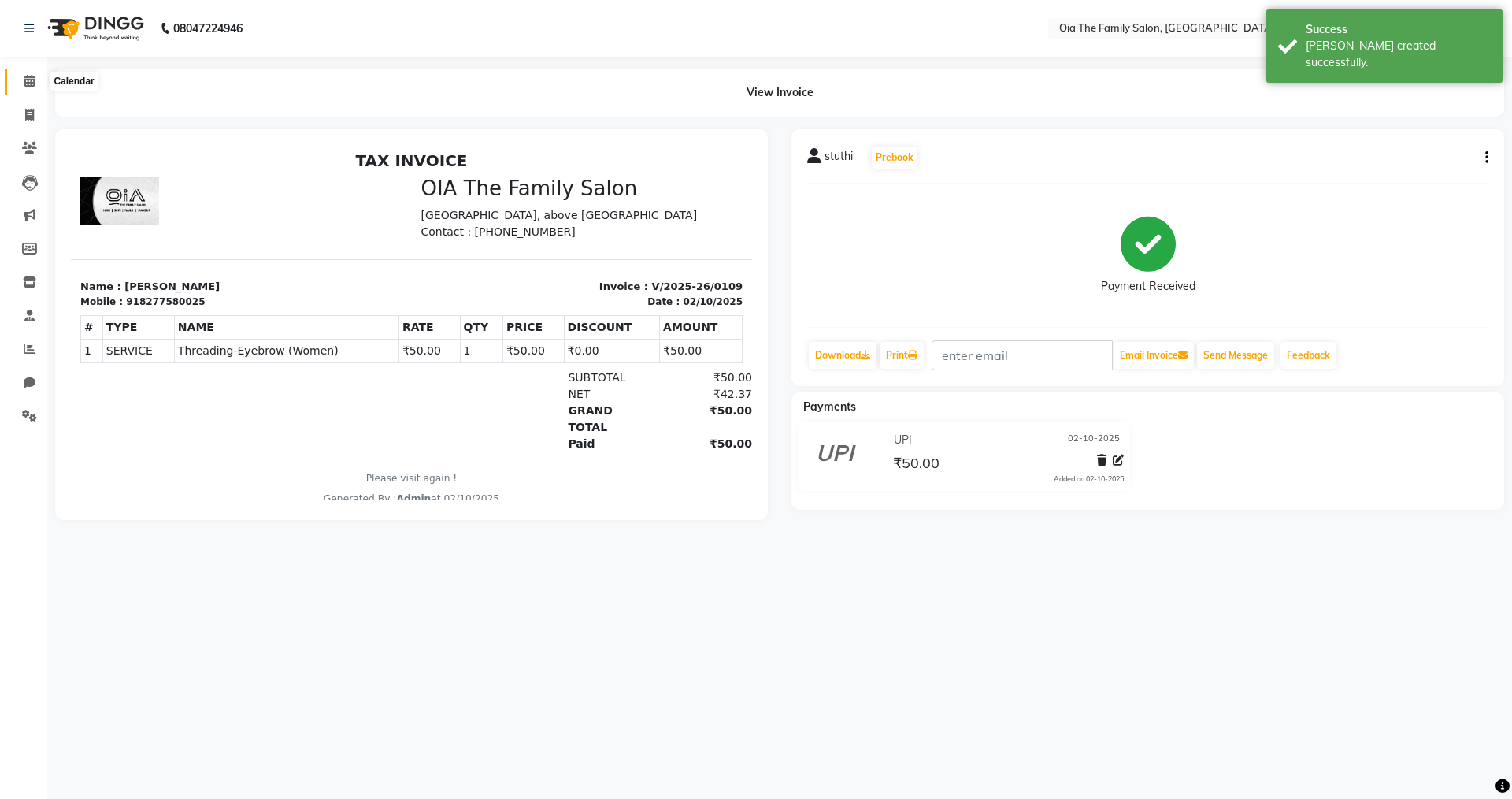
click at [34, 78] on icon at bounding box center [30, 81] width 10 height 12
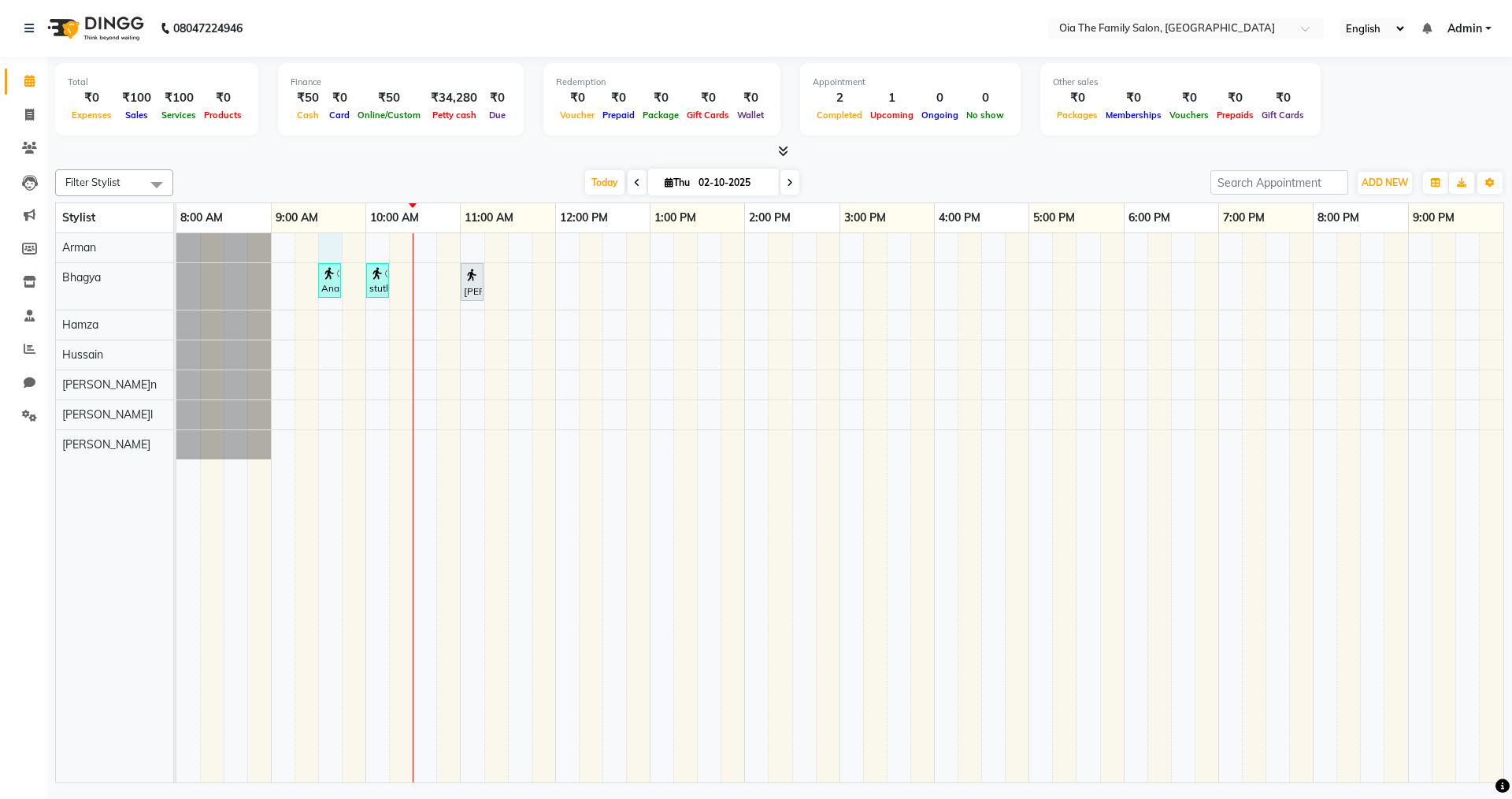
click at [338, 247] on div "Anandi, TK02, 09:30 AM-09:40 AM, Threading-Eyebrow (Women) stuthi, TK03, 10:00 …" at bounding box center [840, 508] width 1328 height 549
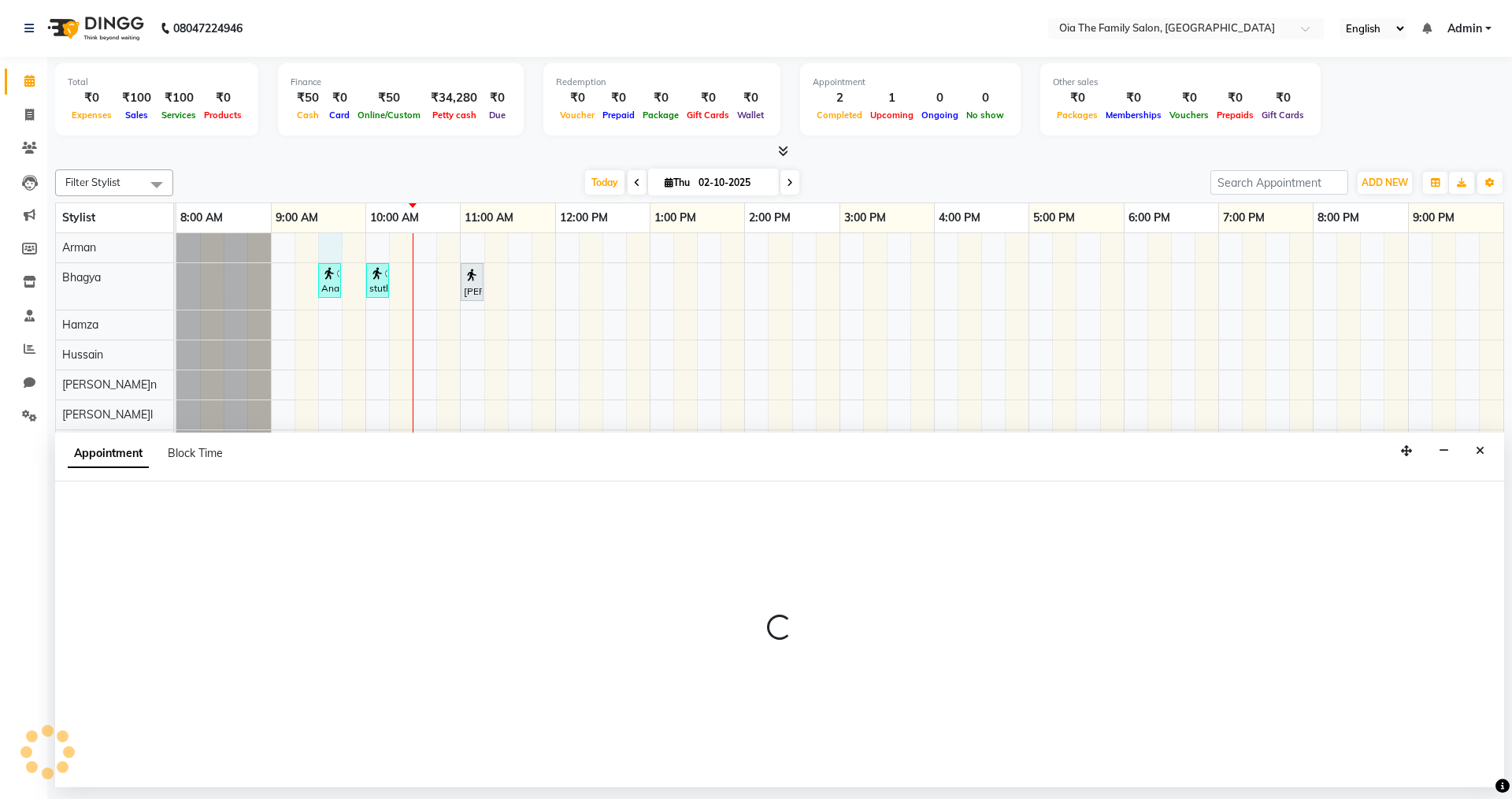
select select "93027"
select select "570"
select select "tentative"
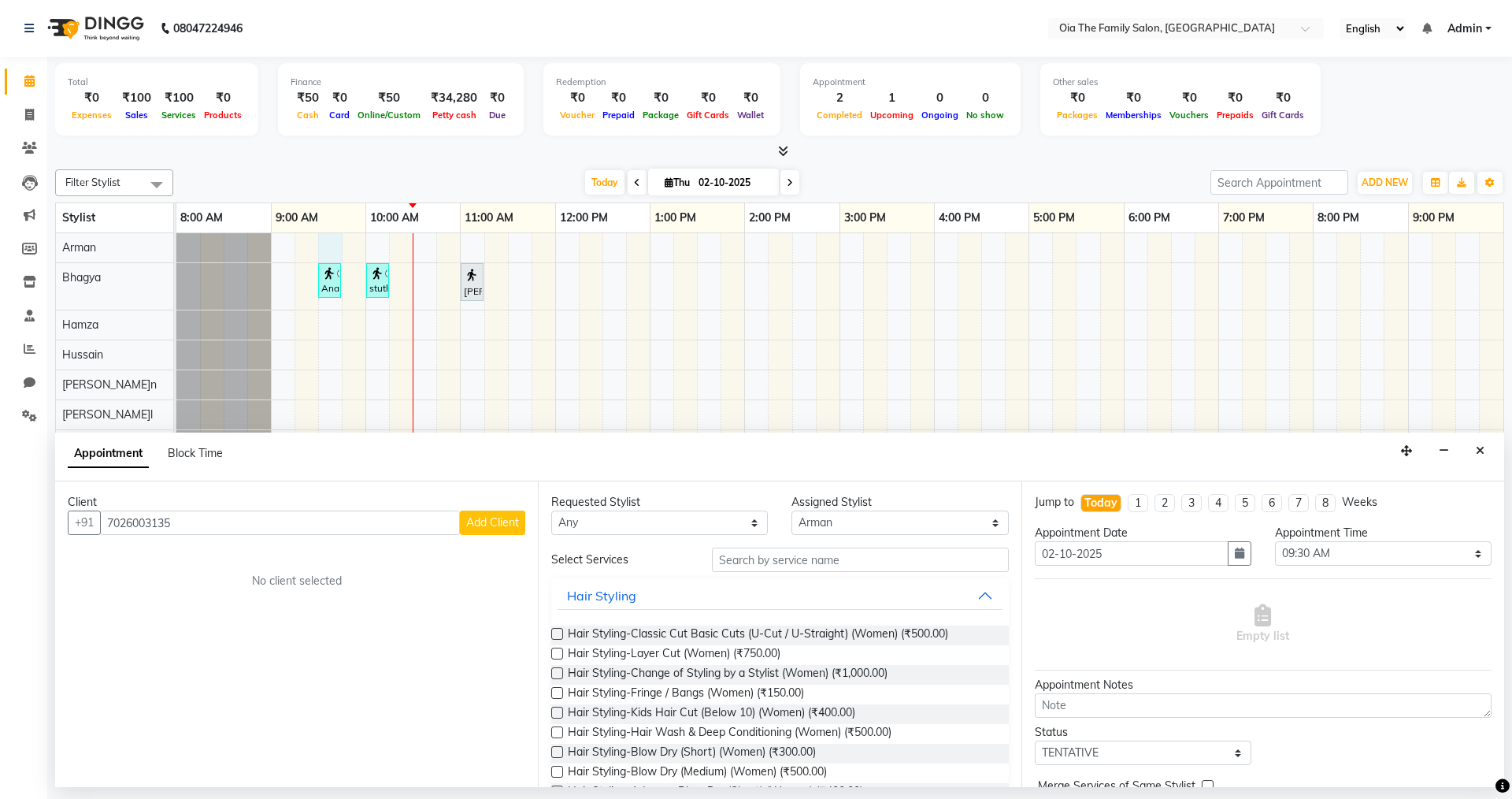
type input "7026003135"
click at [507, 523] on span "Add Client" at bounding box center [493, 522] width 52 height 14
select select "22"
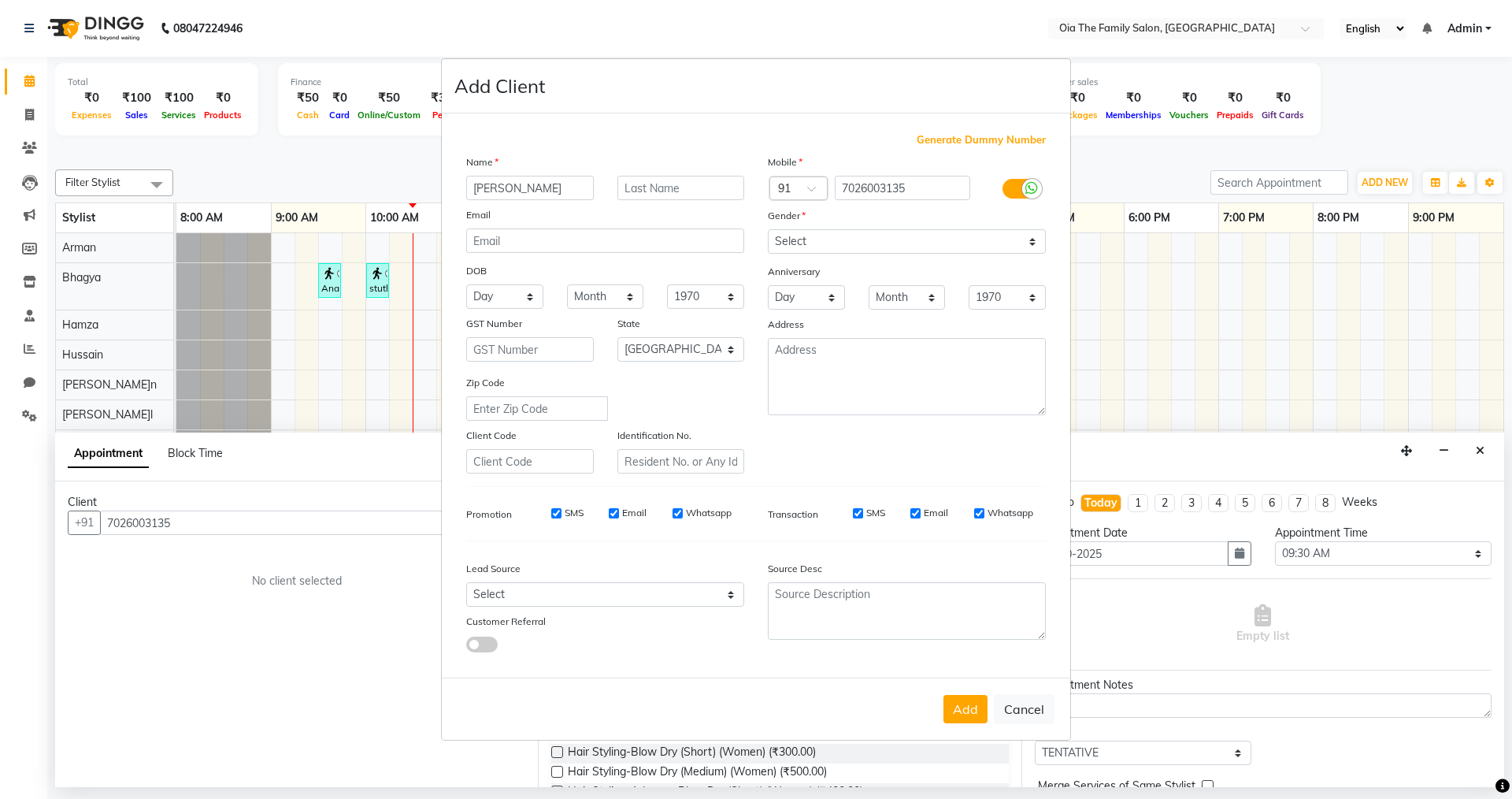
type input "[PERSON_NAME]"
click at [924, 248] on select "Select [DEMOGRAPHIC_DATA] [DEMOGRAPHIC_DATA] Other Prefer Not To Say" at bounding box center [907, 241] width 278 height 24
select select "[DEMOGRAPHIC_DATA]"
click at [768, 229] on select "Select [DEMOGRAPHIC_DATA] [DEMOGRAPHIC_DATA] Other Prefer Not To Say" at bounding box center [907, 241] width 278 height 24
click at [960, 707] on button "Add" at bounding box center [966, 709] width 44 height 28
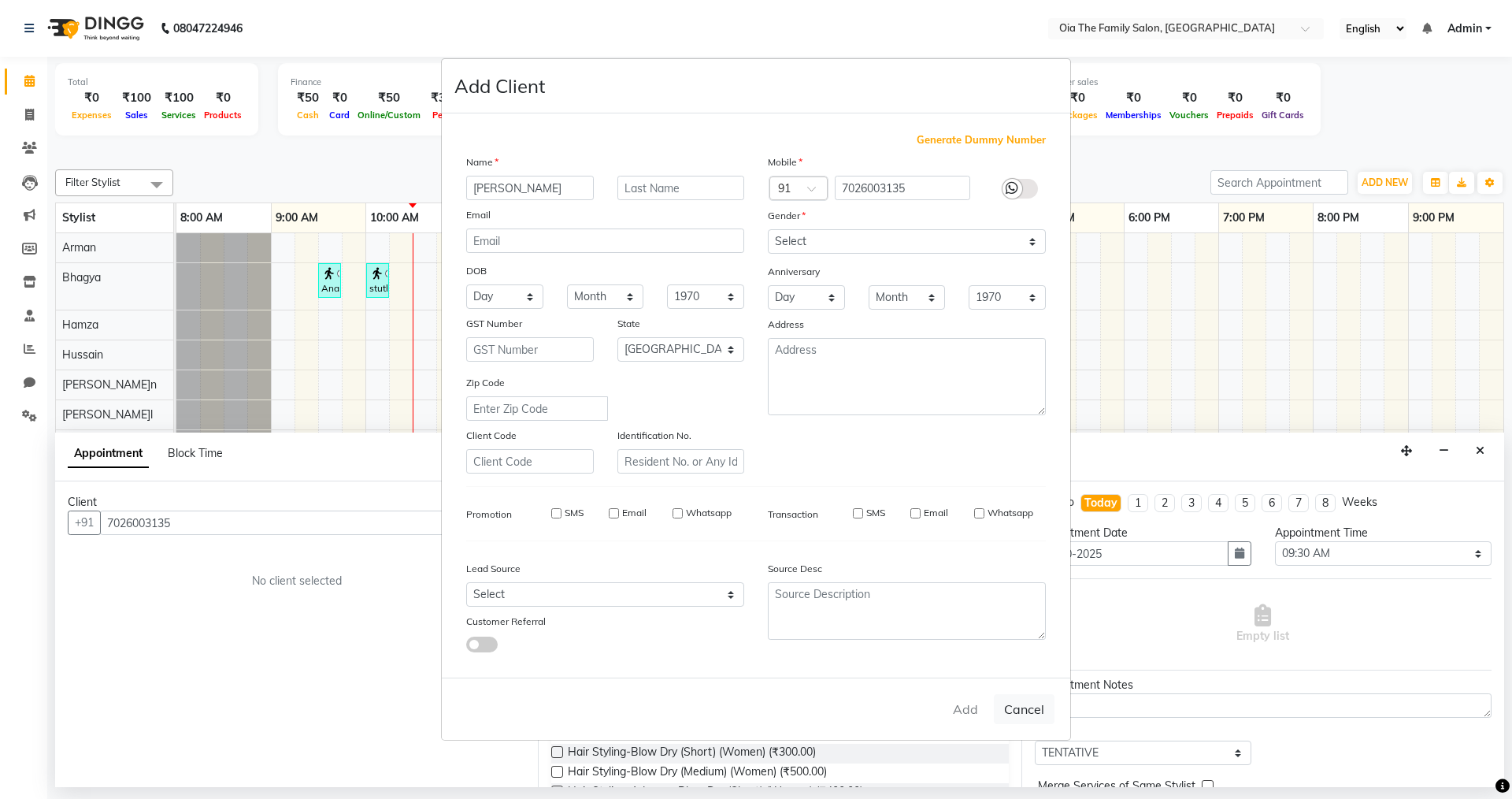
select select
select select "null"
select select
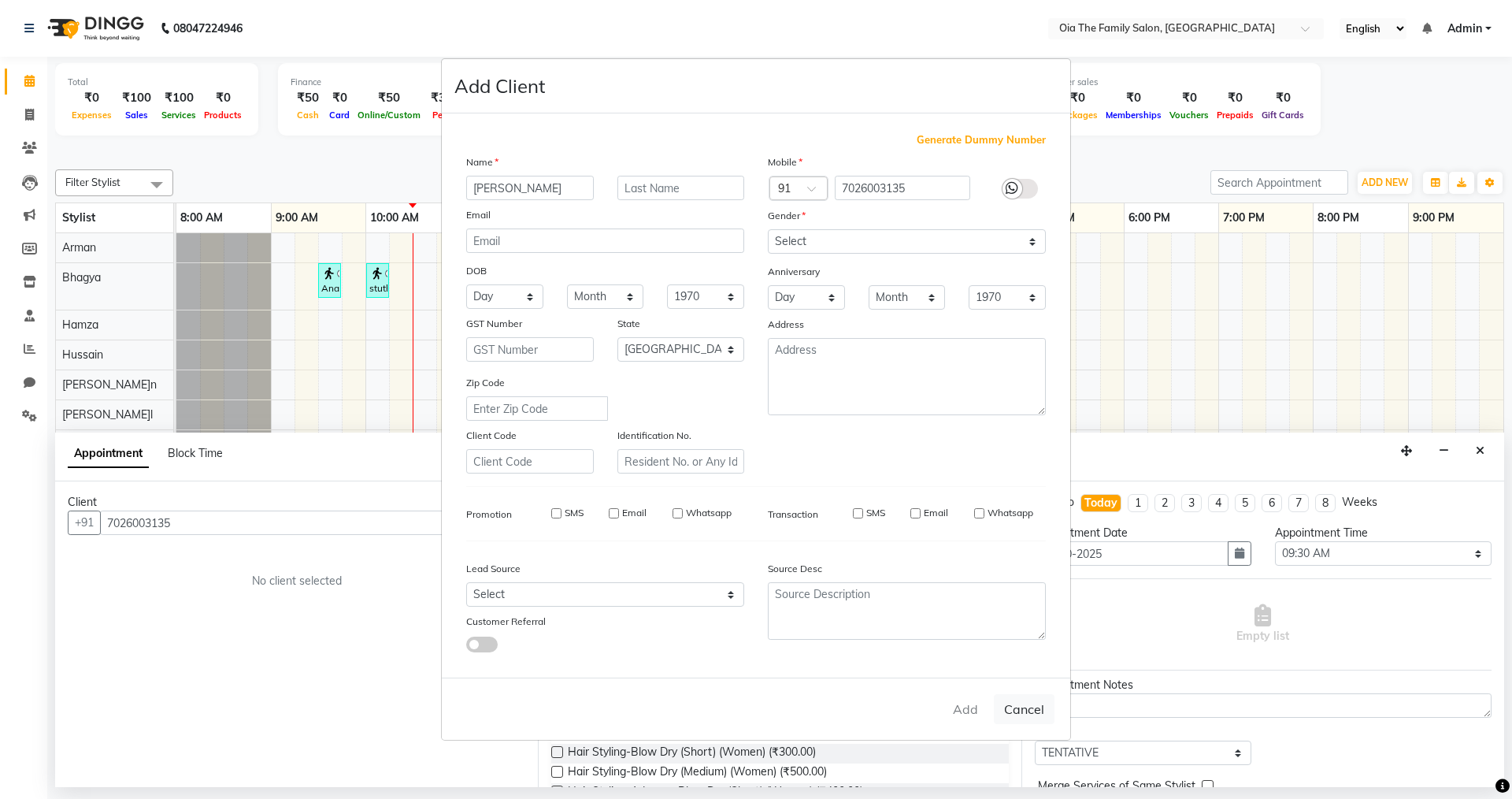
select select
checkbox input "false"
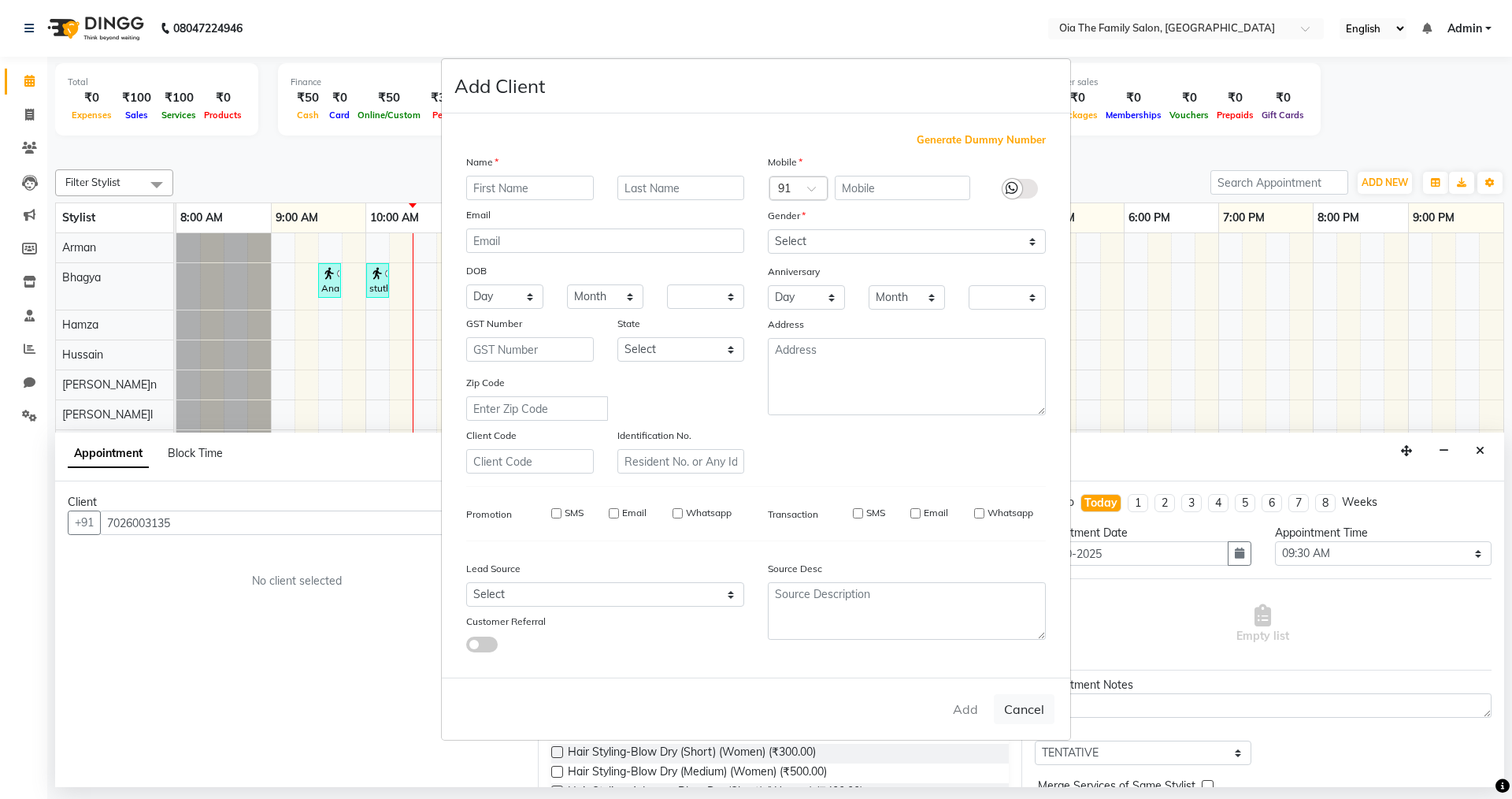
checkbox input "false"
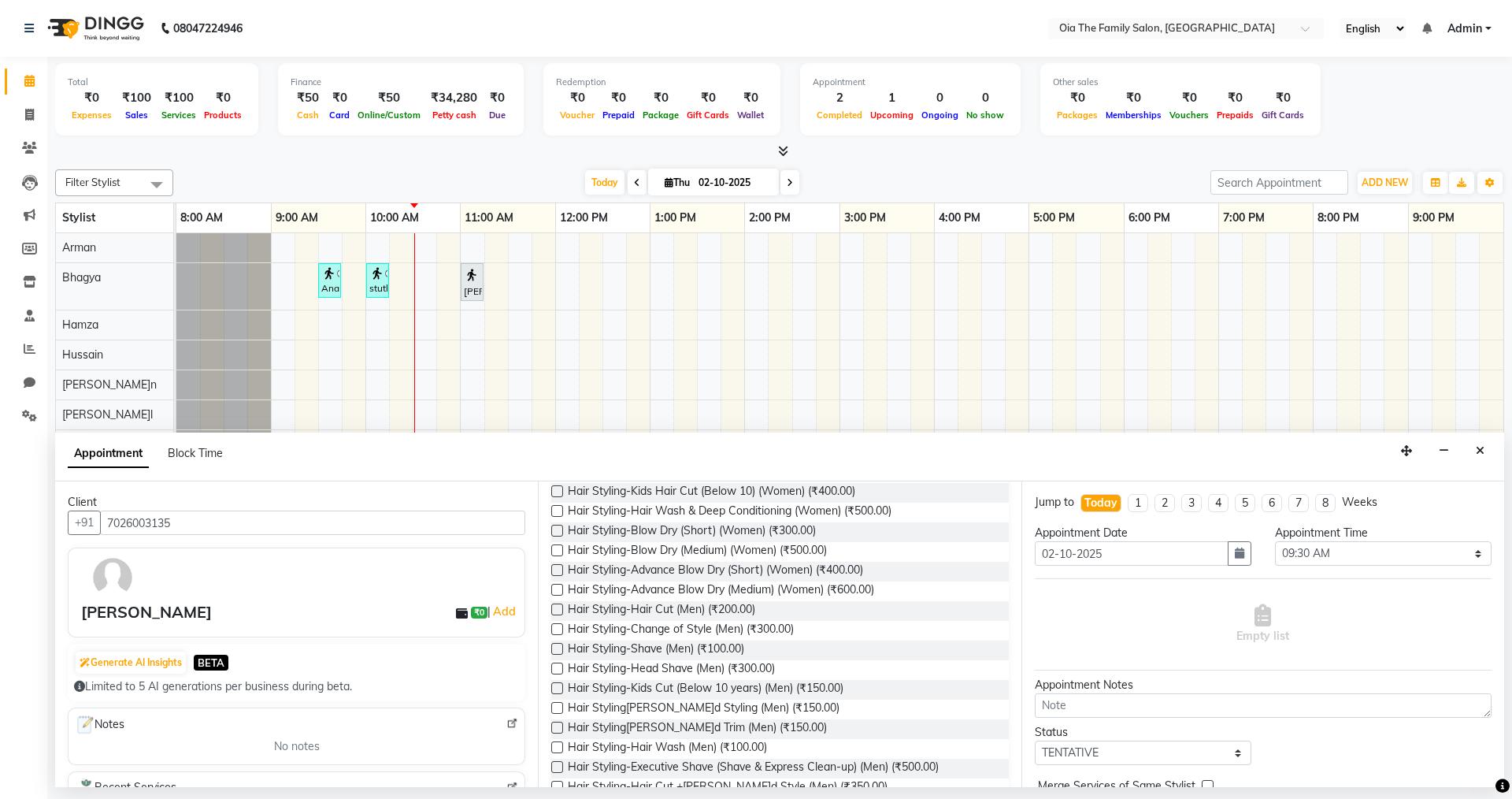
scroll to position [236, 0]
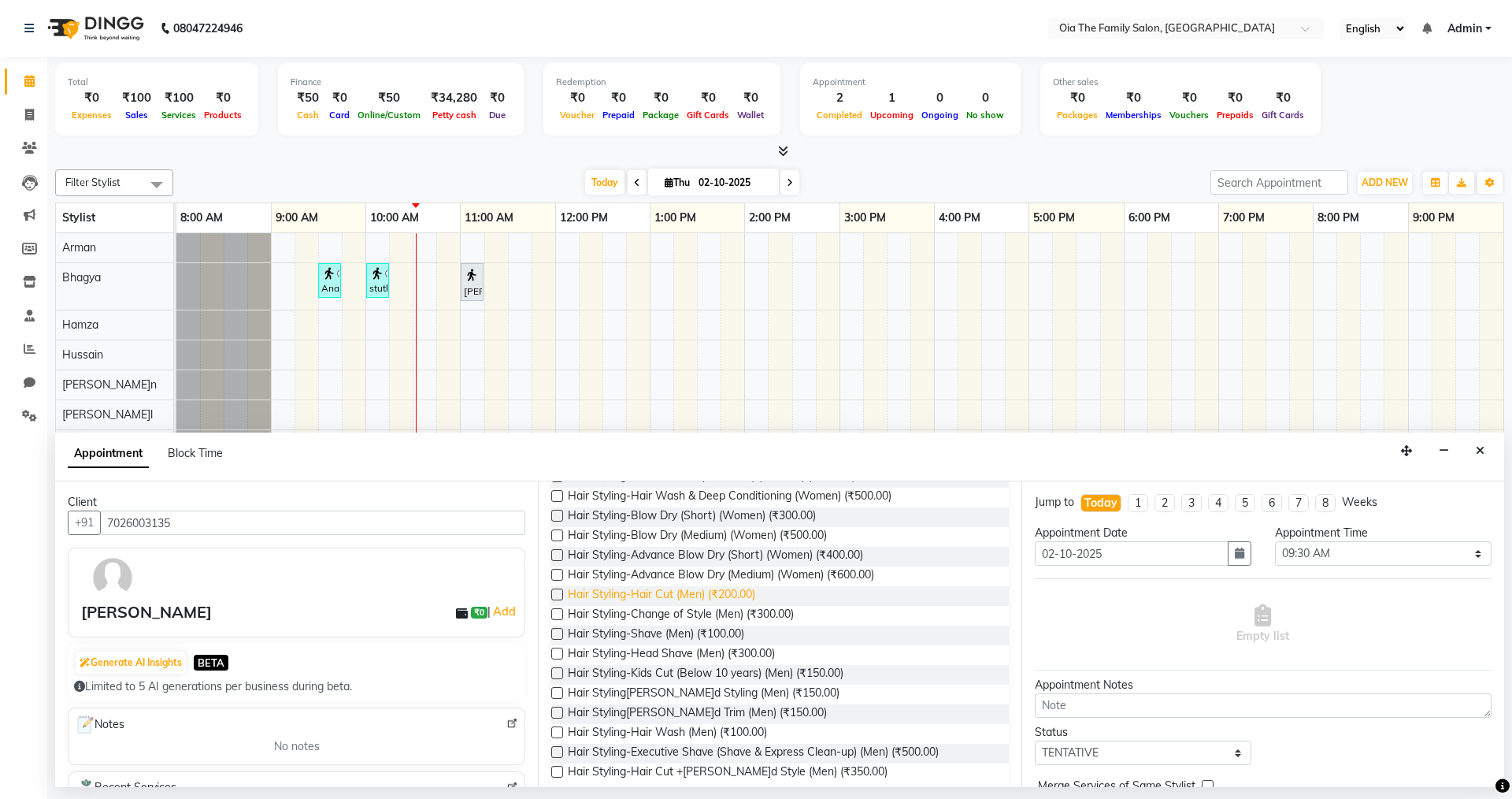
click at [714, 594] on span "Hair Styling-Hair Cut (Men) (₹200.00)" at bounding box center [662, 596] width 188 height 20
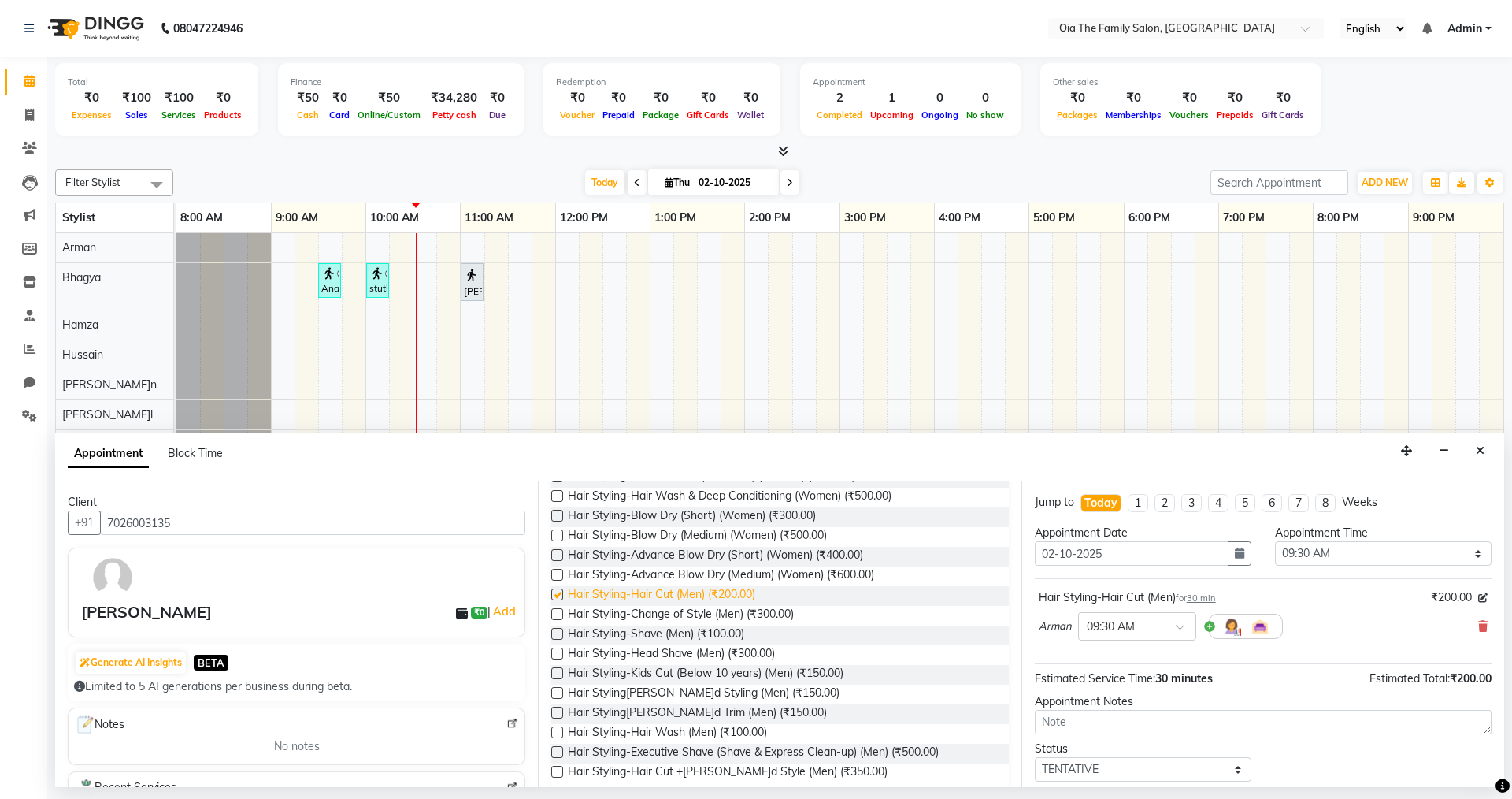
checkbox input "false"
click at [690, 710] on span "Hair Styling[PERSON_NAME]d Trim (Men) (₹150.00)" at bounding box center [697, 714] width 260 height 20
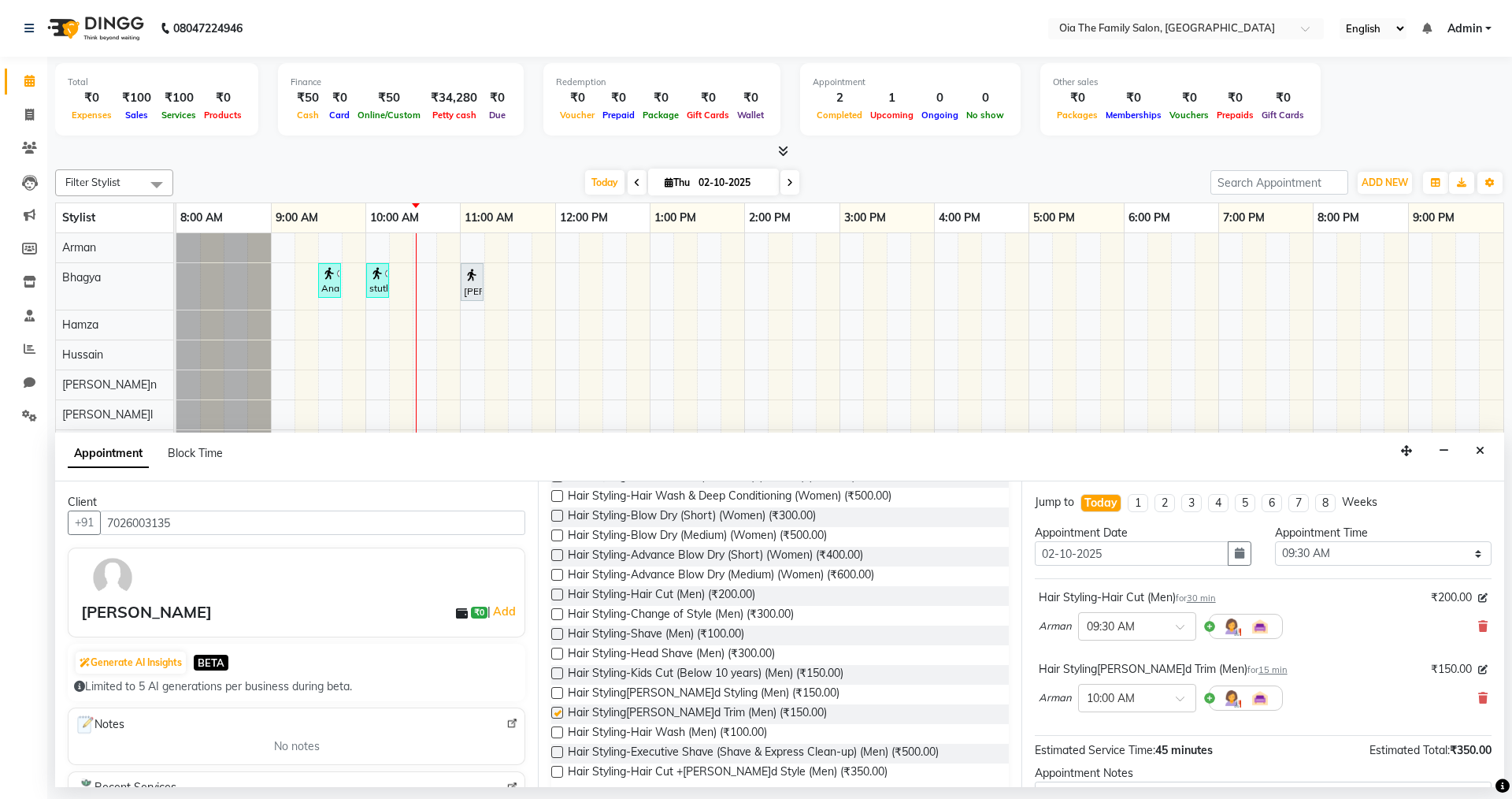
checkbox input "false"
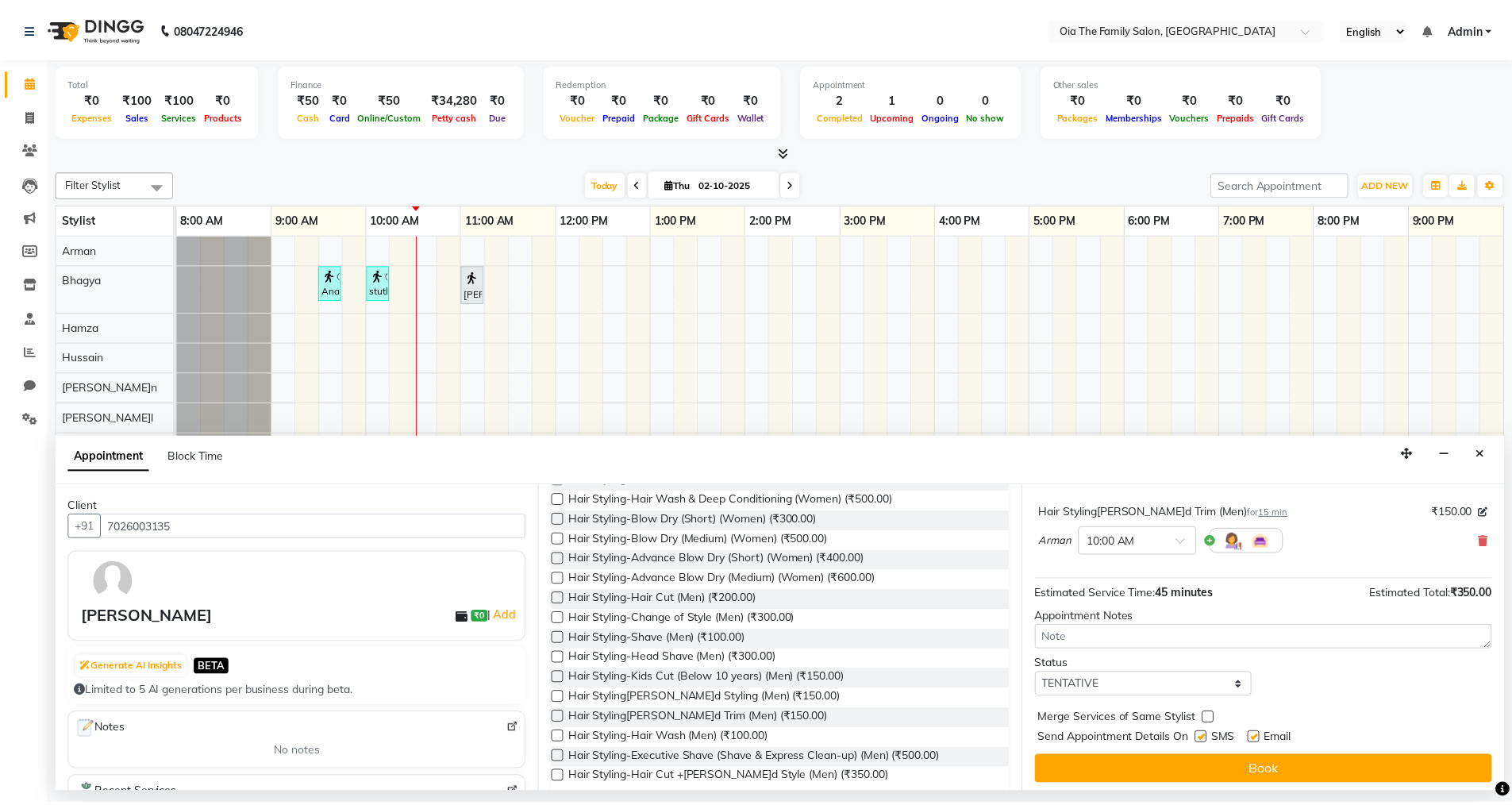
scroll to position [166, 0]
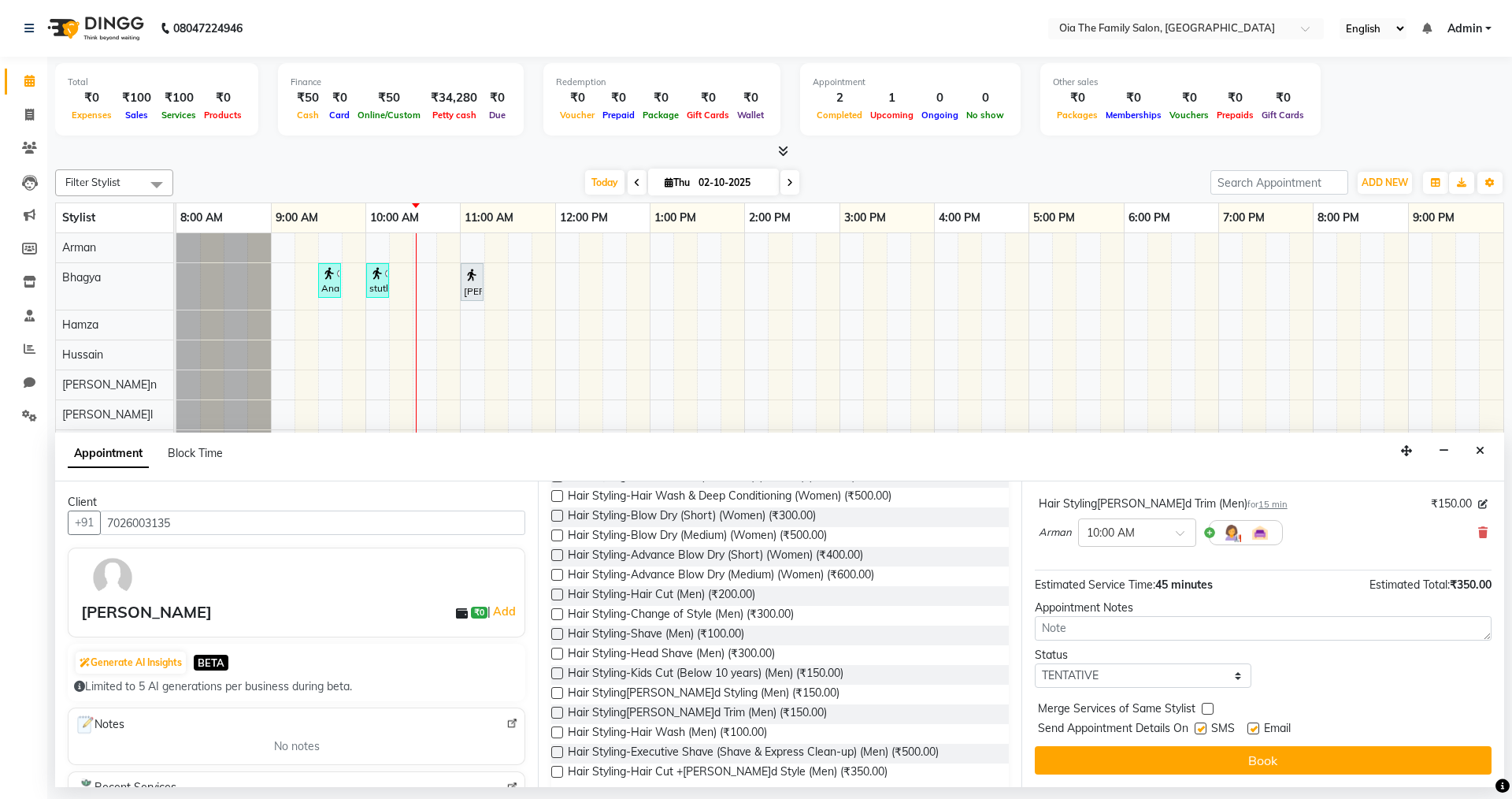
drag, startPoint x: 1203, startPoint y: 730, endPoint x: 1224, endPoint y: 733, distance: 21.2
click at [1202, 730] on label at bounding box center [1201, 728] width 12 height 12
click at [1202, 730] on input "checkbox" at bounding box center [1200, 730] width 10 height 10
checkbox input "false"
click at [1252, 729] on label at bounding box center [1254, 728] width 12 height 12
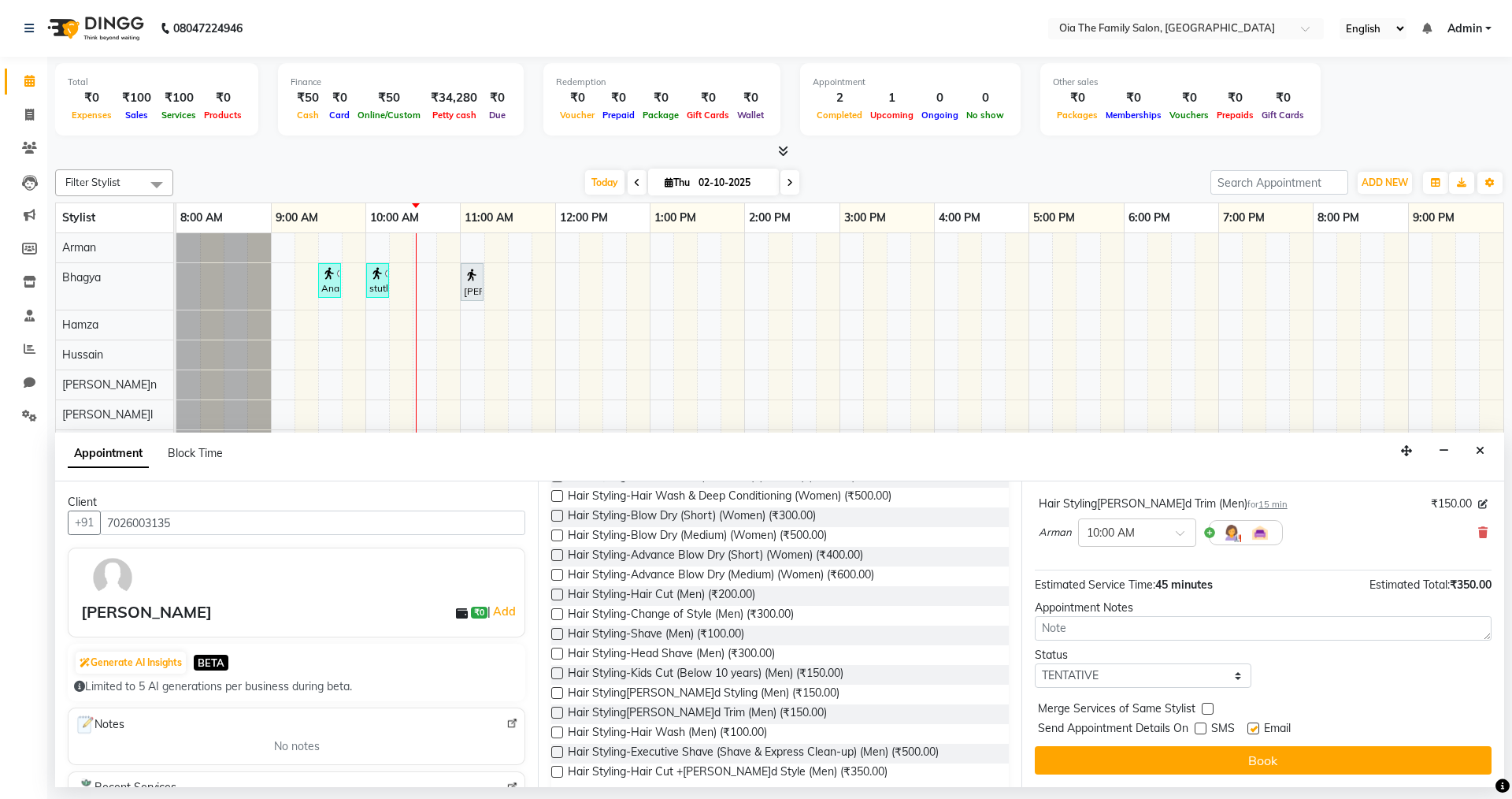
click at [1252, 729] on input "checkbox" at bounding box center [1253, 730] width 10 height 10
checkbox input "false"
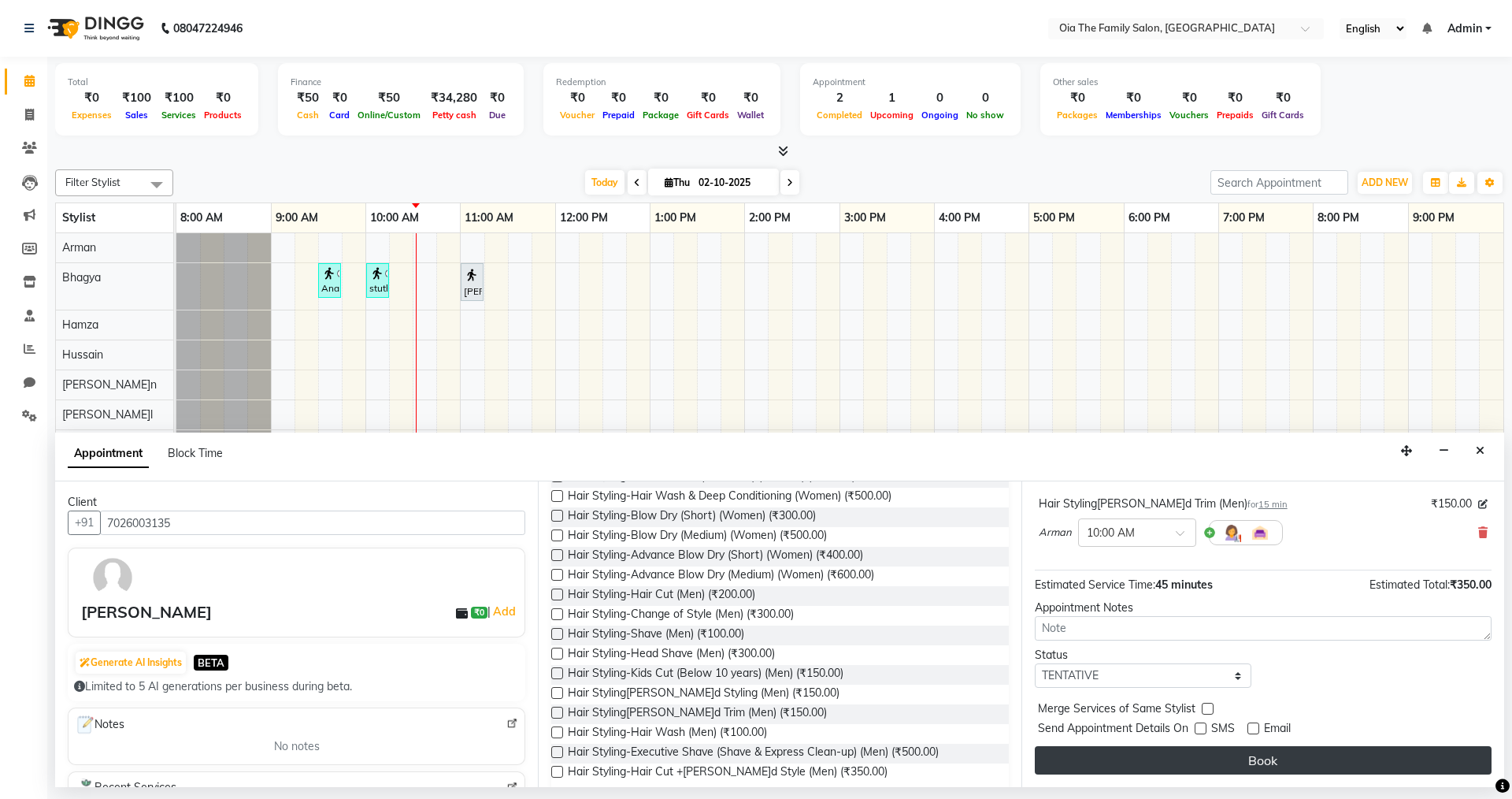
click at [1238, 758] on button "Book" at bounding box center [1263, 761] width 457 height 28
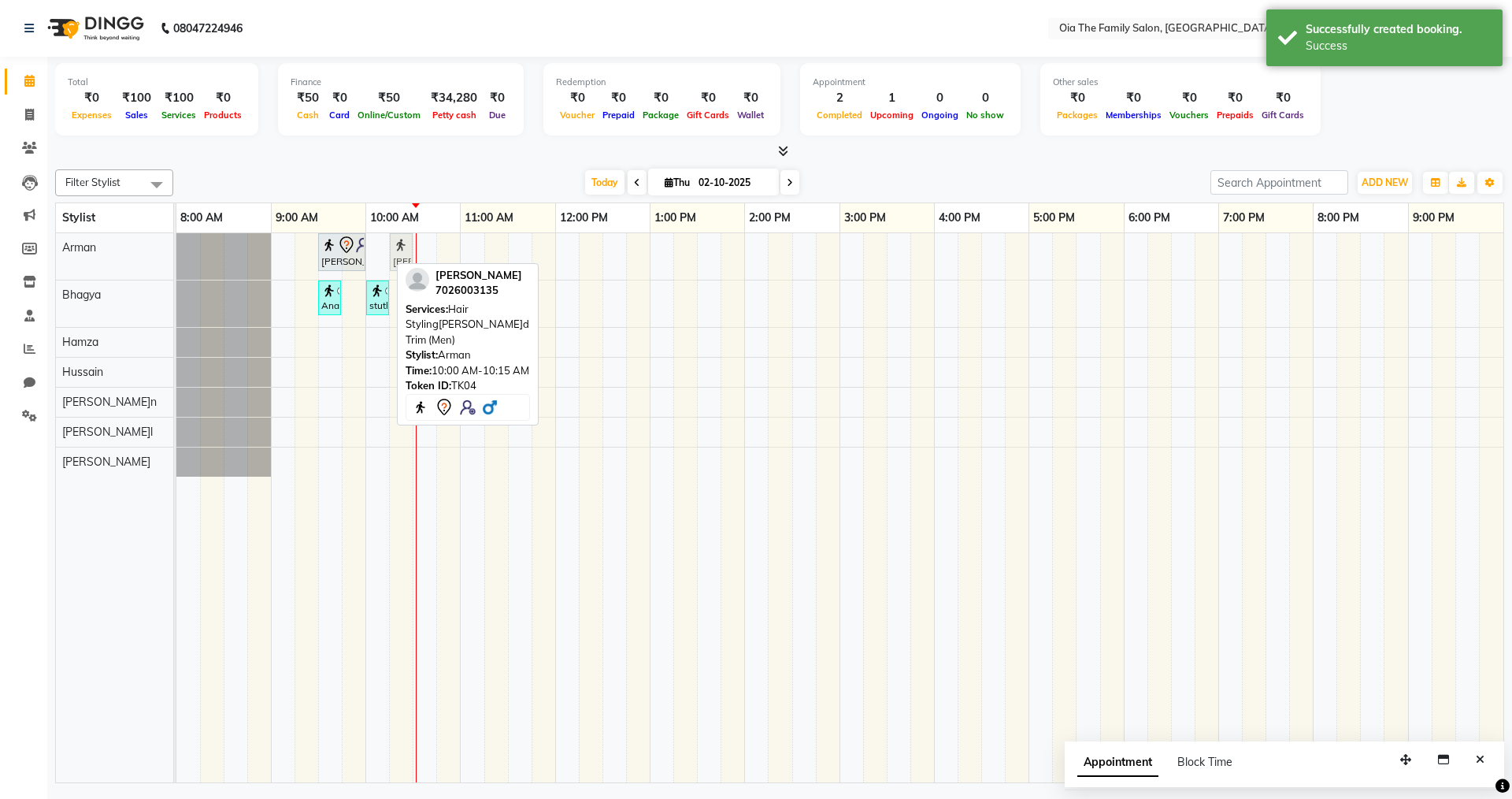
drag, startPoint x: 381, startPoint y: 260, endPoint x: 399, endPoint y: 255, distance: 18.7
click at [177, 255] on div "[PERSON_NAME], TK04, 09:30 AM-10:00 AM, Hair Styling-Hair Cut (Men) [PERSON_NAM…" at bounding box center [177, 256] width 0 height 46
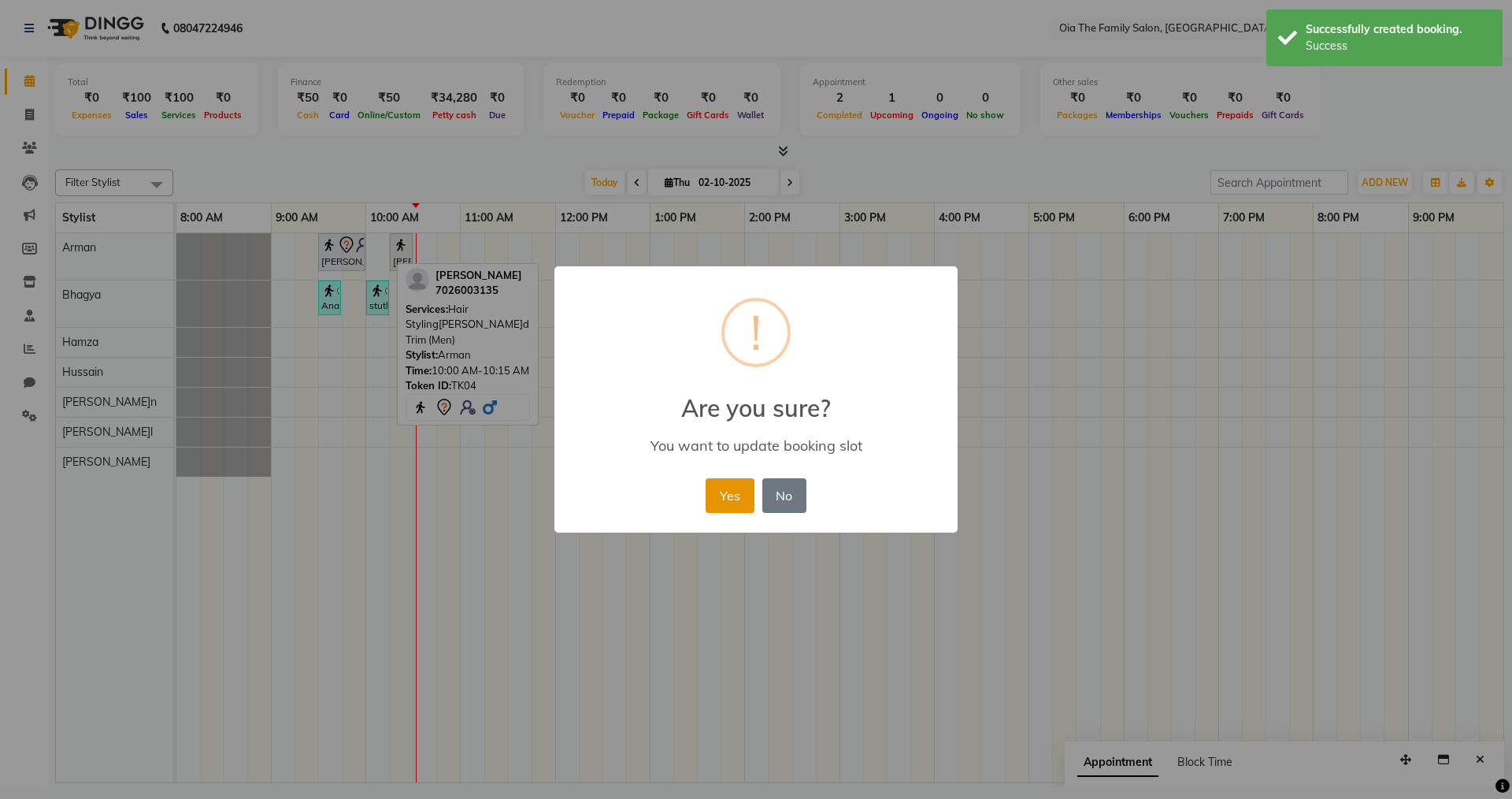
click at [711, 483] on button "Yes" at bounding box center [730, 496] width 48 height 35
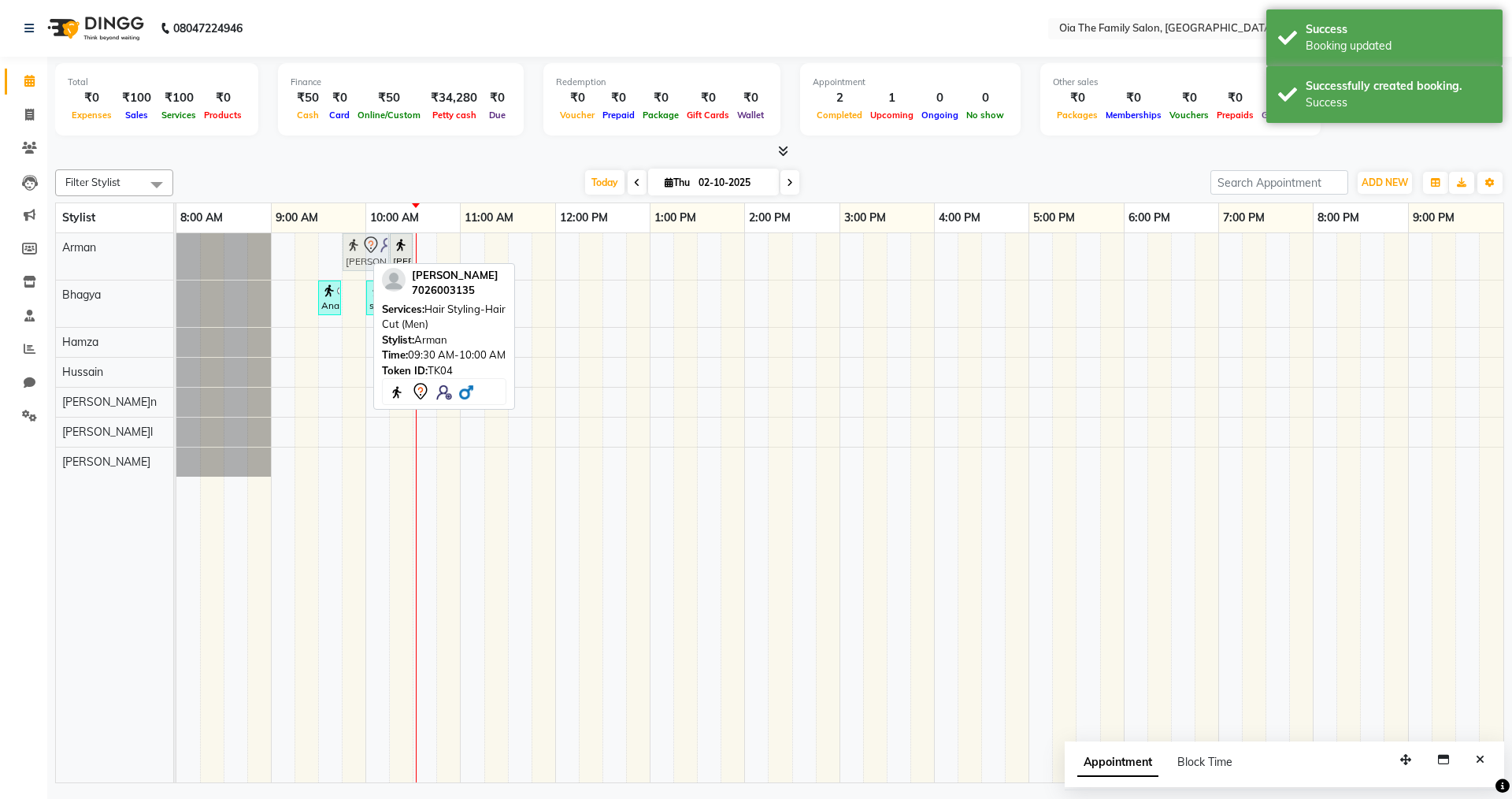
drag, startPoint x: 350, startPoint y: 261, endPoint x: 369, endPoint y: 260, distance: 19.0
click at [177, 260] on div "[PERSON_NAME], TK04, 09:30 AM-10:00 AM, Hair Styling-Hair Cut (Men) [PERSON_NAM…" at bounding box center [177, 256] width 0 height 46
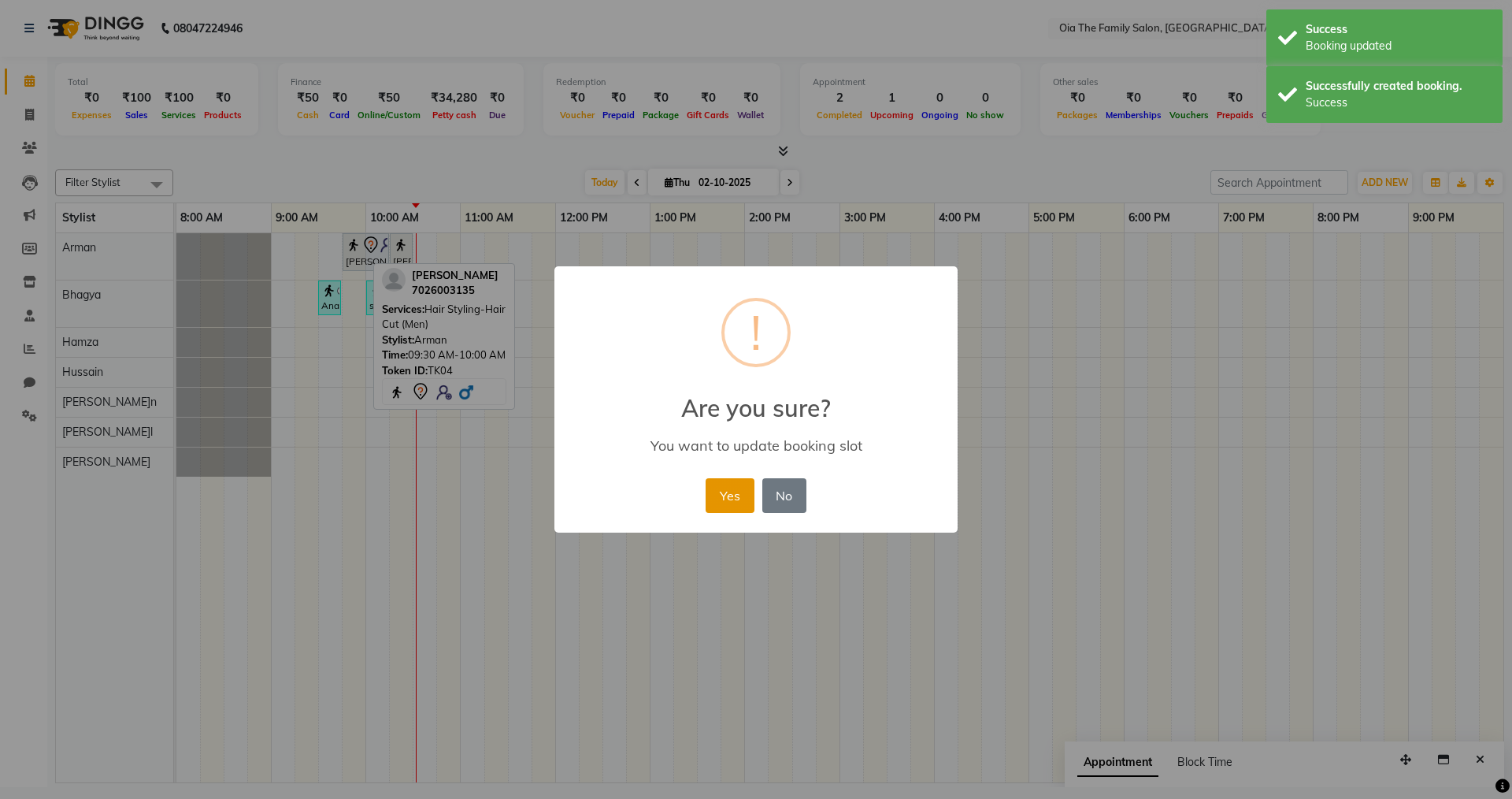
click at [730, 500] on button "Yes" at bounding box center [730, 496] width 48 height 35
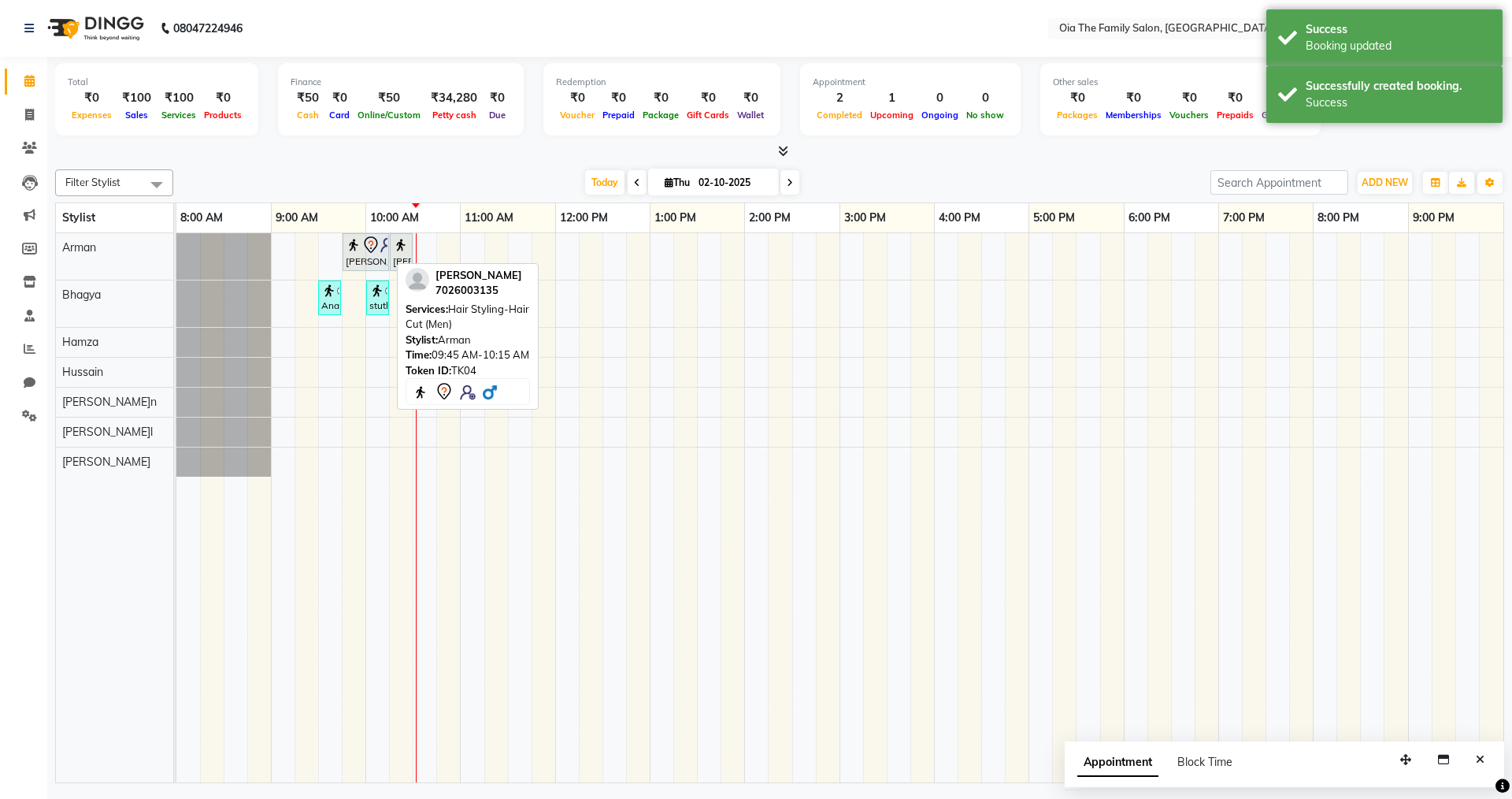
click at [363, 243] on icon at bounding box center [371, 245] width 19 height 19
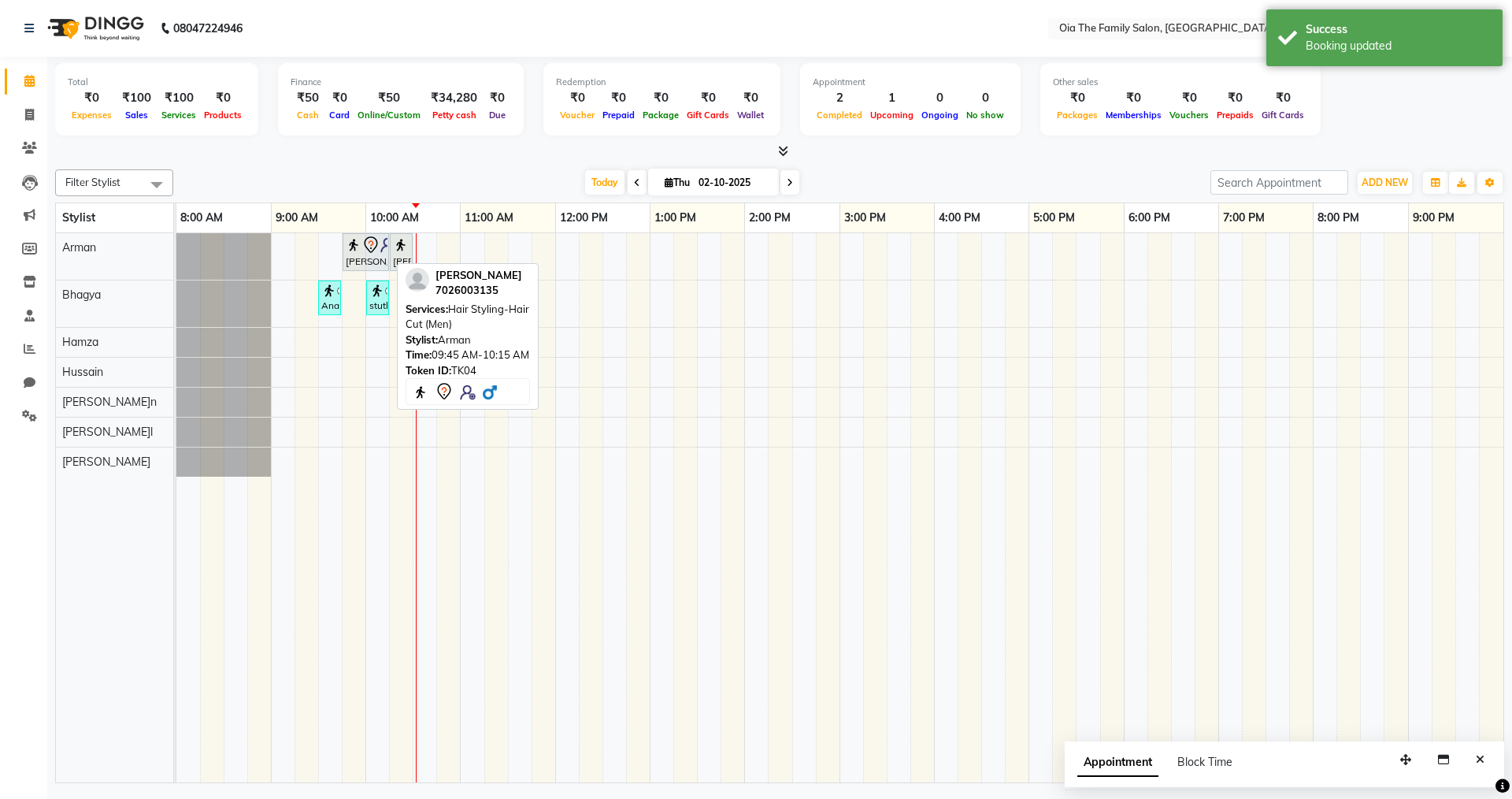
click at [363, 243] on icon at bounding box center [371, 245] width 19 height 19
select select "7"
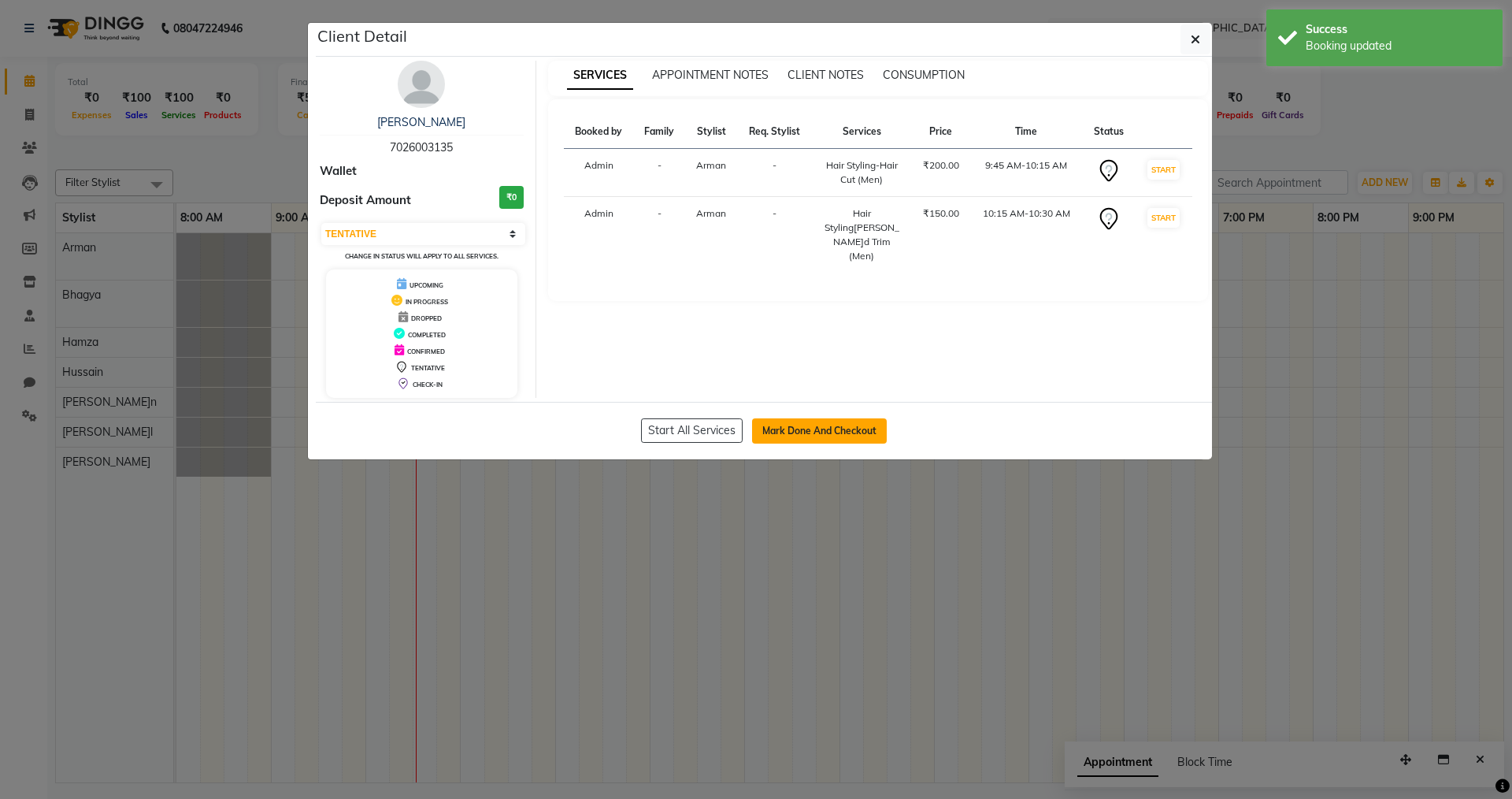
click at [792, 435] on button "Mark Done And Checkout" at bounding box center [820, 431] width 135 height 25
select select "service"
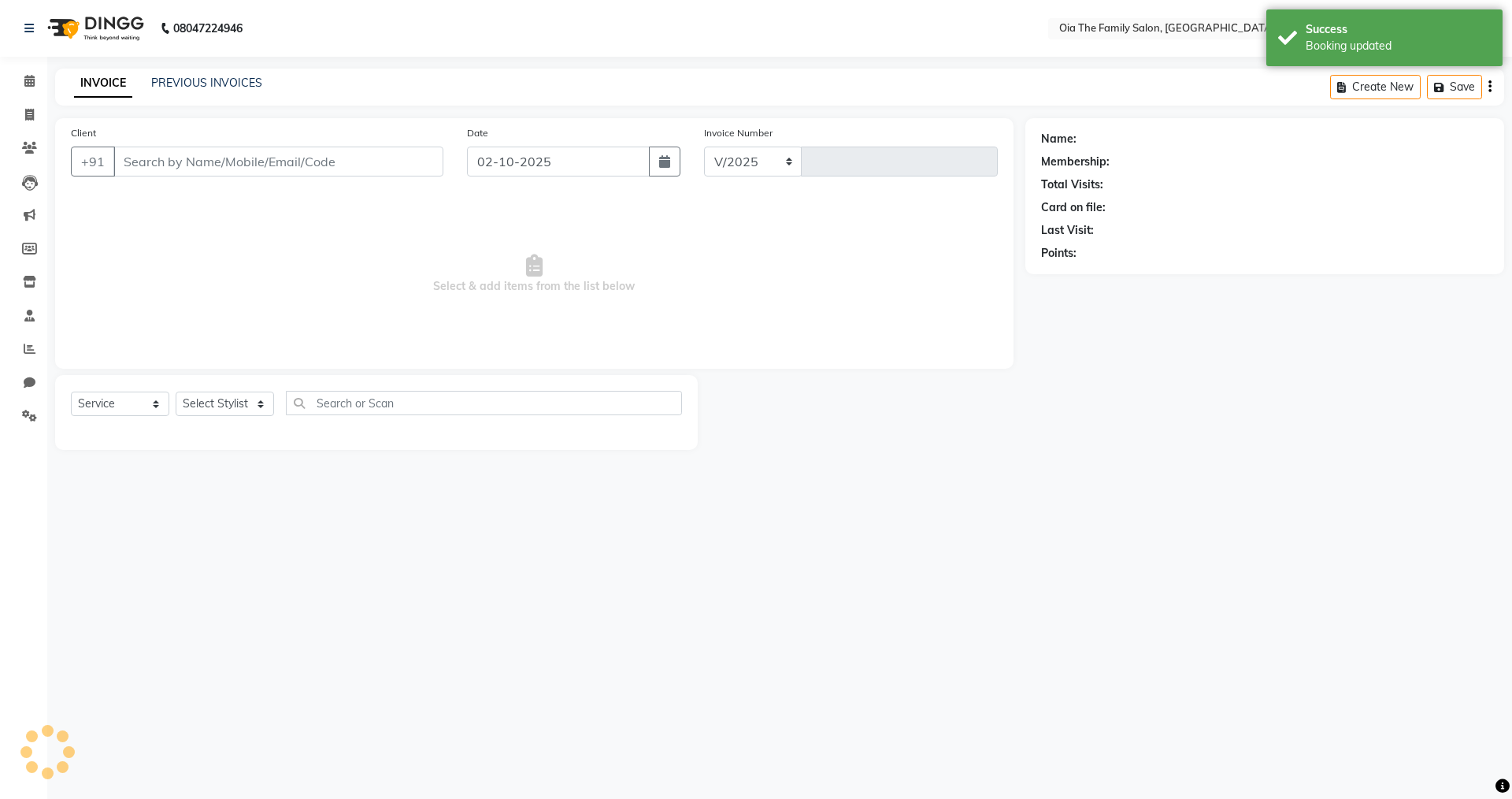
select select "9113"
type input "0110"
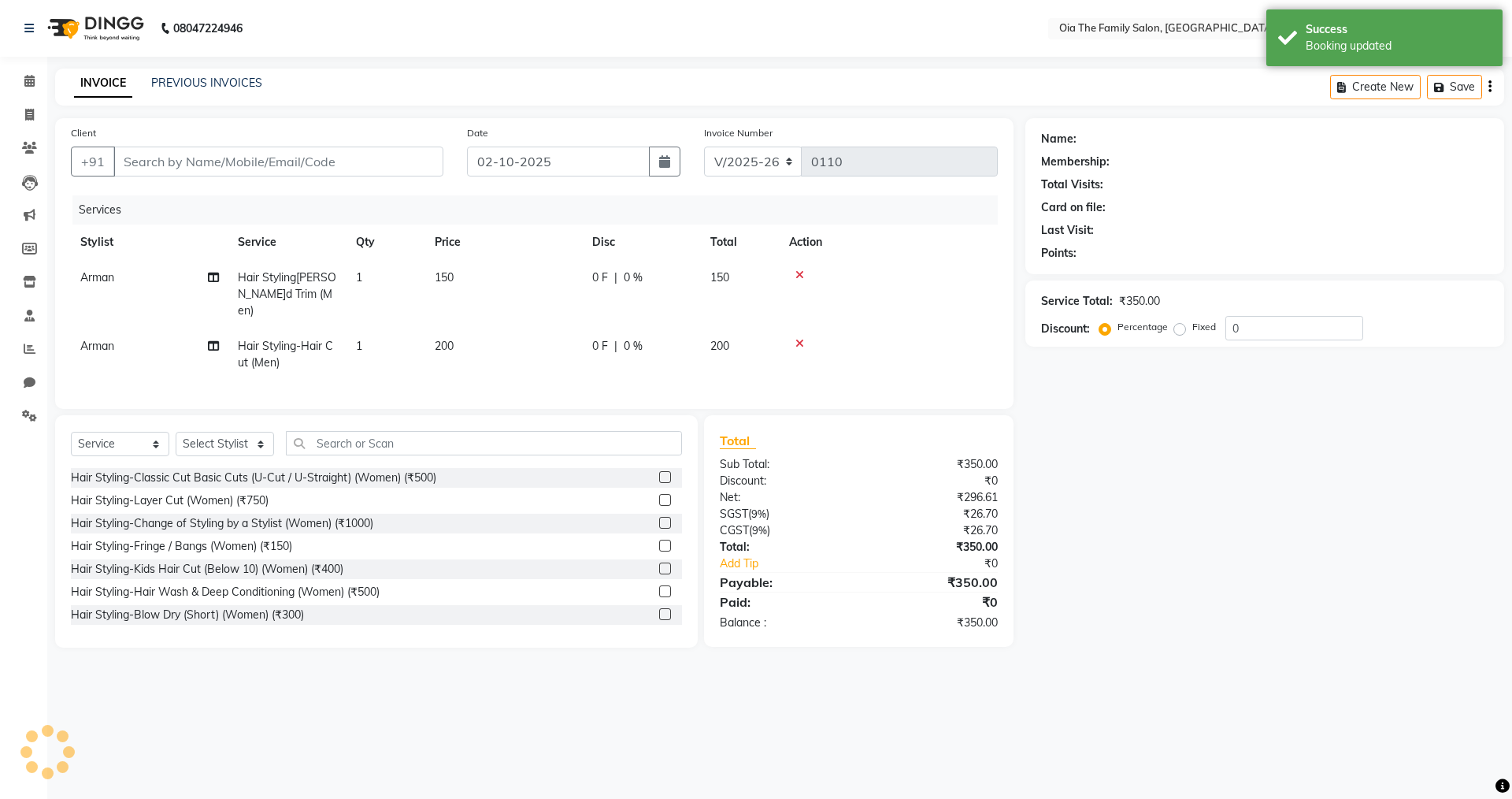
type input "7026003135"
select select "93027"
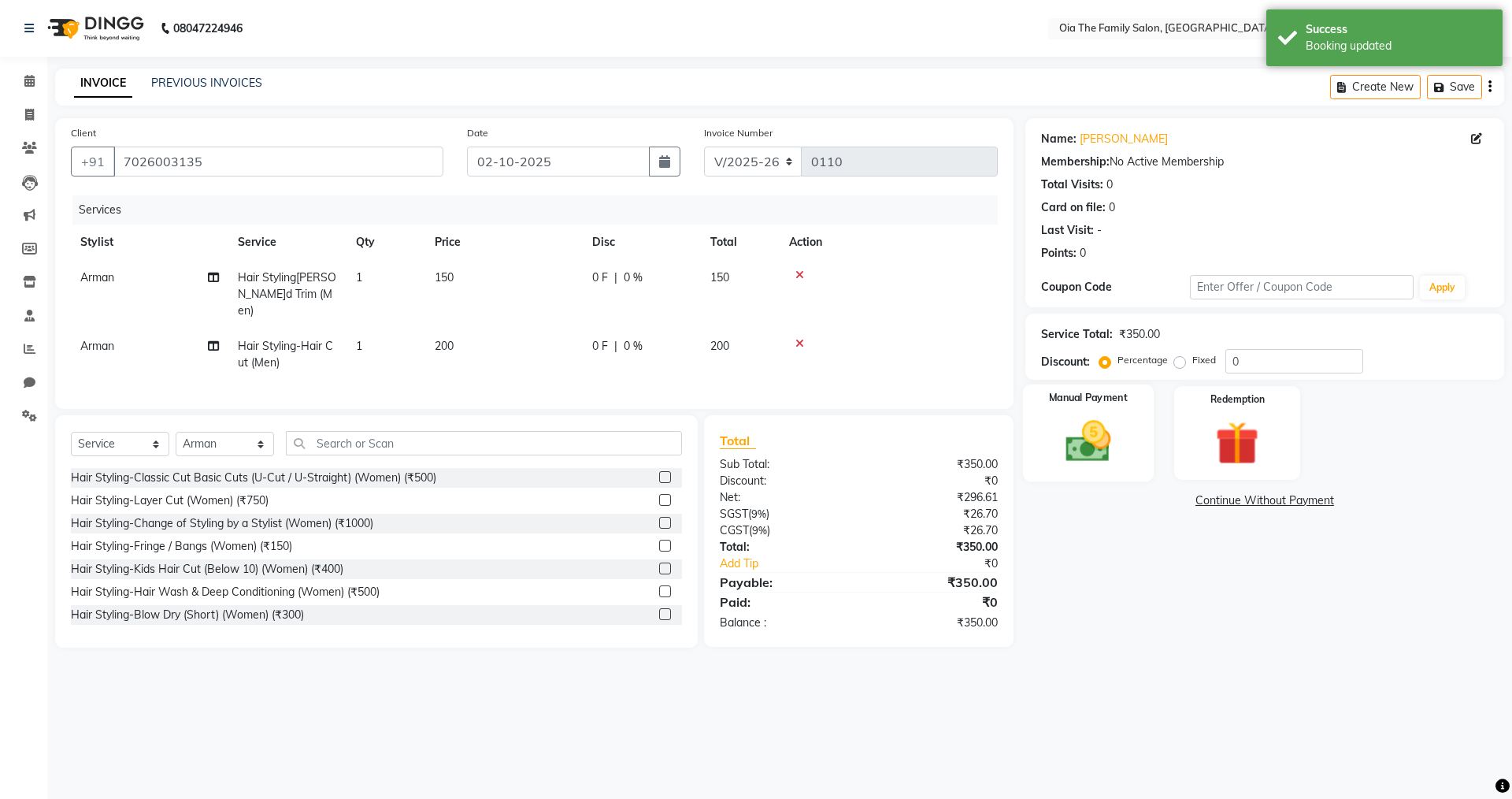
click at [1127, 458] on div "Manual Payment" at bounding box center [1088, 433] width 131 height 97
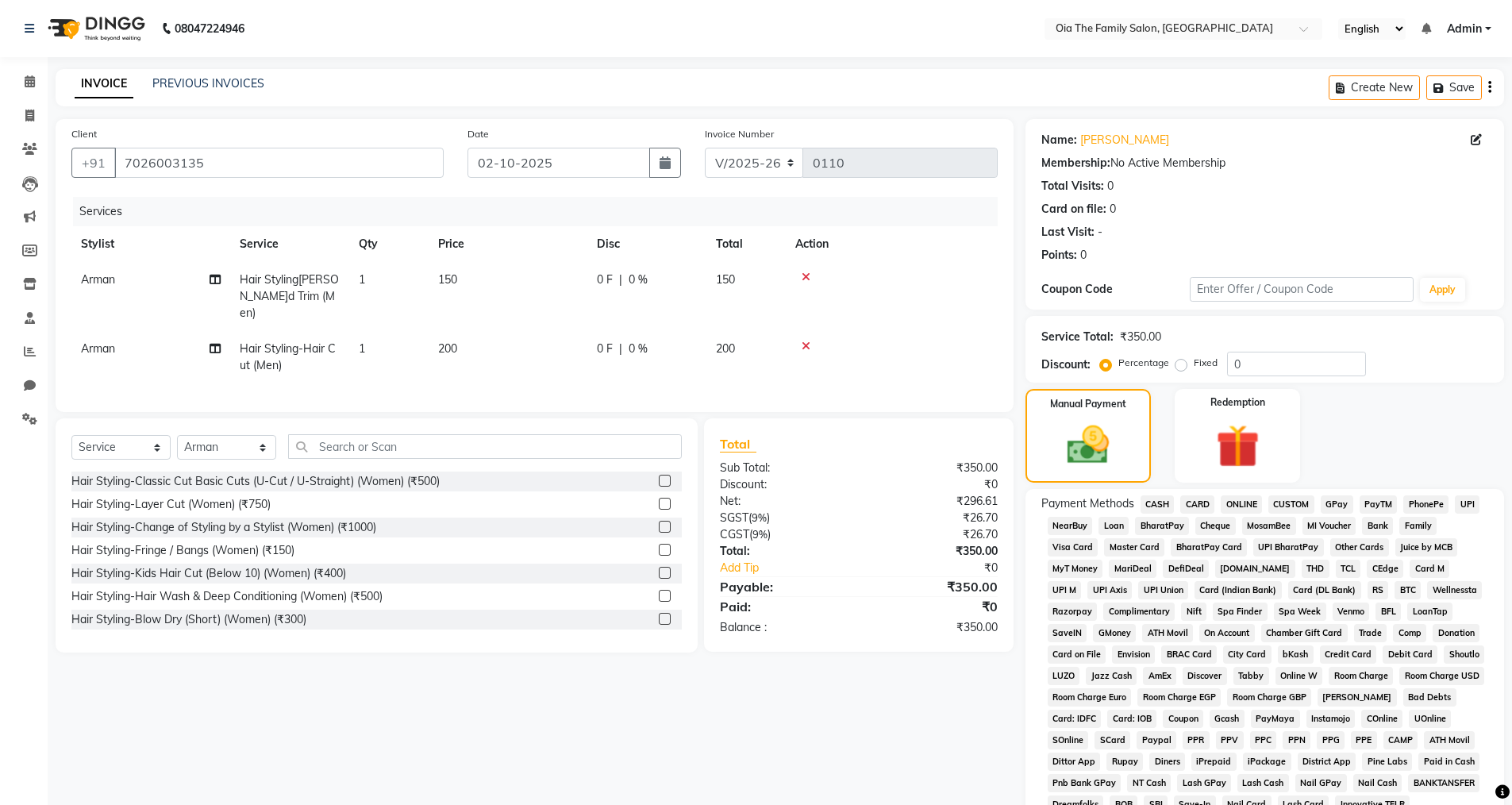
click at [1473, 501] on span "UPI" at bounding box center [1467, 504] width 25 height 18
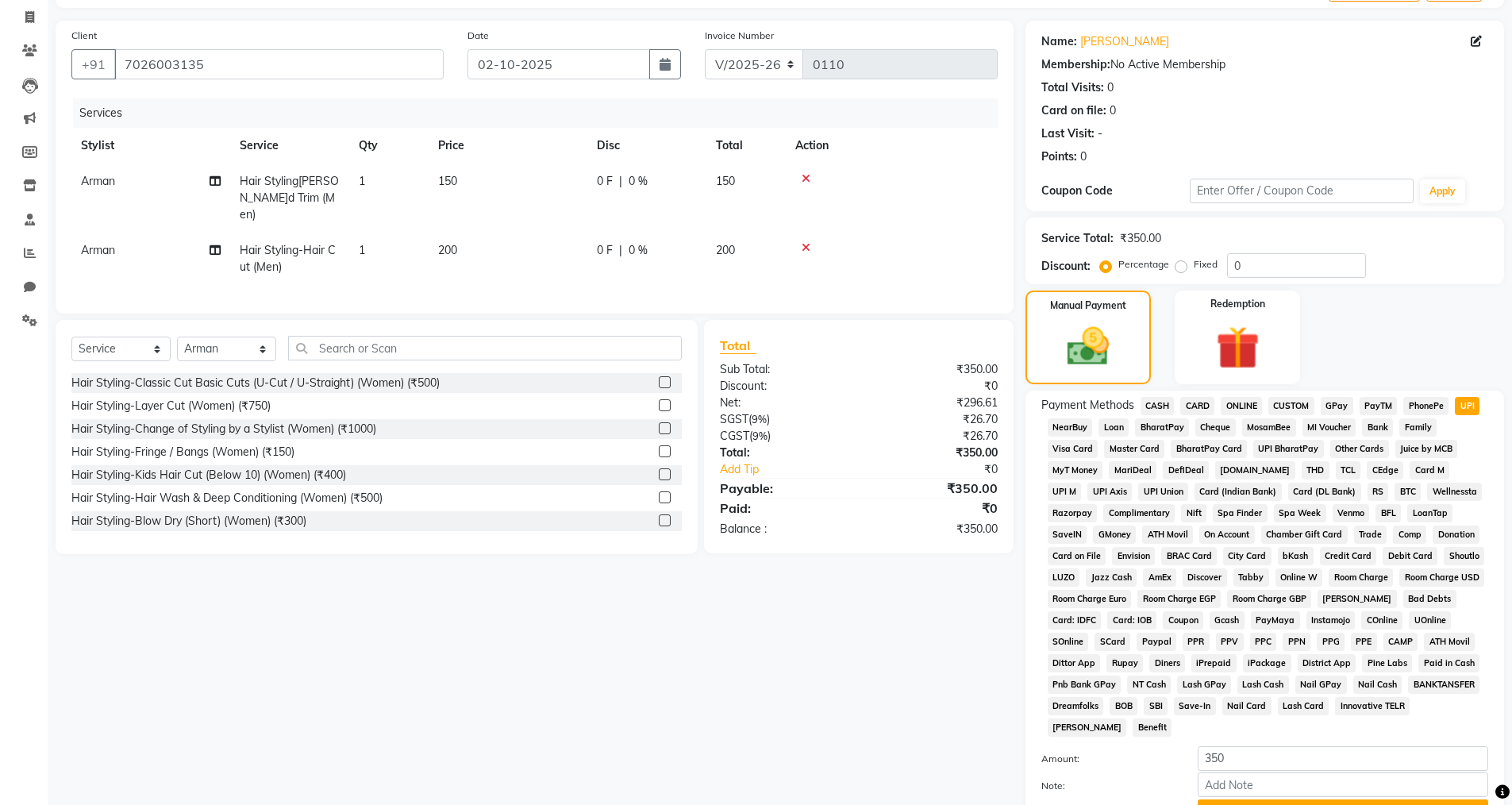
scroll to position [240, 0]
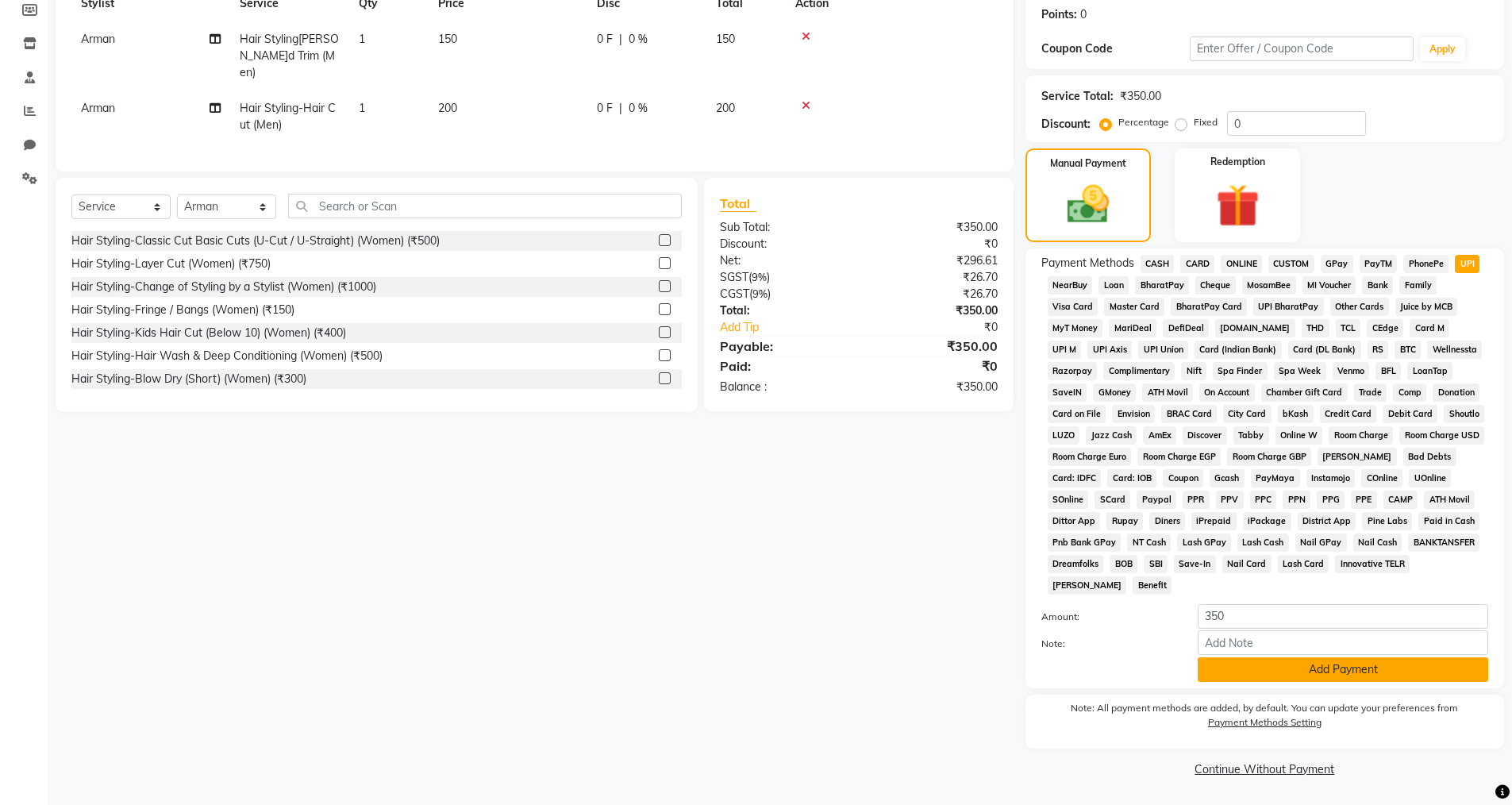
click at [1311, 661] on button "Add Payment" at bounding box center [1343, 669] width 291 height 25
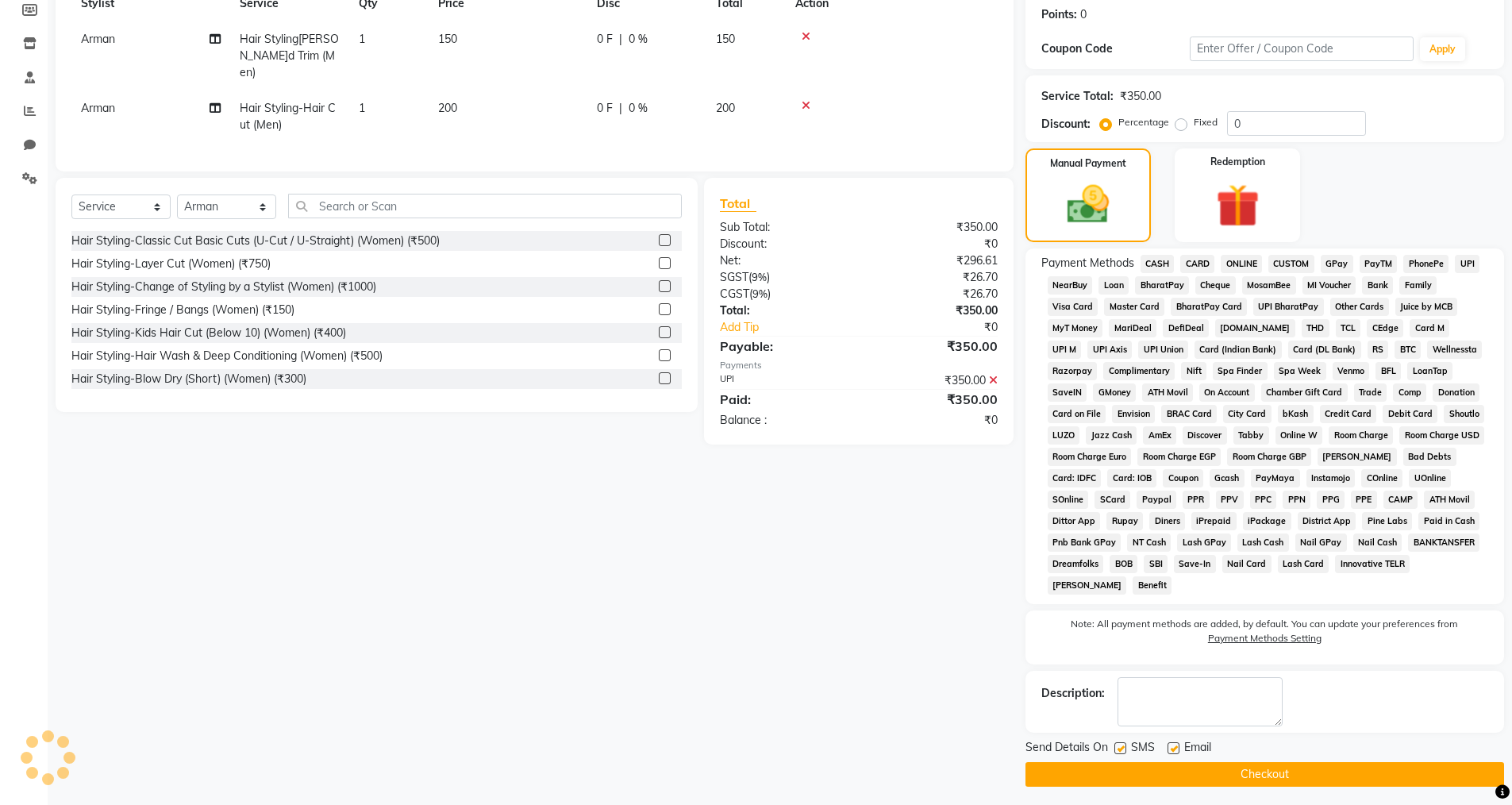
scroll to position [246, 0]
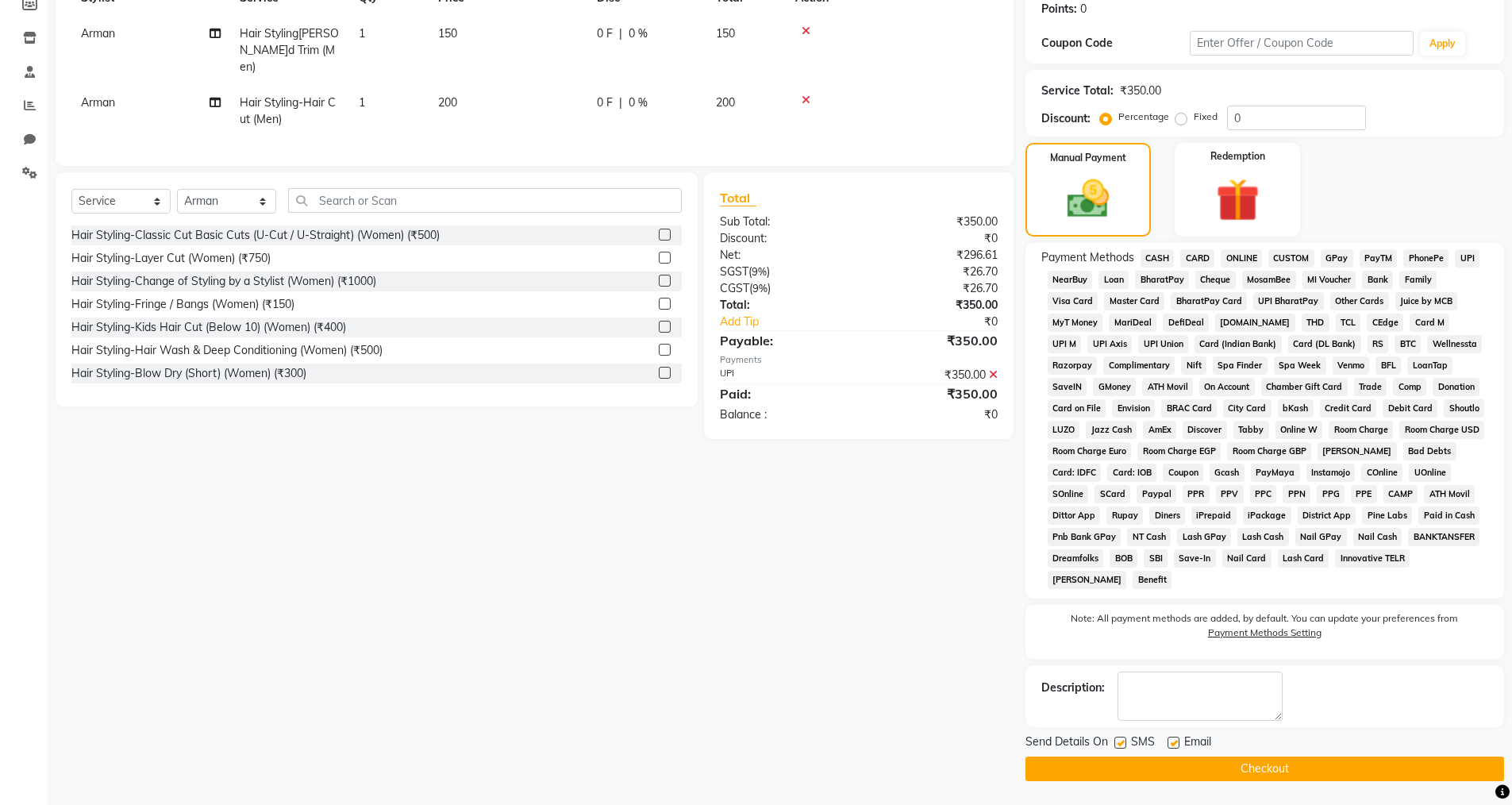
click at [1177, 741] on label at bounding box center [1174, 742] width 12 height 12
click at [1177, 741] on input "checkbox" at bounding box center [1173, 743] width 11 height 11
checkbox input "false"
click at [1177, 760] on button "Checkout" at bounding box center [1264, 769] width 478 height 25
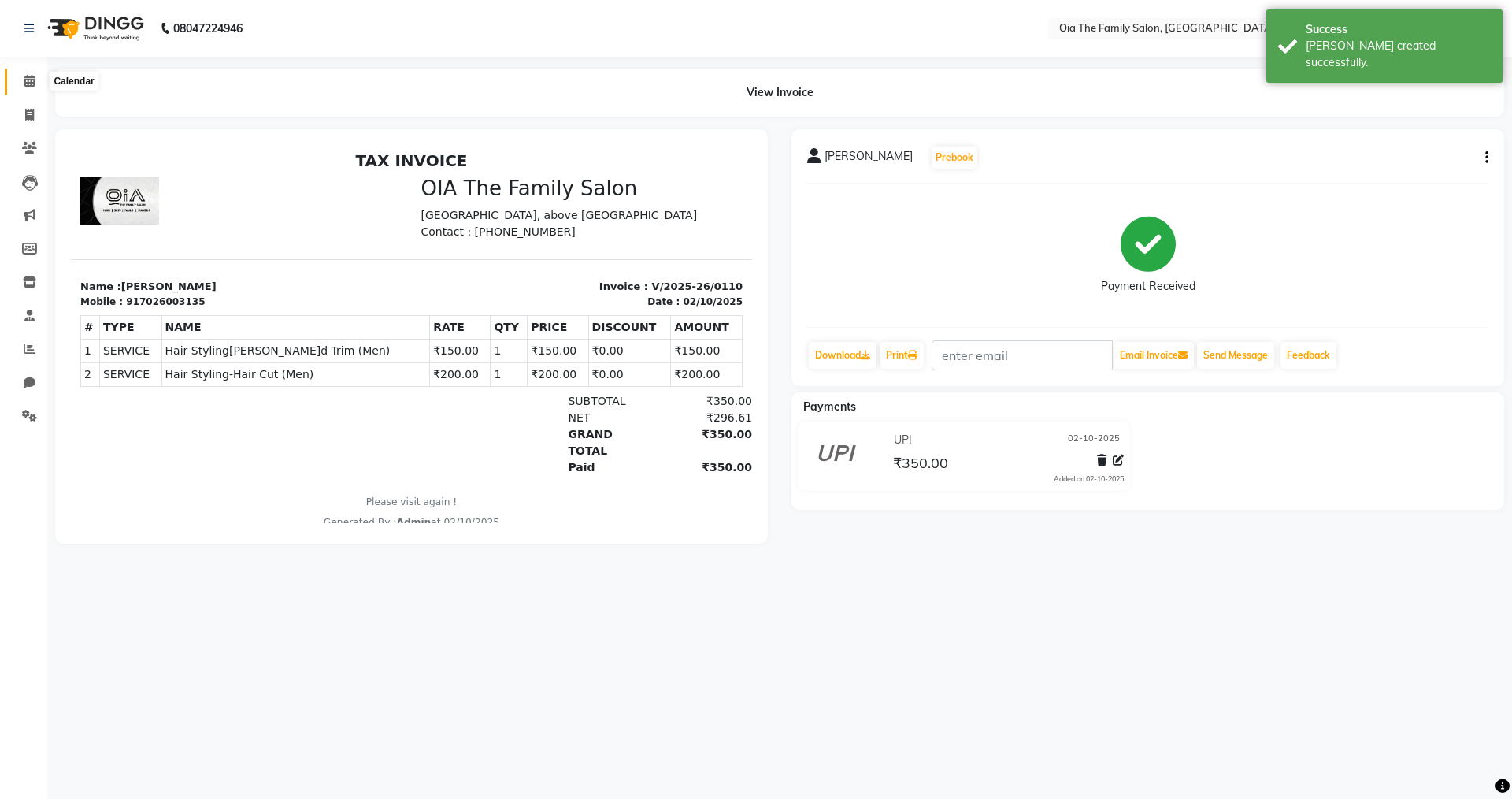
click at [20, 77] on span at bounding box center [30, 81] width 28 height 18
